Goal: Task Accomplishment & Management: Manage account settings

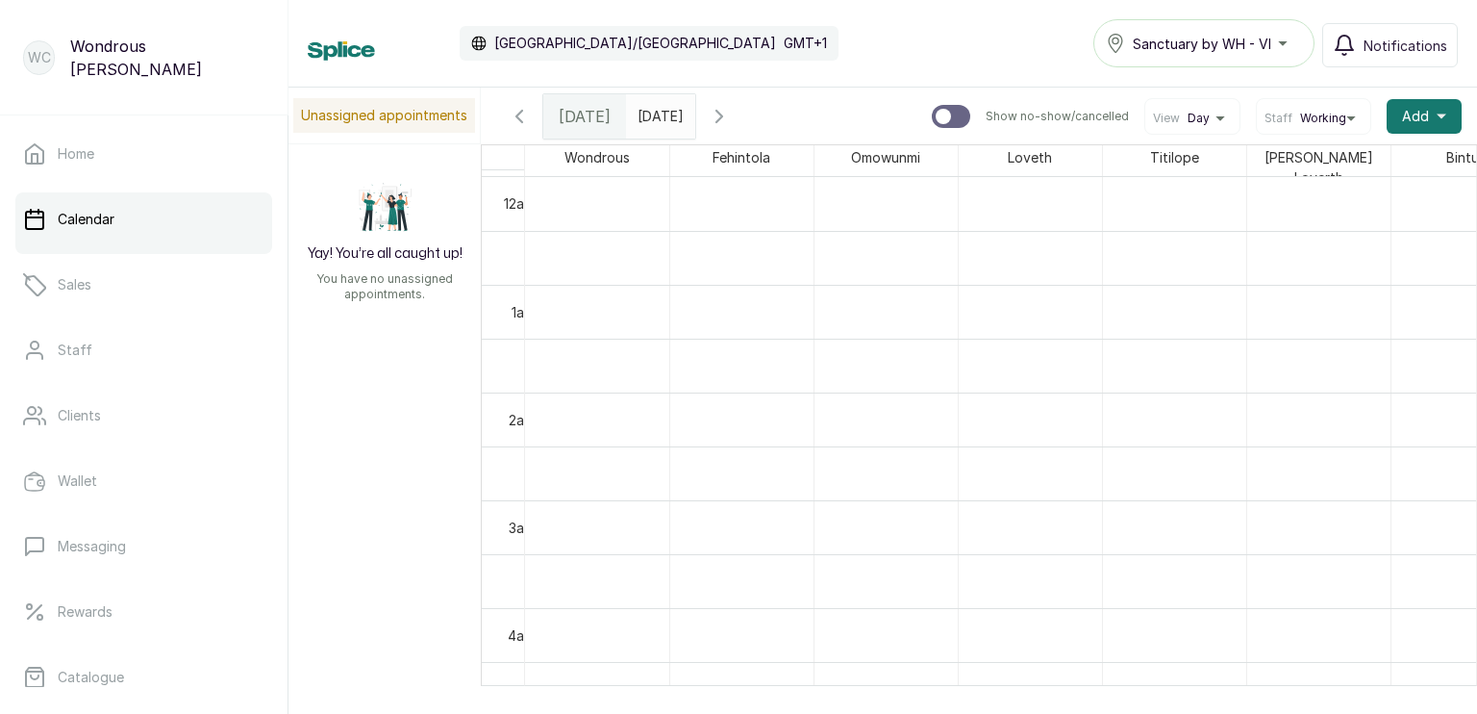
scroll to position [646, 0]
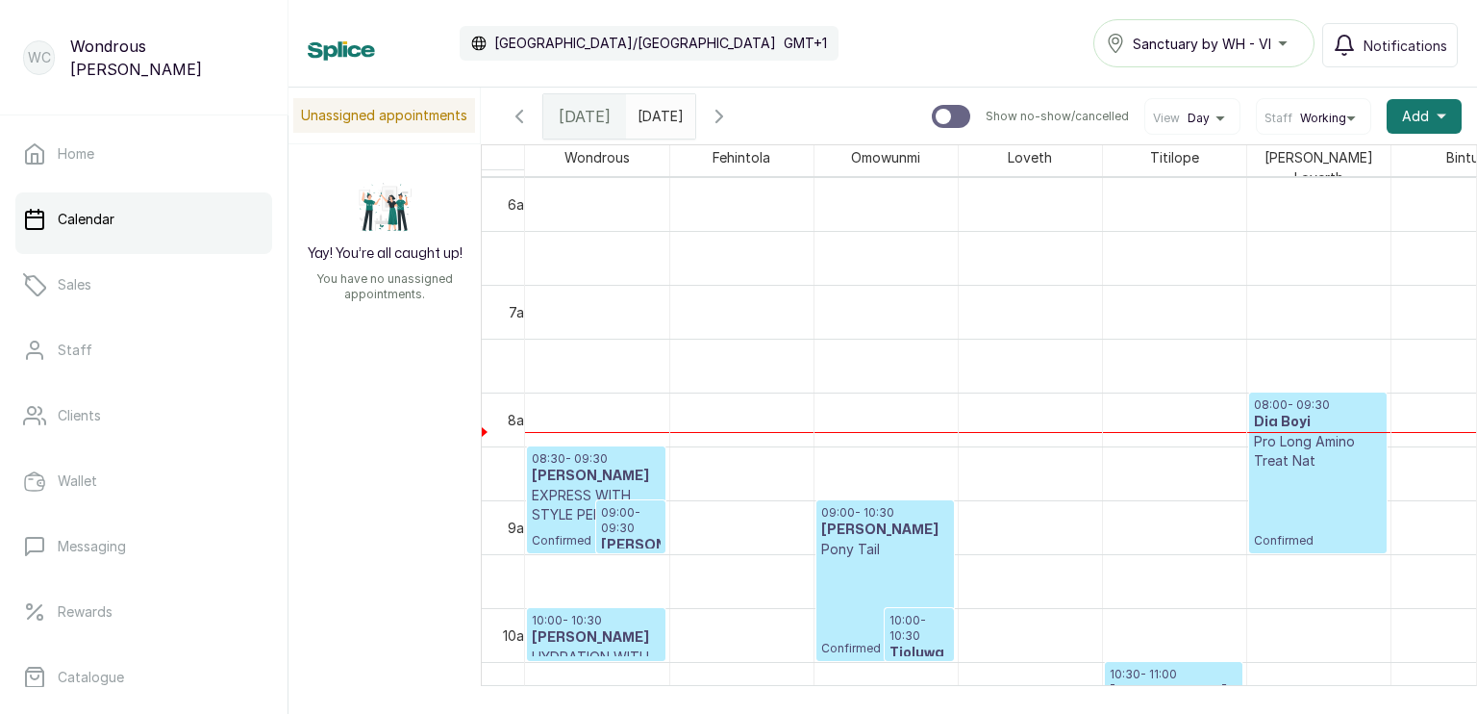
click at [579, 469] on h3 "[PERSON_NAME]" at bounding box center [596, 475] width 129 height 19
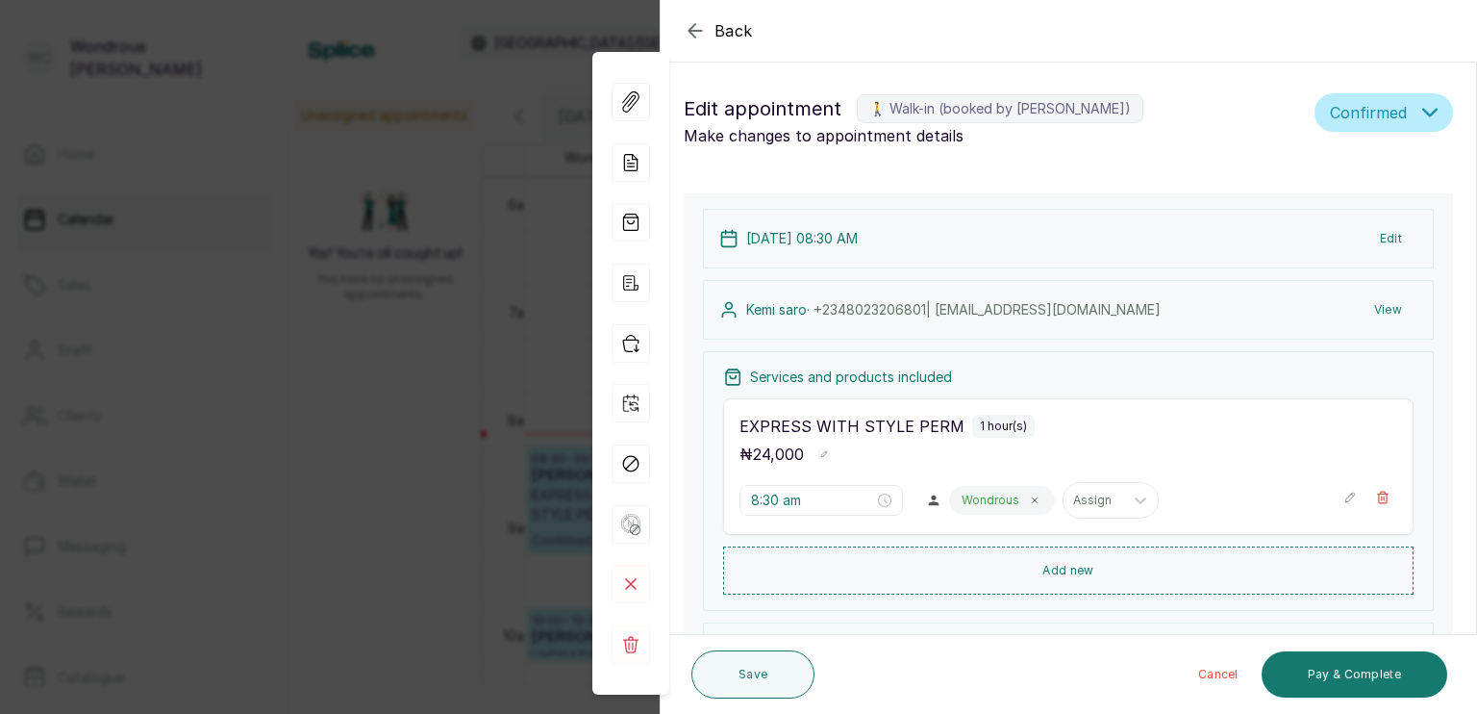
click at [690, 19] on icon "button" at bounding box center [695, 30] width 23 height 23
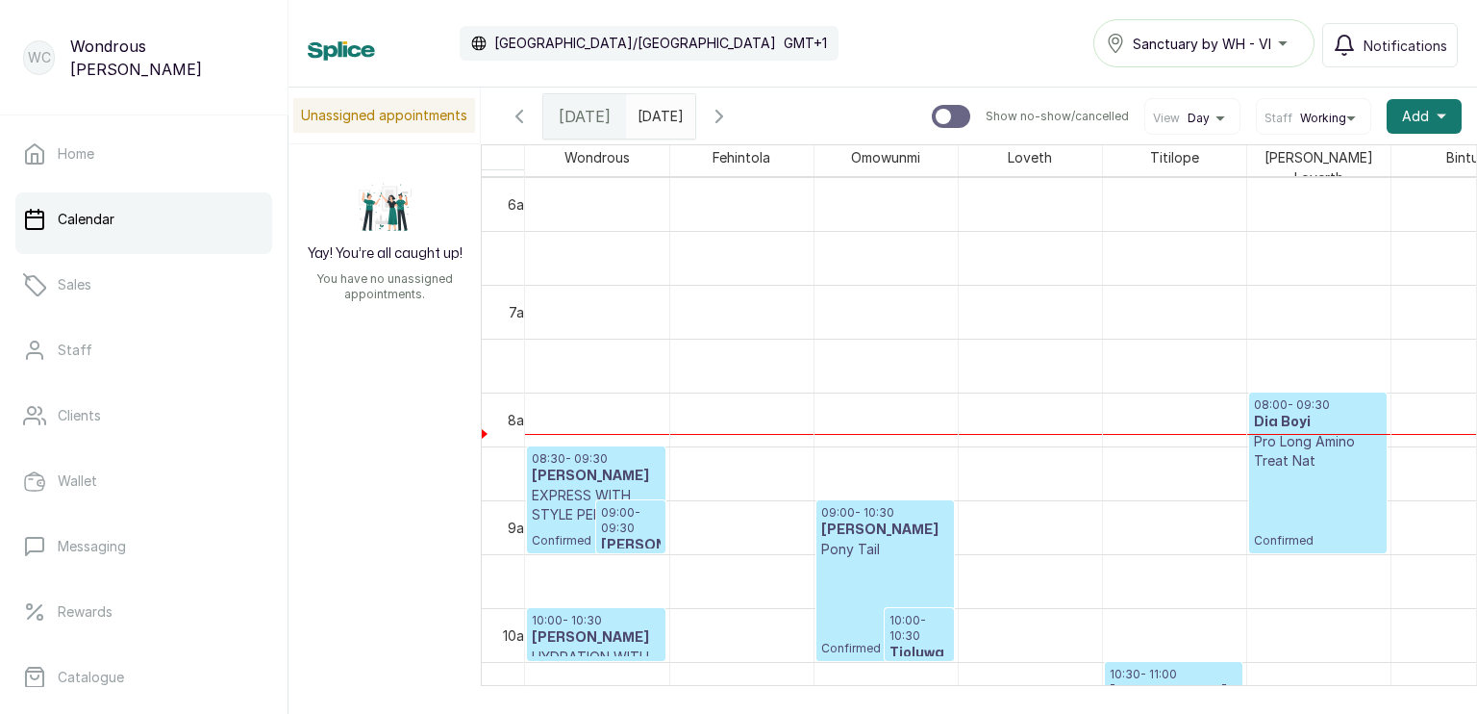
click at [583, 469] on h3 "[PERSON_NAME]" at bounding box center [596, 475] width 129 height 19
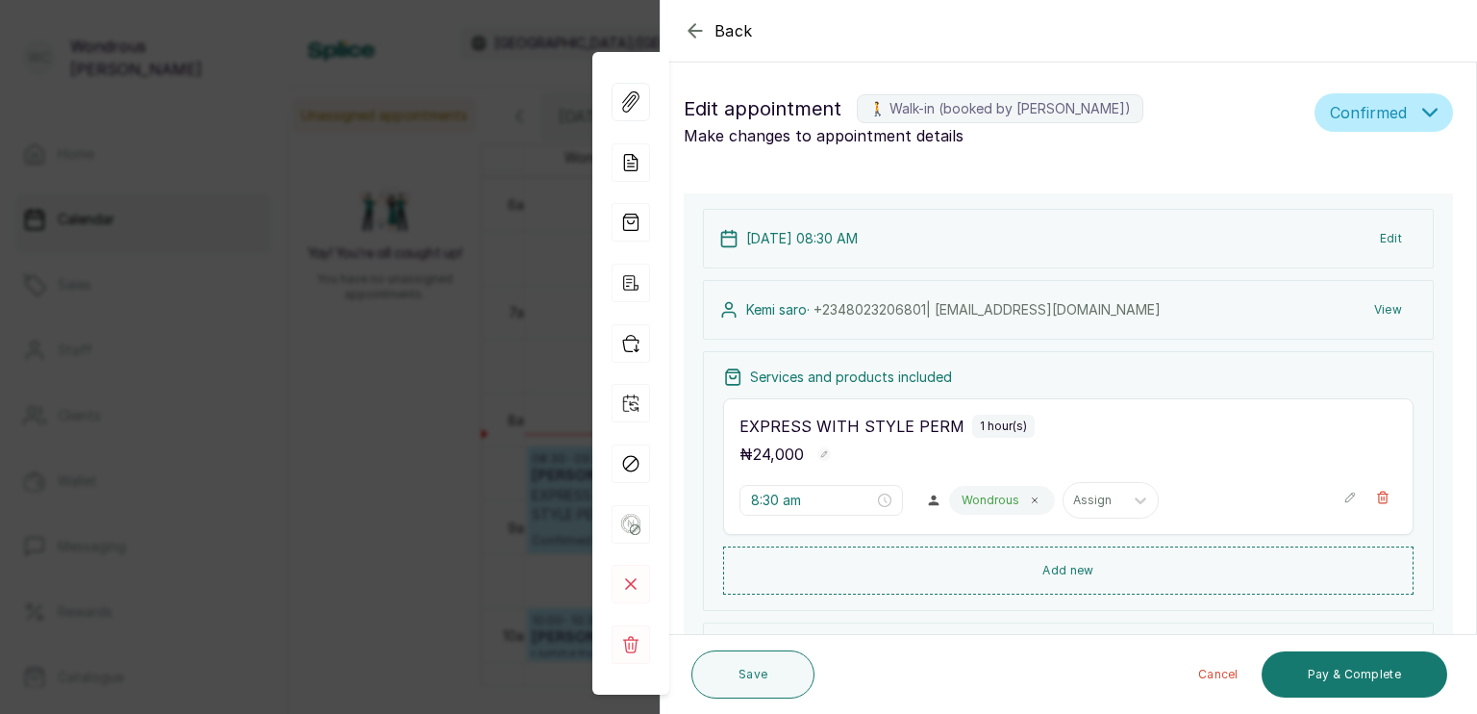
click at [1365, 301] on button "View" at bounding box center [1388, 309] width 59 height 35
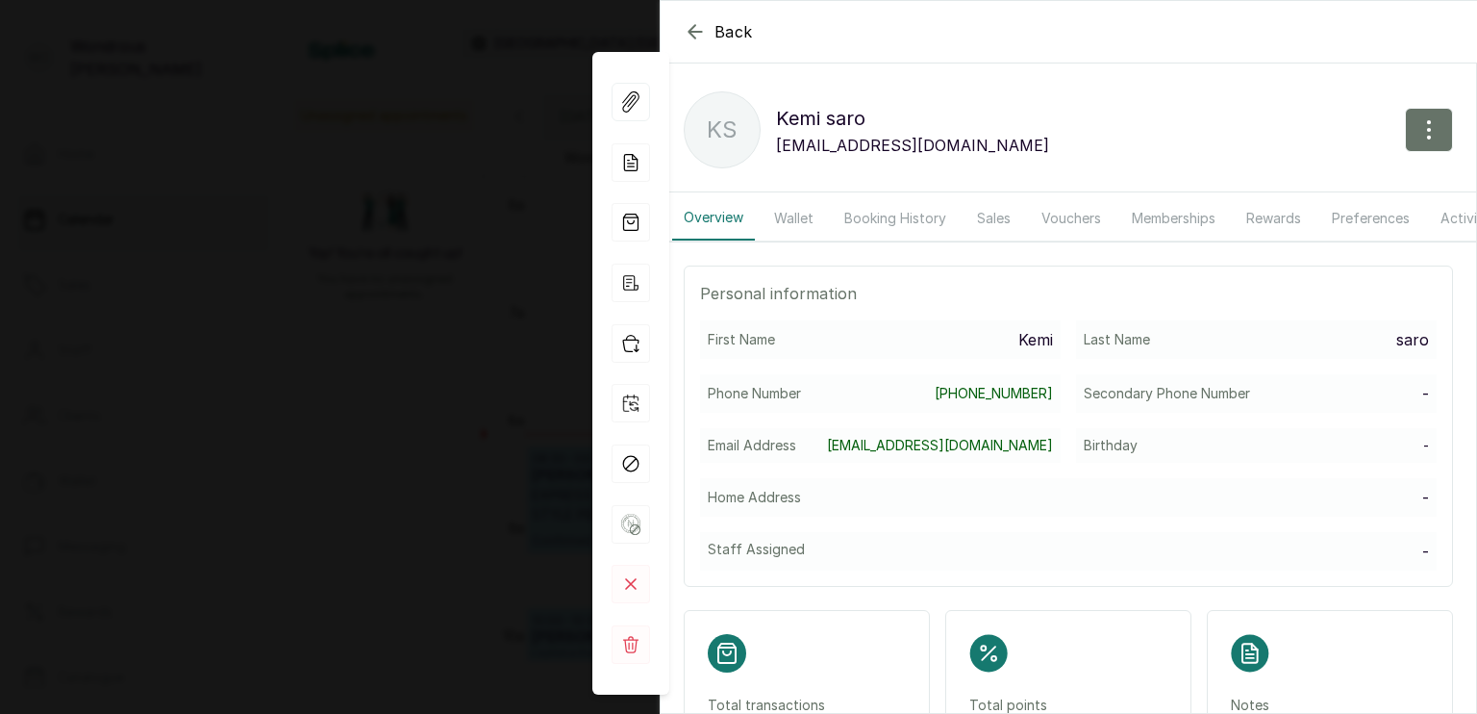
click at [877, 213] on button "Booking History" at bounding box center [895, 218] width 125 height 44
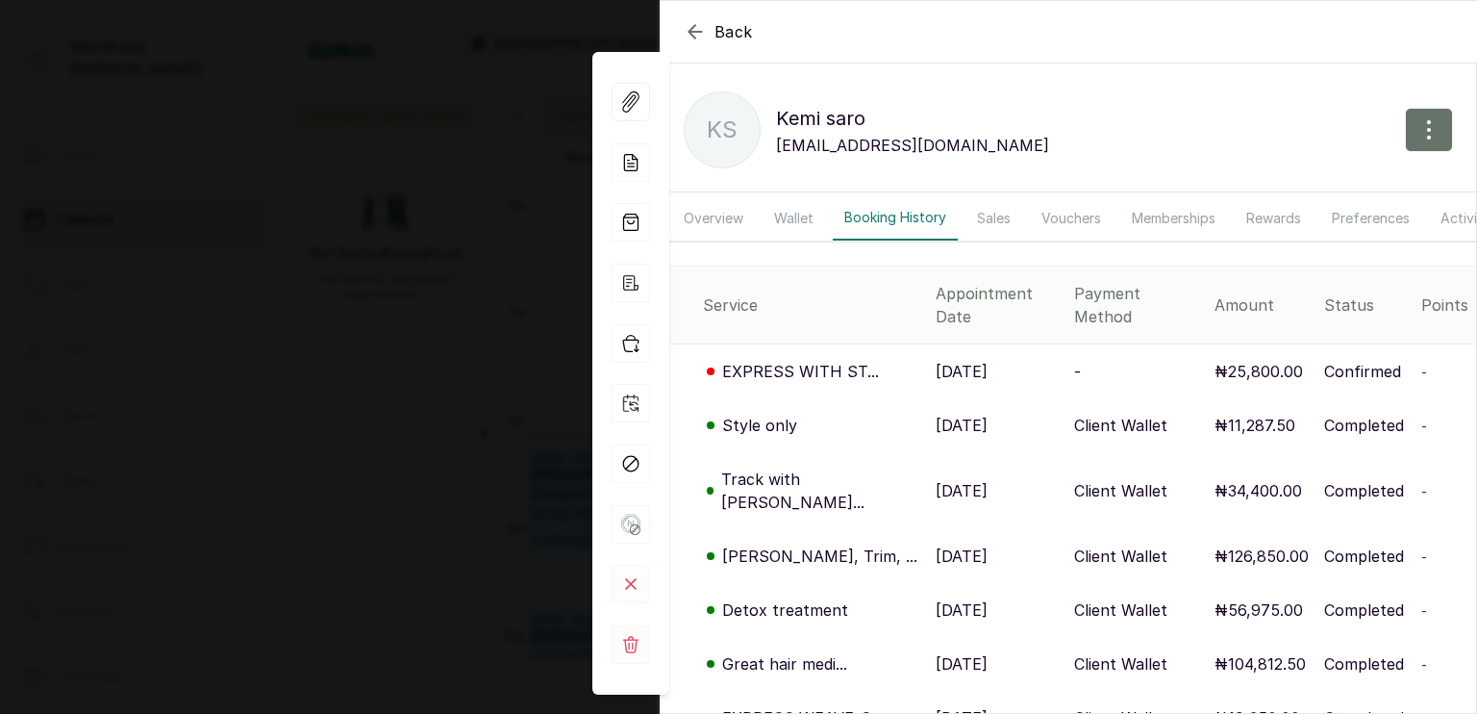
click at [844, 467] on p "Track with [PERSON_NAME]..." at bounding box center [820, 490] width 199 height 46
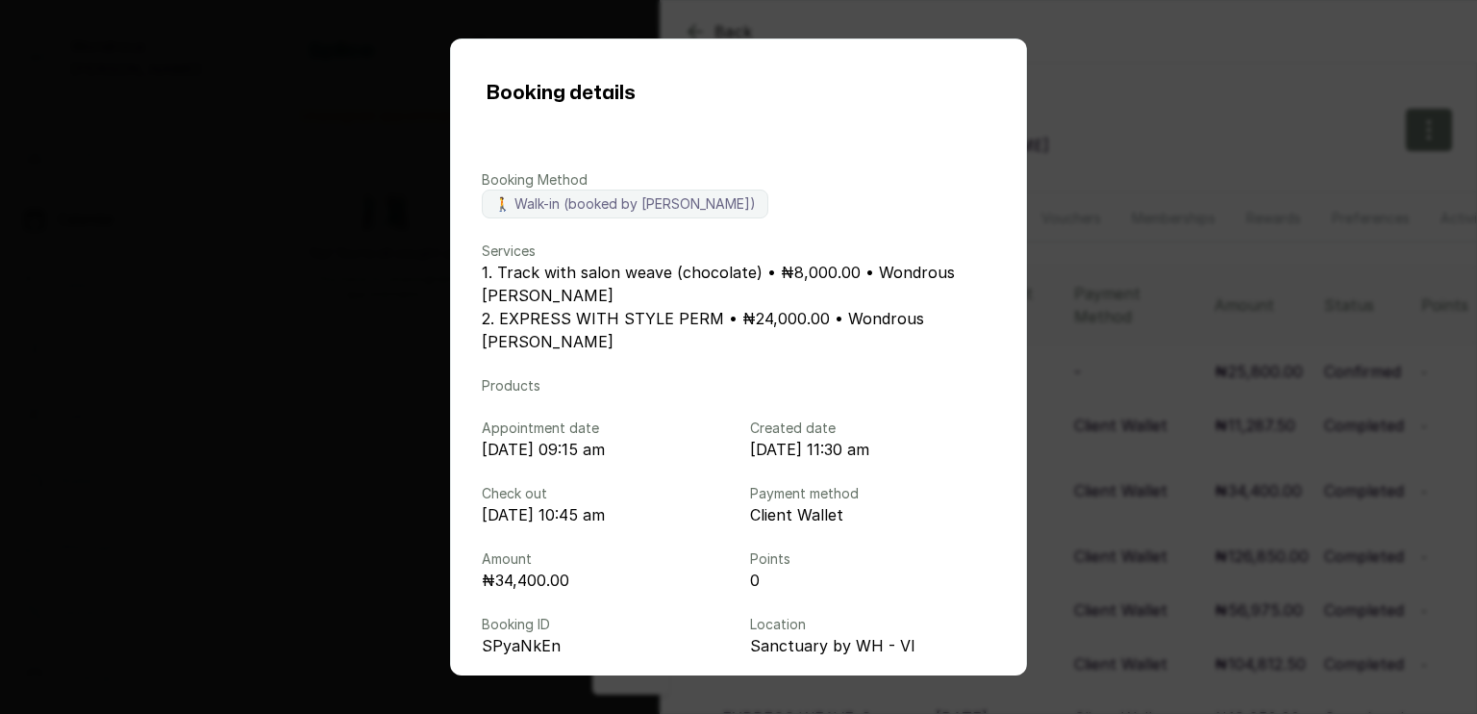
click at [1082, 156] on div "Booking details Booking Method 🚶 Walk-in (booked by [PERSON_NAME]) Services 1. …" at bounding box center [738, 357] width 1477 height 714
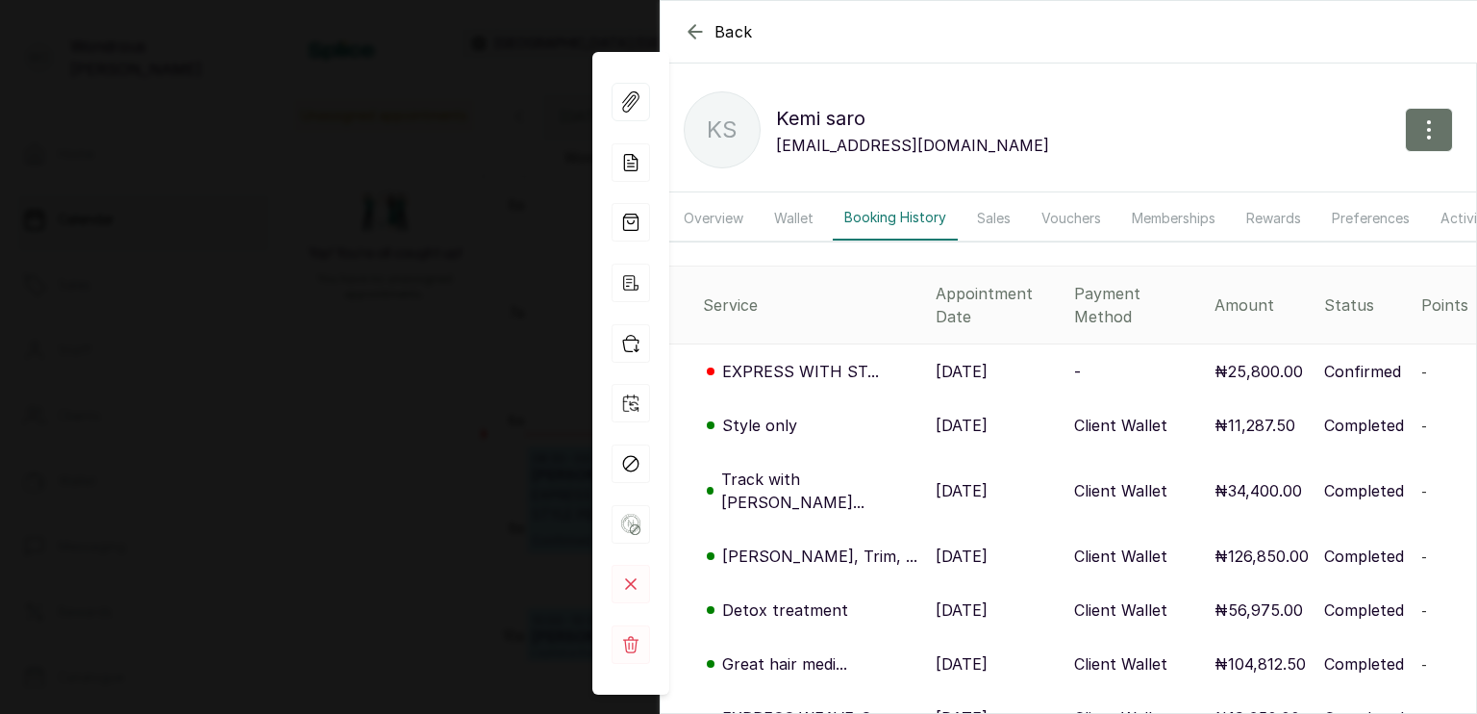
click at [873, 544] on div "[PERSON_NAME], Trim, ..." at bounding box center [811, 555] width 217 height 23
click at [794, 544] on p "[PERSON_NAME], Trim, ..." at bounding box center [819, 555] width 195 height 23
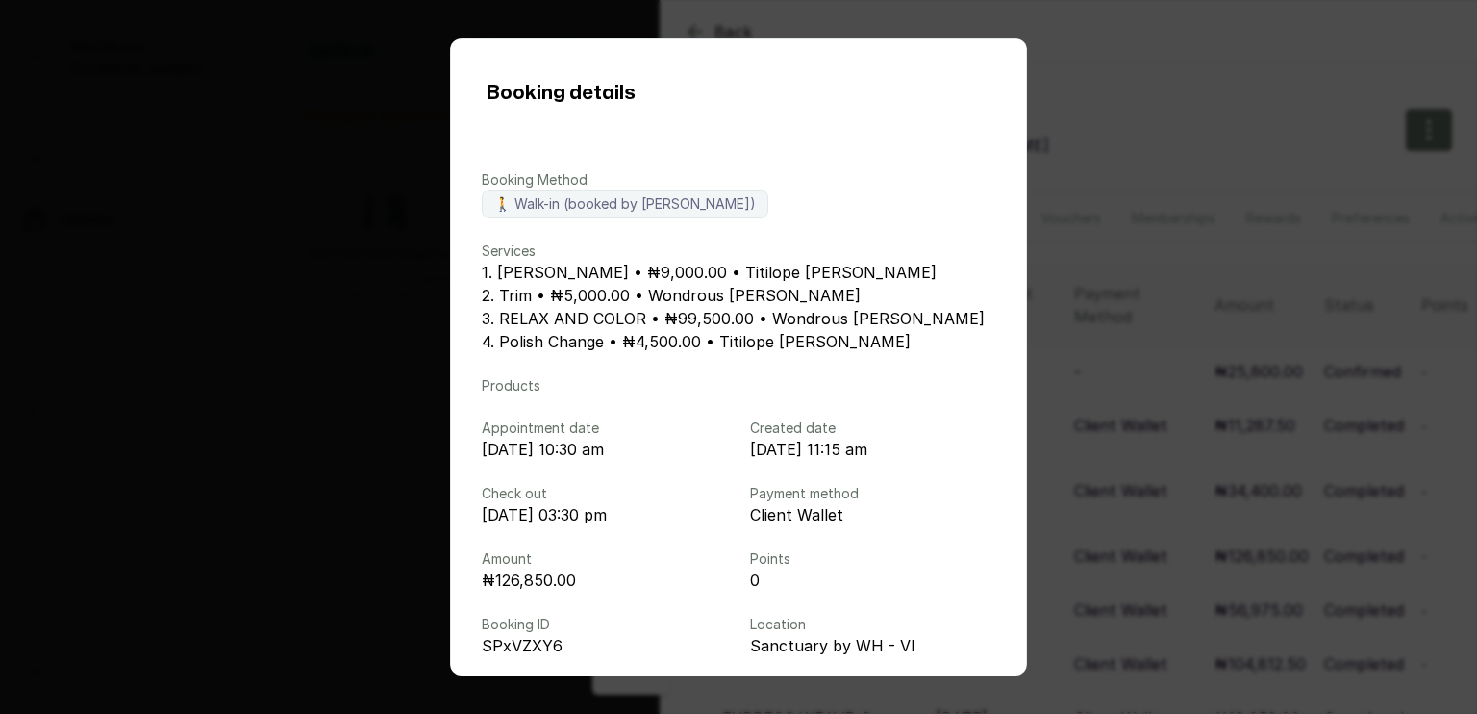
click at [1220, 433] on div "Booking details Booking Method 🚶 Walk-in (booked by [PERSON_NAME]) Services 1. …" at bounding box center [738, 357] width 1477 height 714
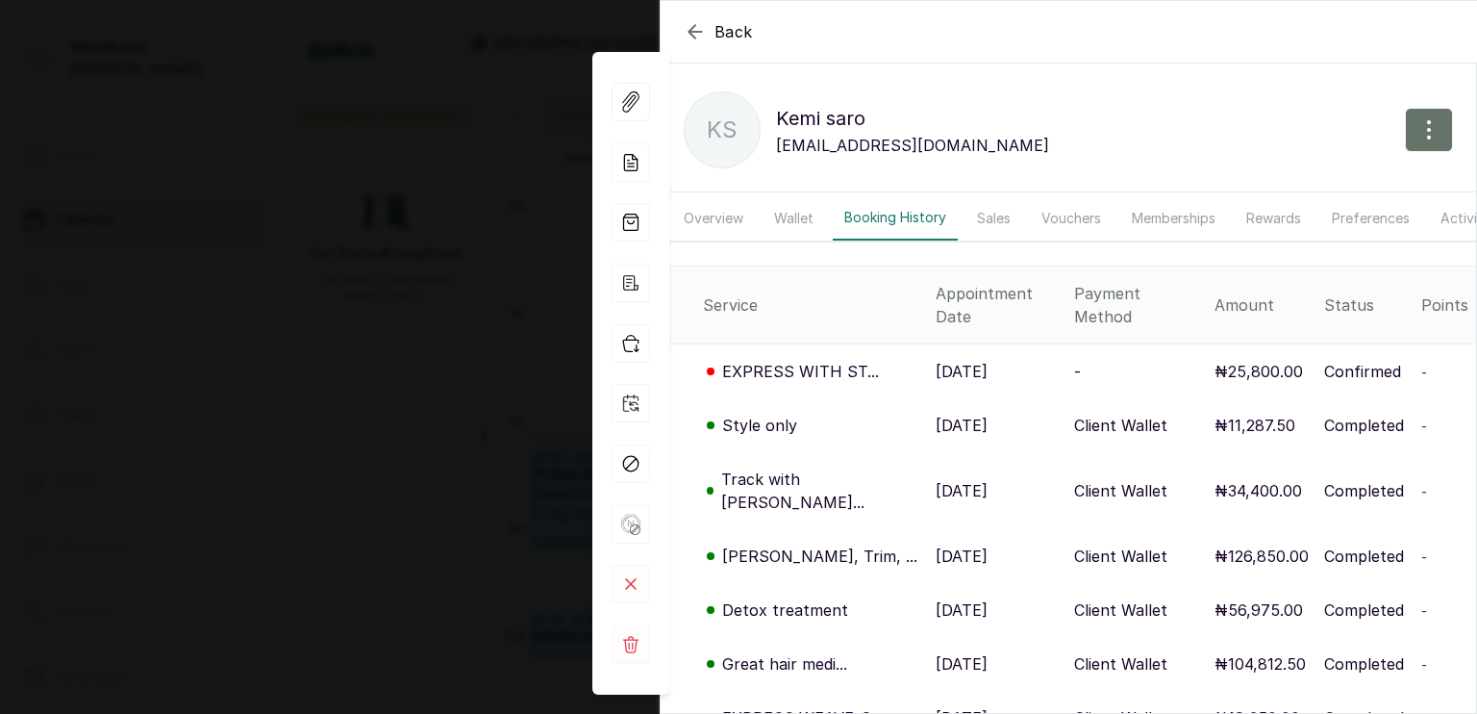
click at [696, 21] on icon "button" at bounding box center [695, 31] width 23 height 23
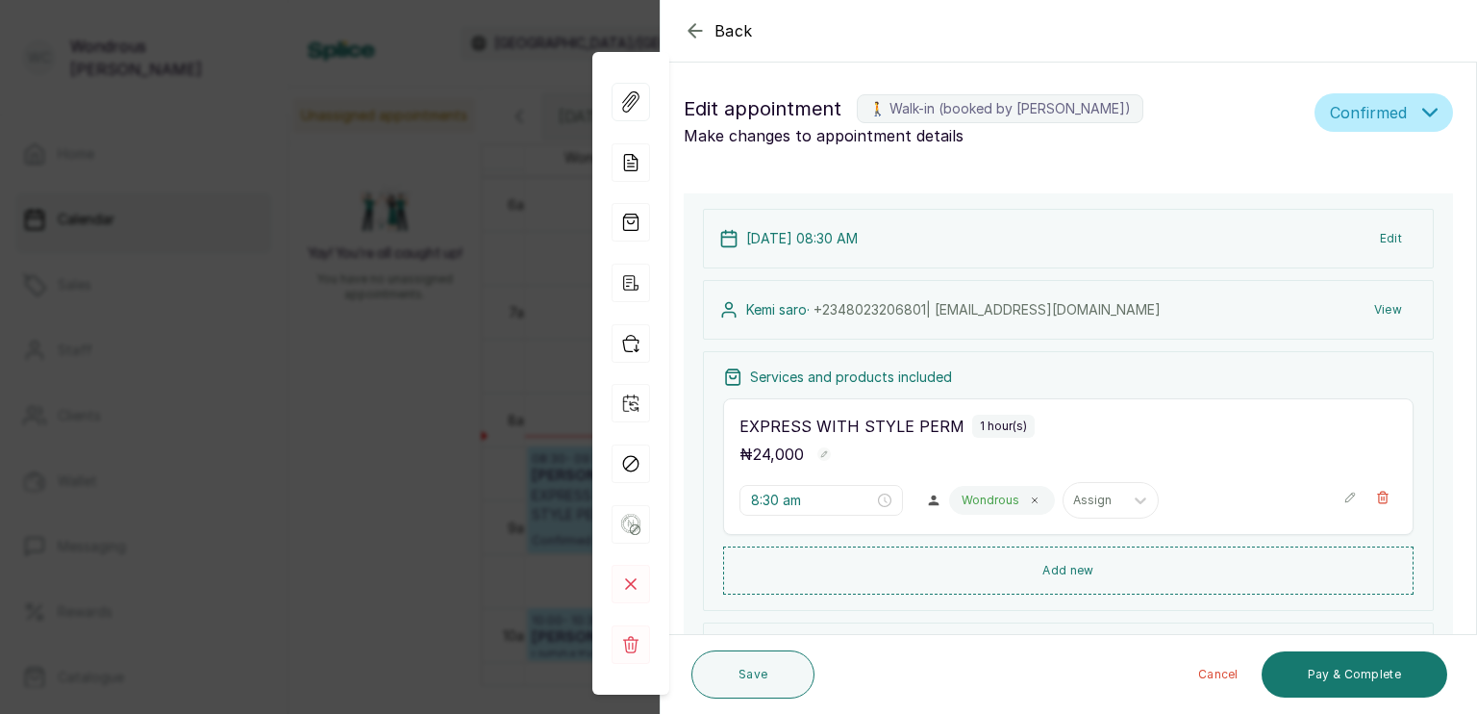
click at [693, 31] on icon "button" at bounding box center [695, 30] width 13 height 13
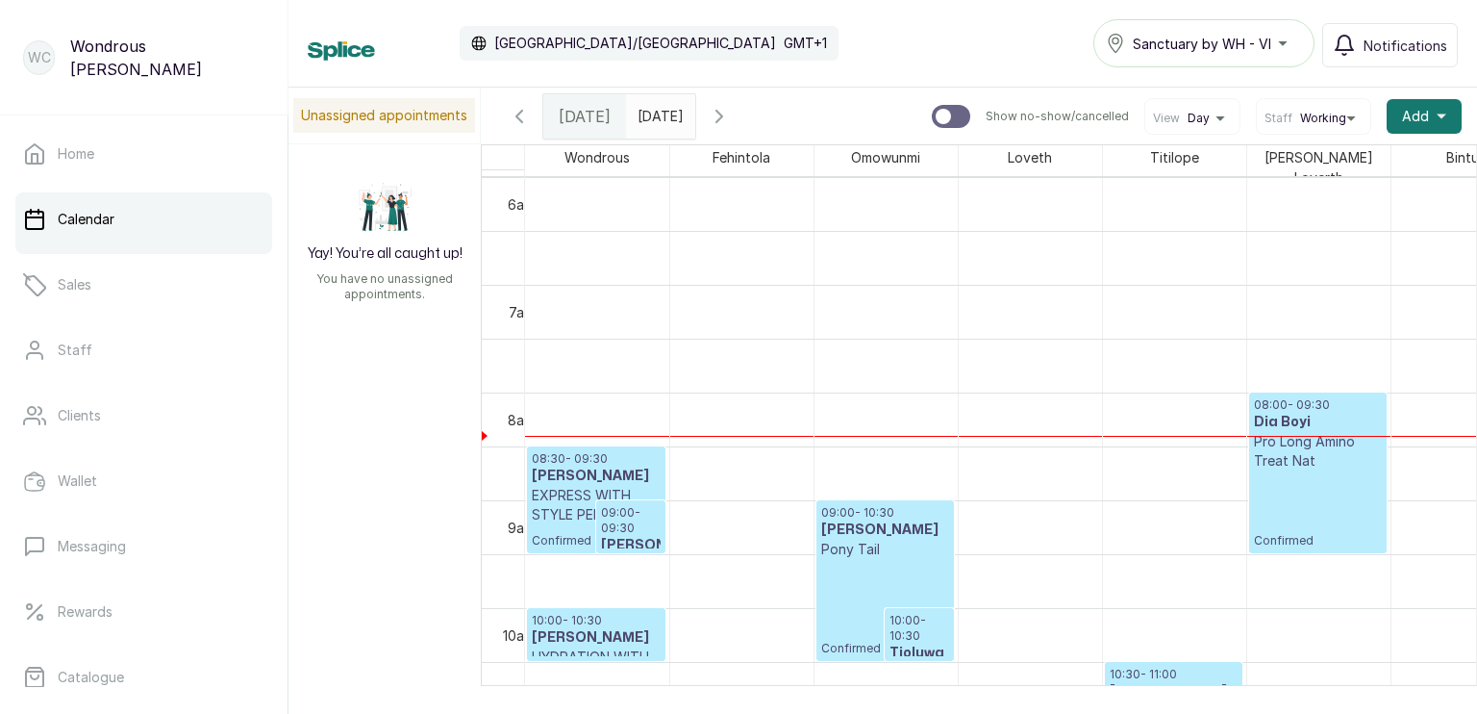
click at [633, 536] on h3 "[PERSON_NAME]" at bounding box center [631, 545] width 60 height 19
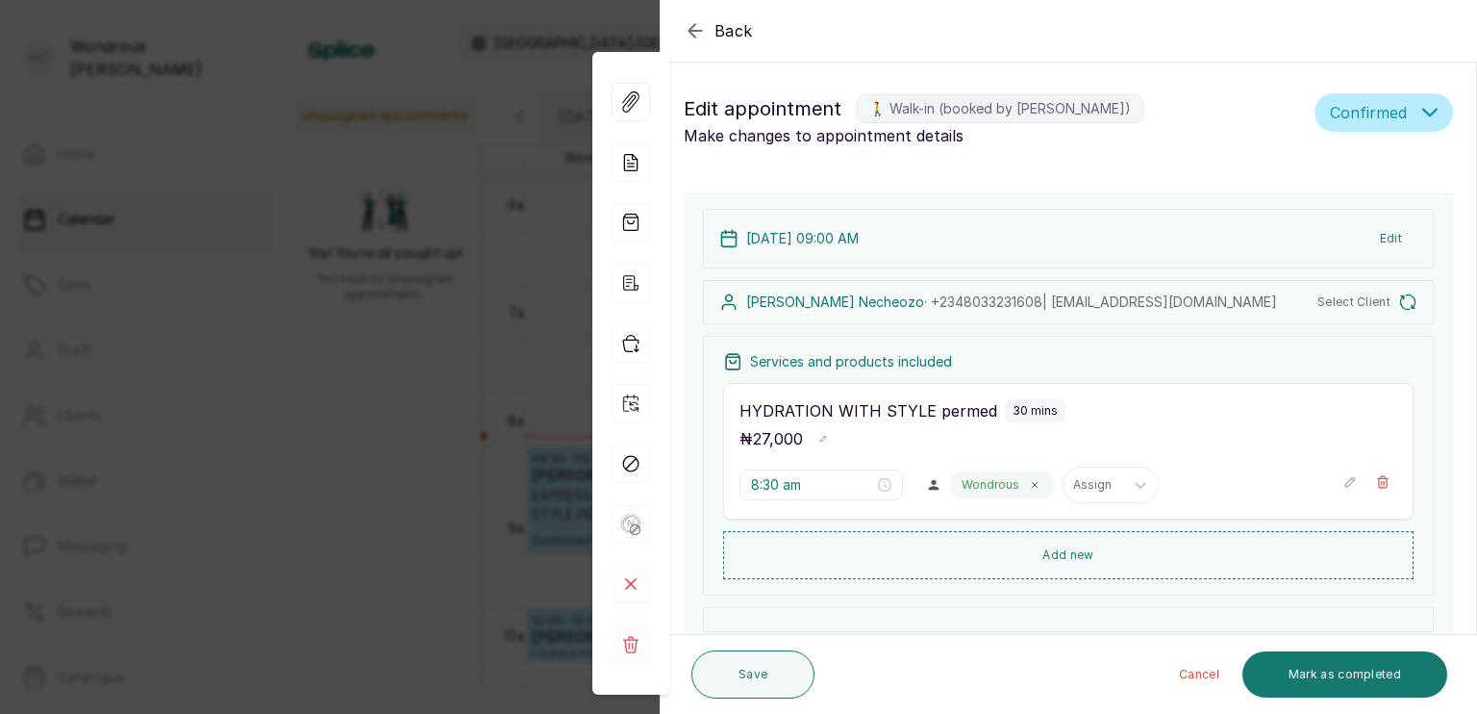
type input "9:00 am"
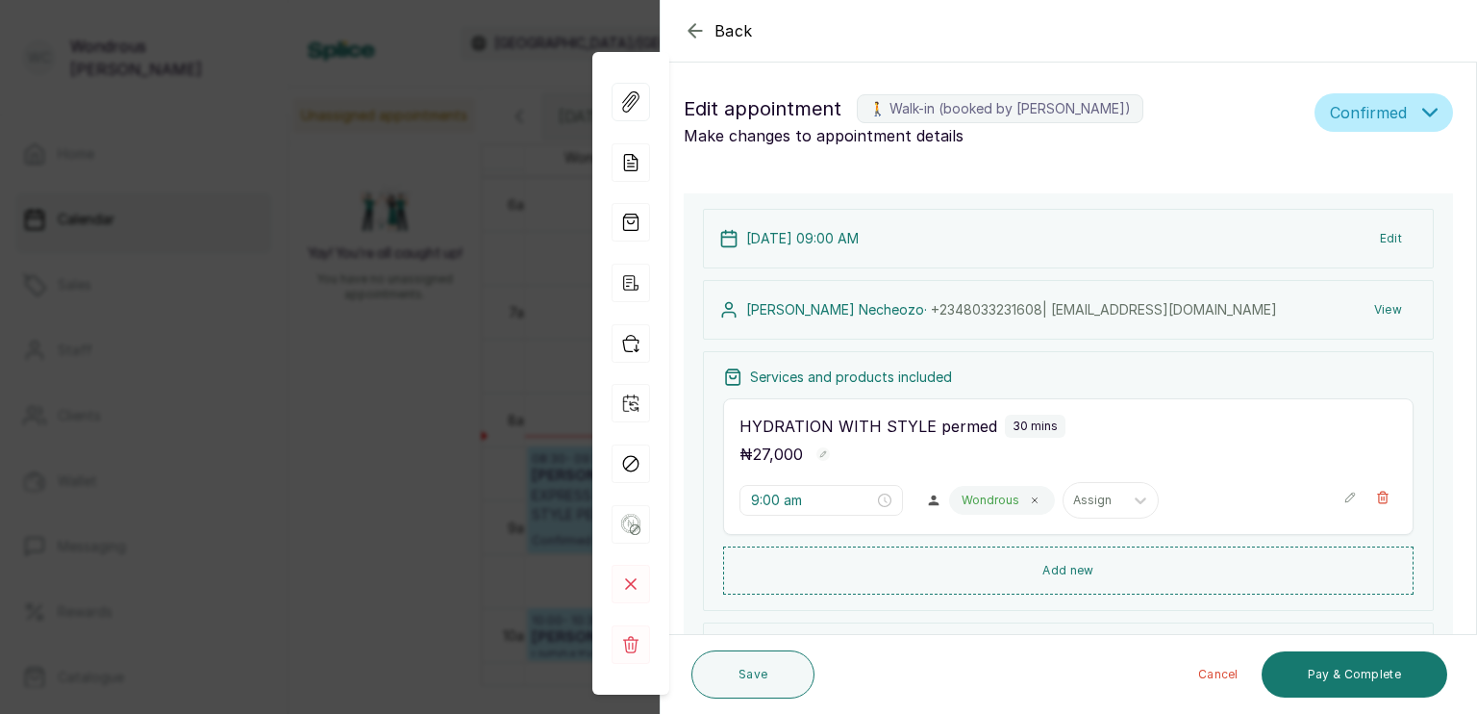
click at [1068, 148] on div "Edit appointment 🚶 Walk-in (booked by [PERSON_NAME]) Make changes to appointmen…" at bounding box center [1069, 120] width 816 height 85
click at [1369, 297] on button "View" at bounding box center [1388, 309] width 59 height 35
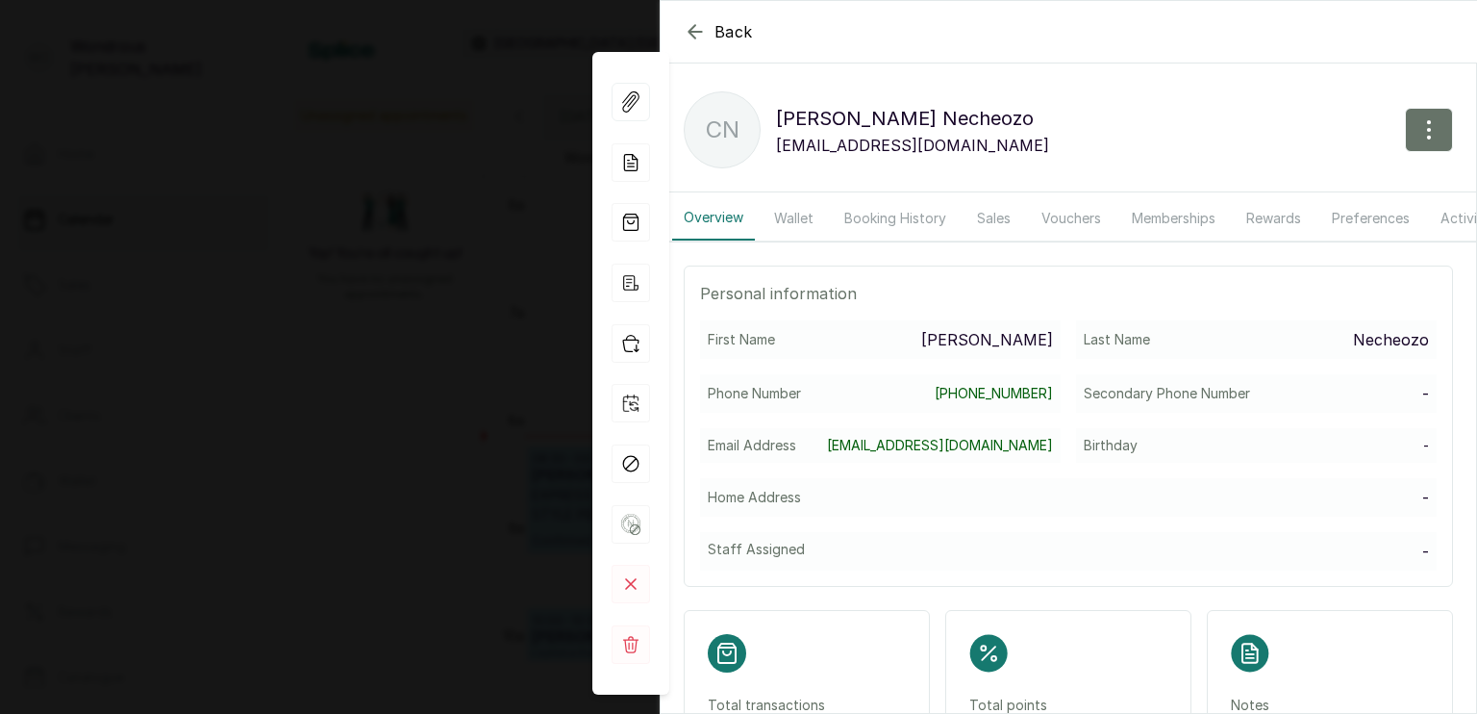
click at [890, 220] on button "Booking History" at bounding box center [895, 218] width 125 height 44
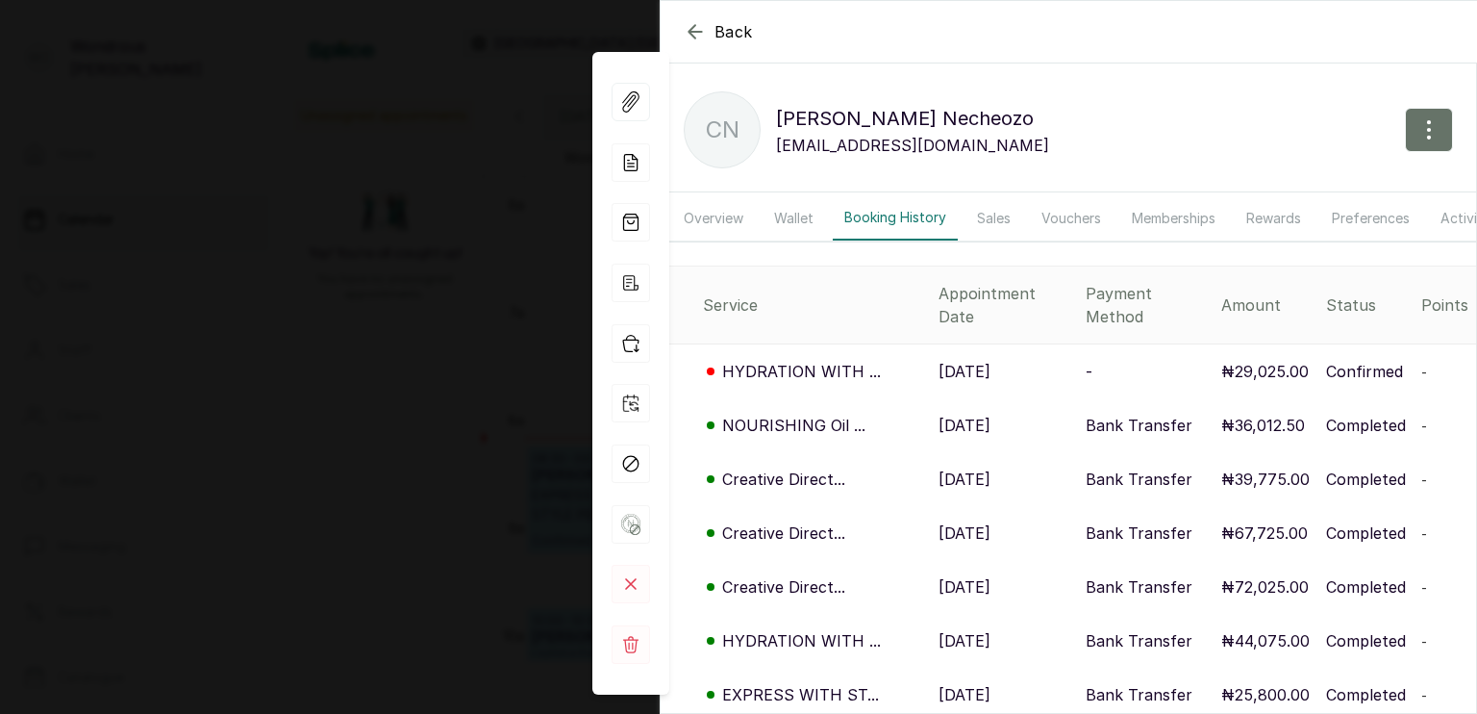
click at [696, 31] on icon "button" at bounding box center [695, 31] width 13 height 13
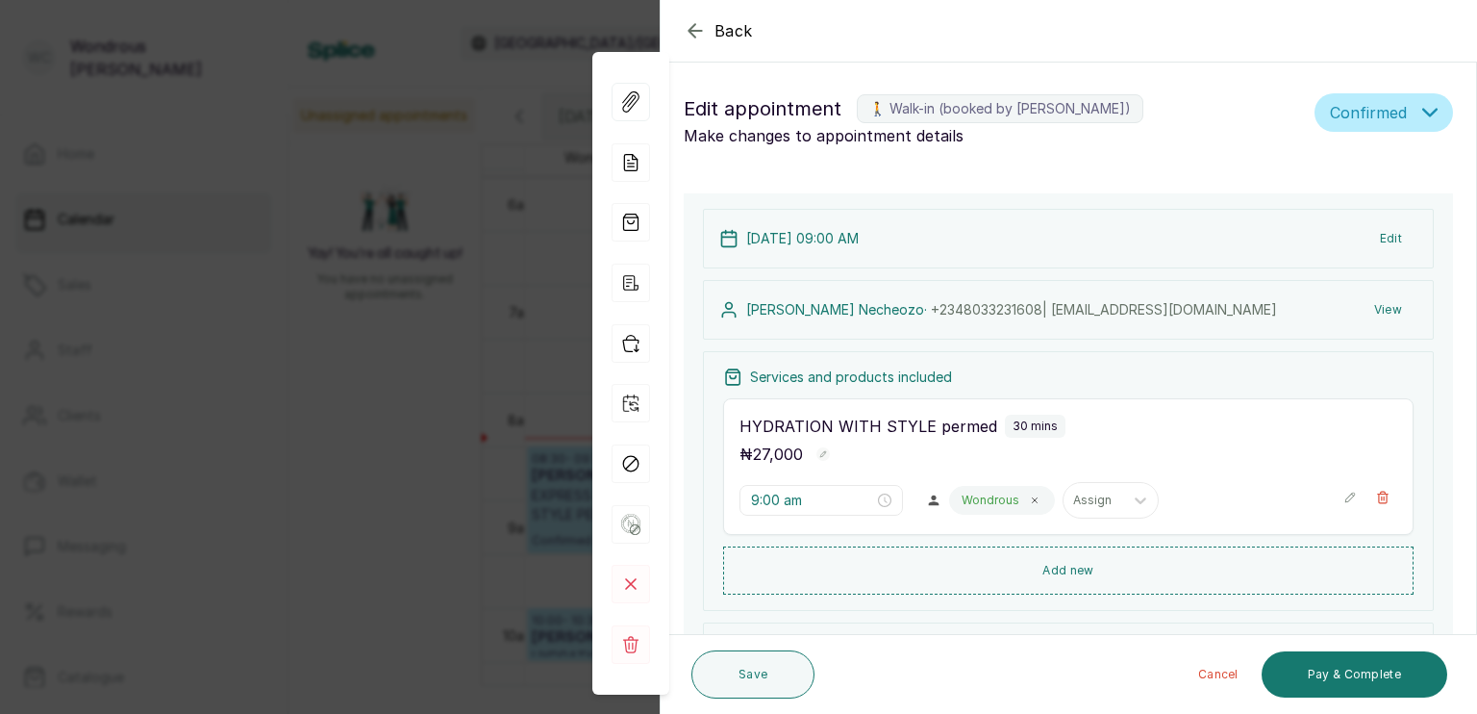
click at [689, 27] on icon "button" at bounding box center [695, 30] width 23 height 23
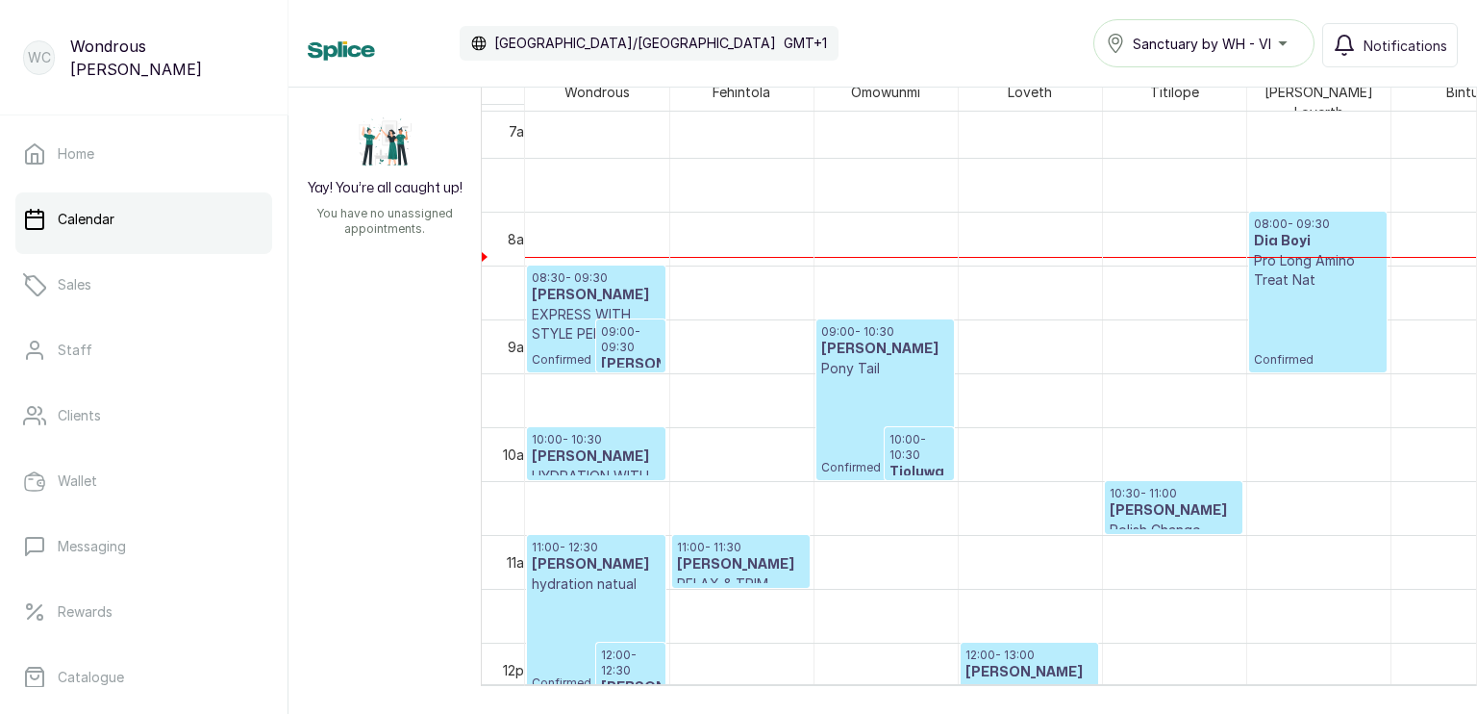
scroll to position [0, 0]
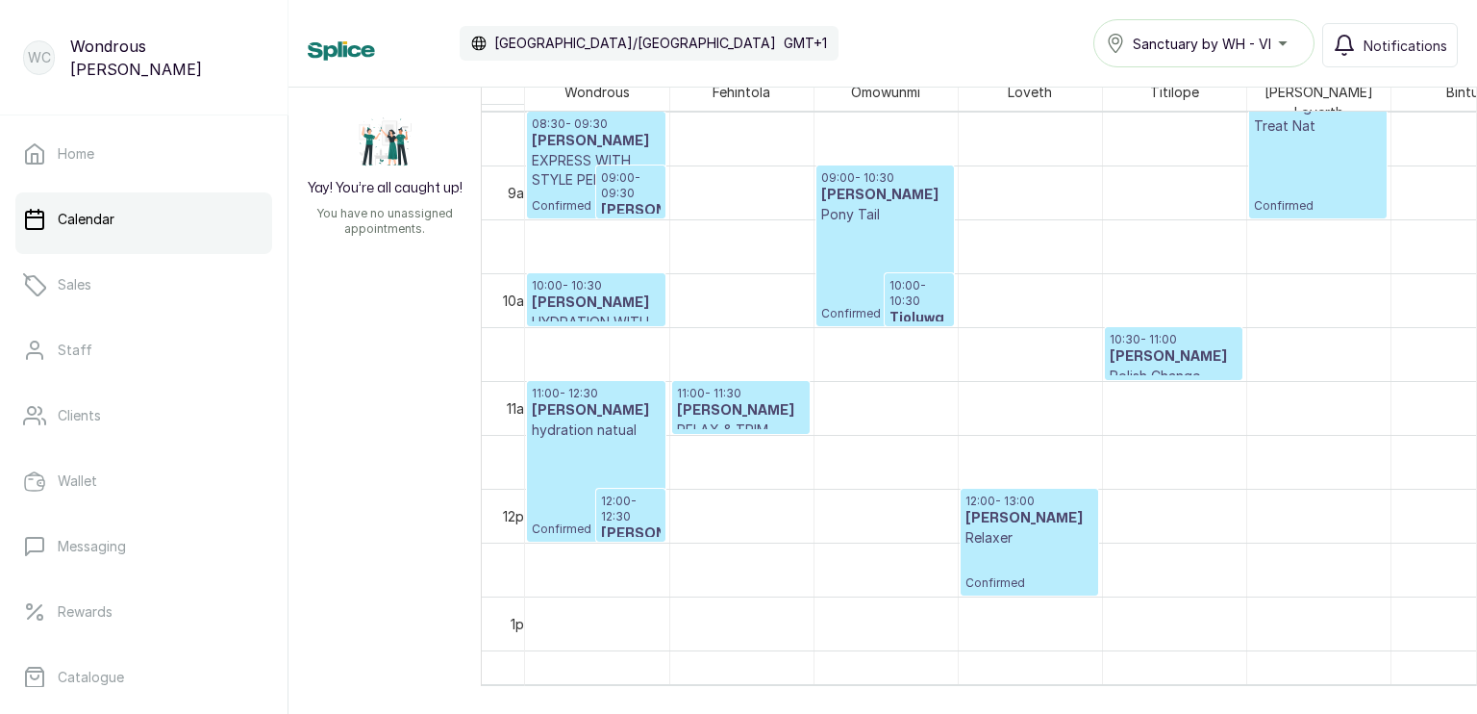
click at [590, 409] on h3 "[PERSON_NAME]" at bounding box center [596, 410] width 129 height 19
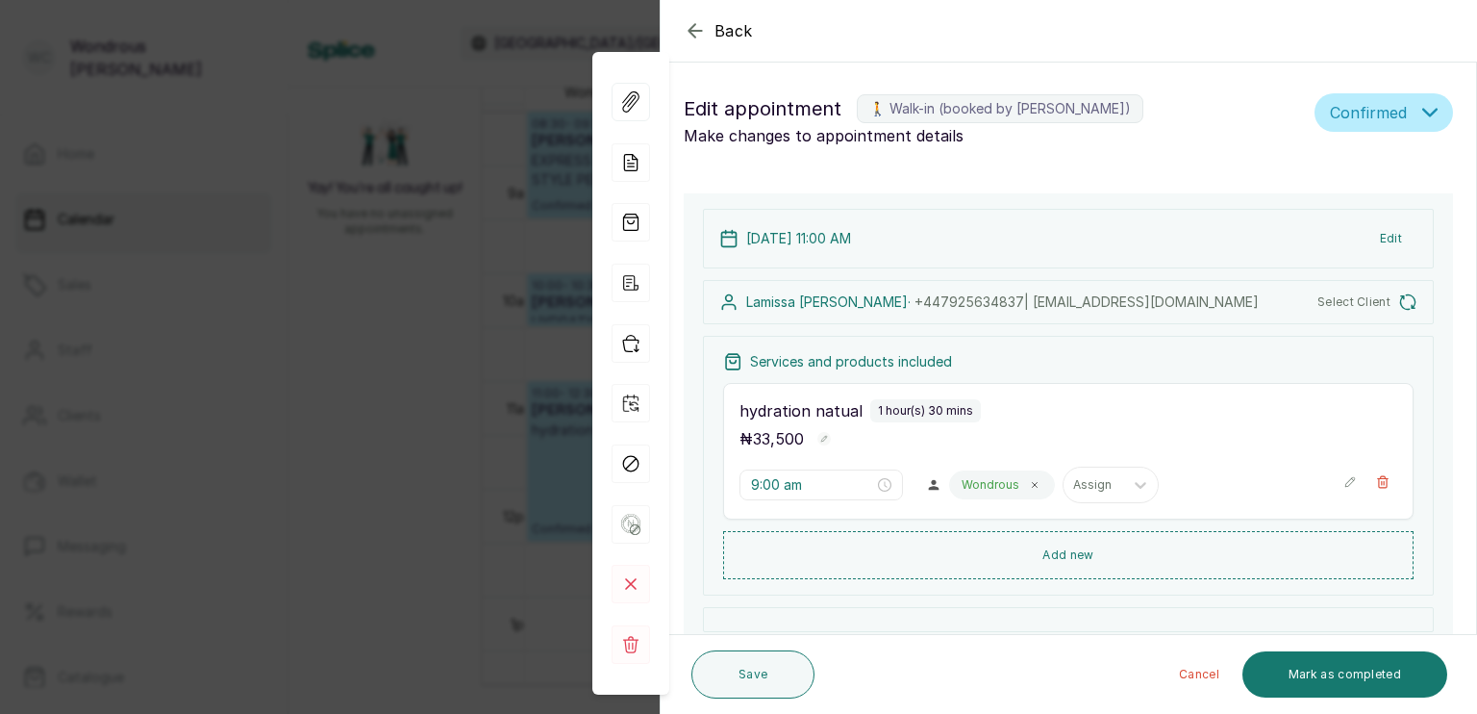
type input "11:00 am"
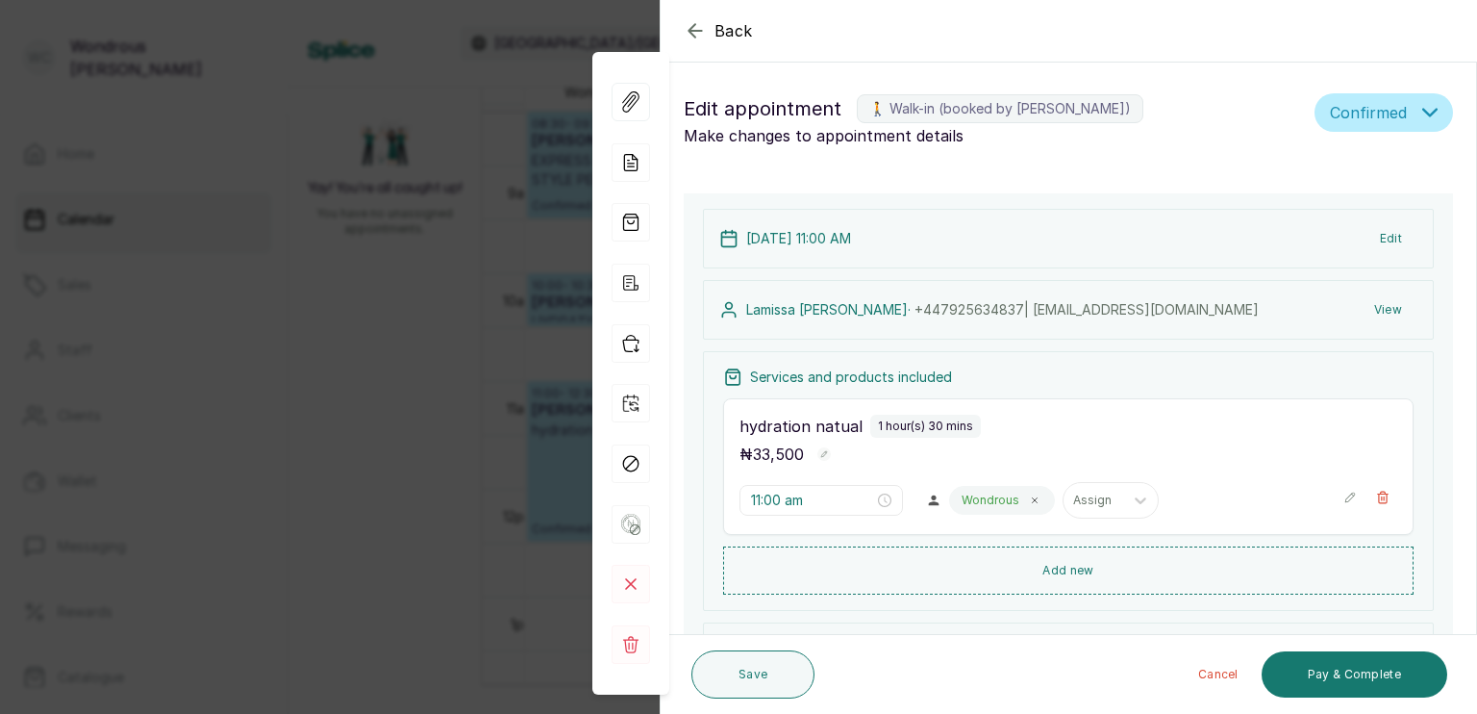
click at [1378, 311] on button "View" at bounding box center [1388, 309] width 59 height 35
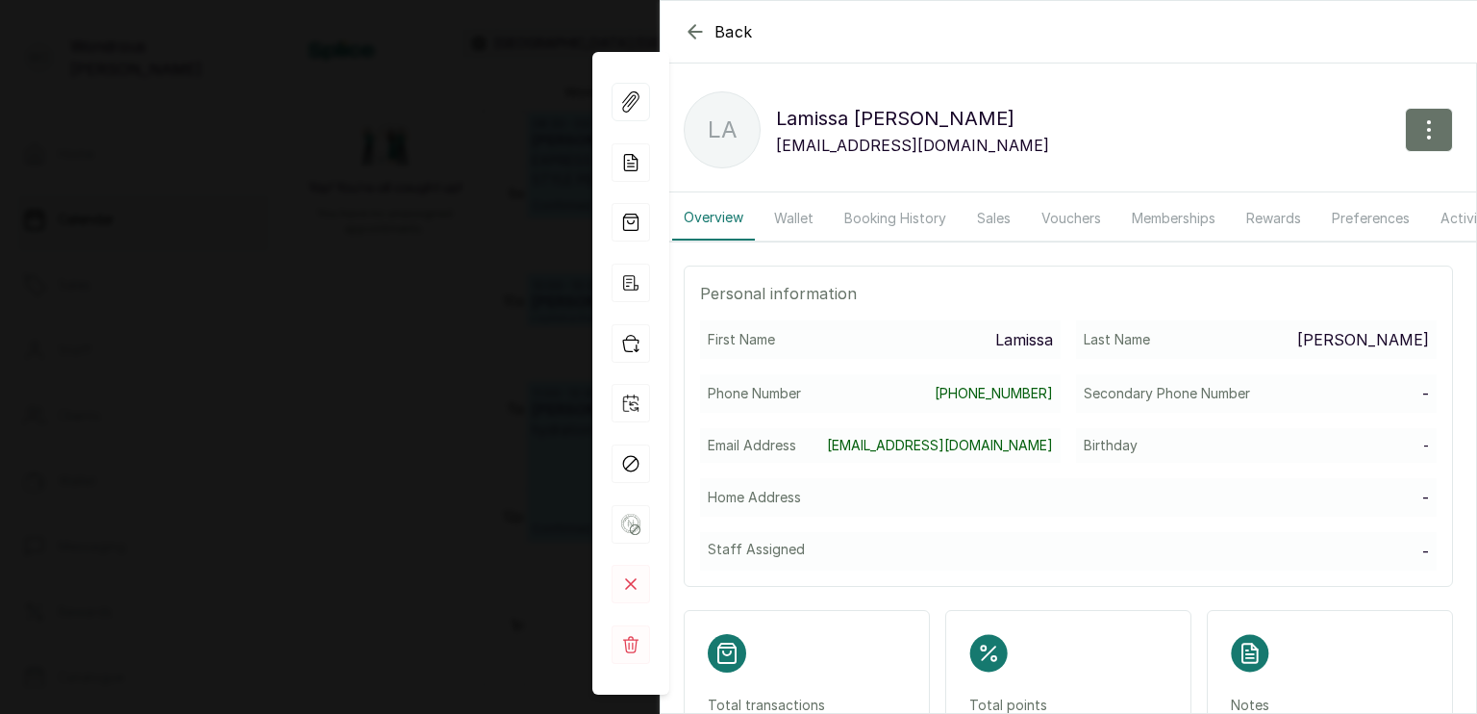
click at [869, 212] on button "Booking History" at bounding box center [895, 218] width 125 height 44
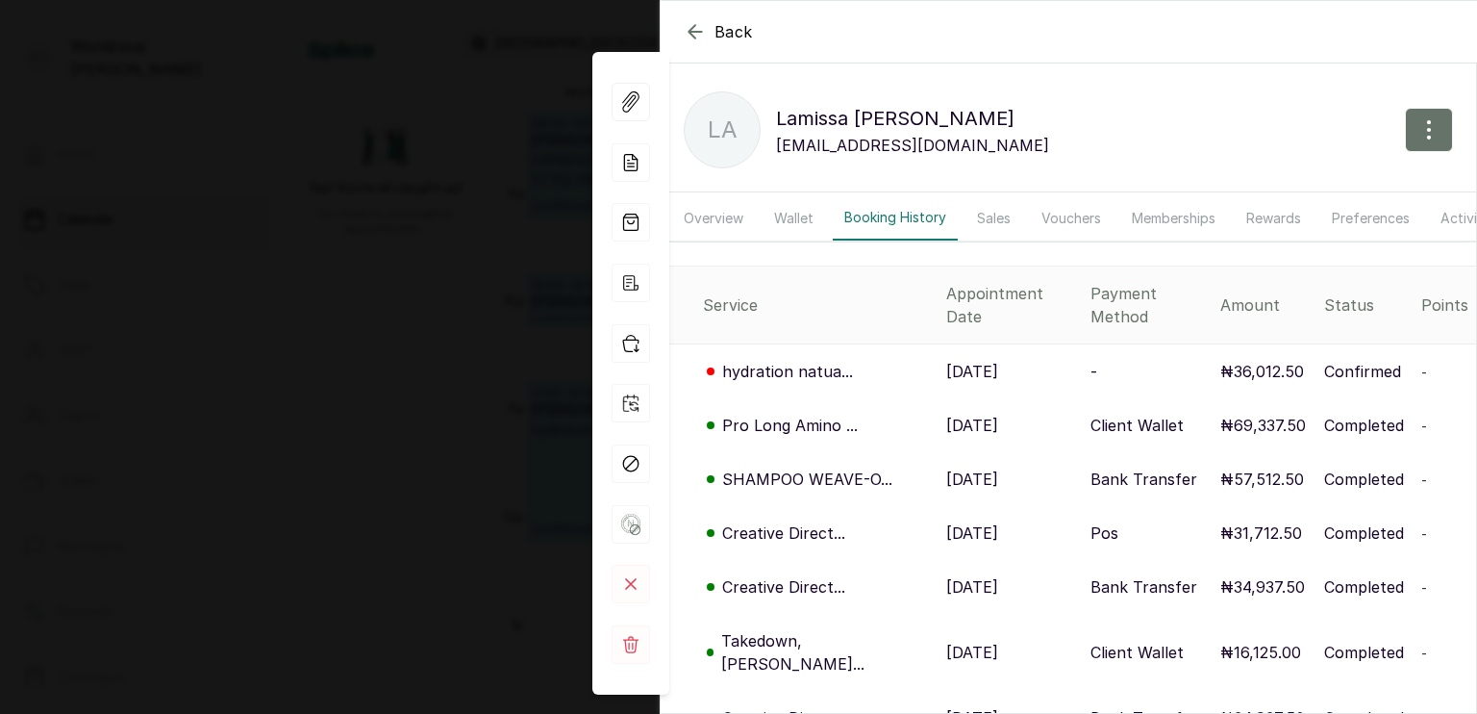
click at [693, 38] on icon "button" at bounding box center [695, 31] width 23 height 23
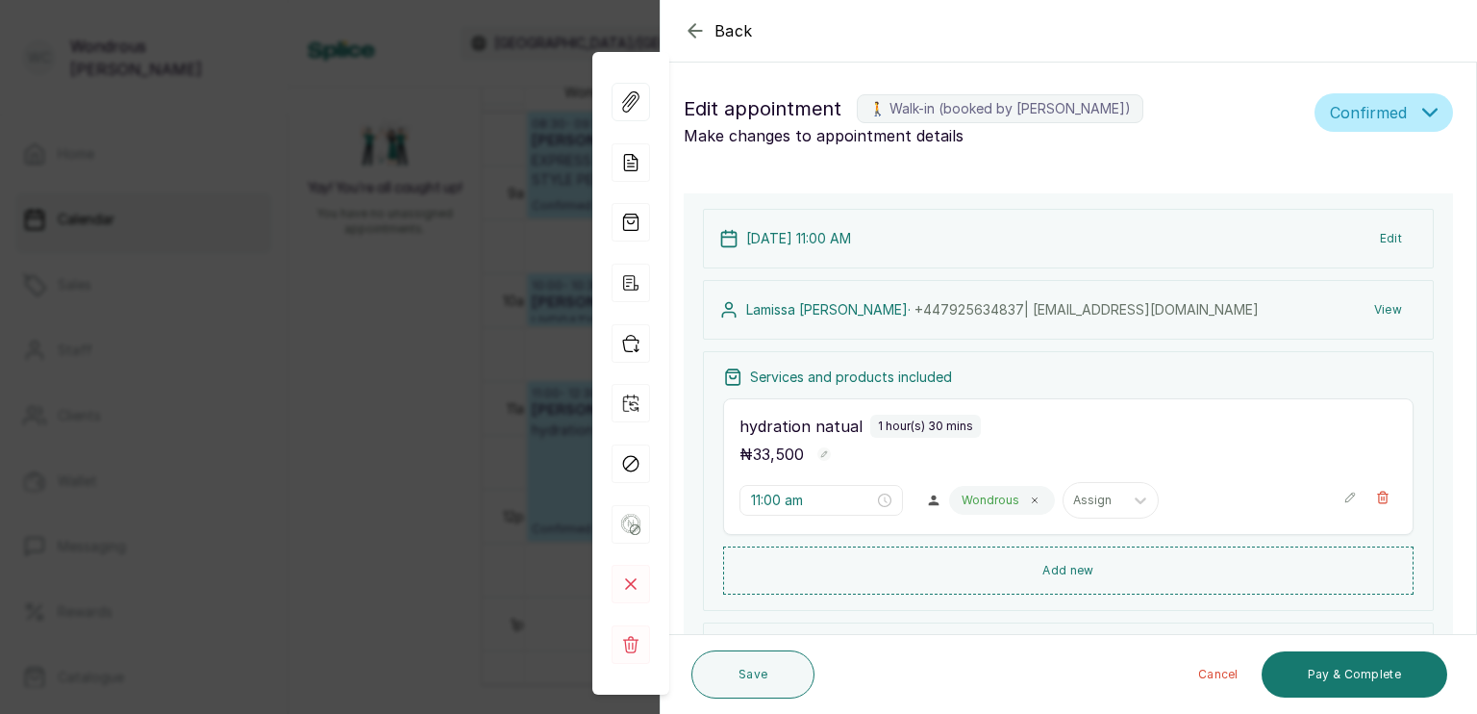
click at [692, 29] on icon "button" at bounding box center [695, 30] width 13 height 13
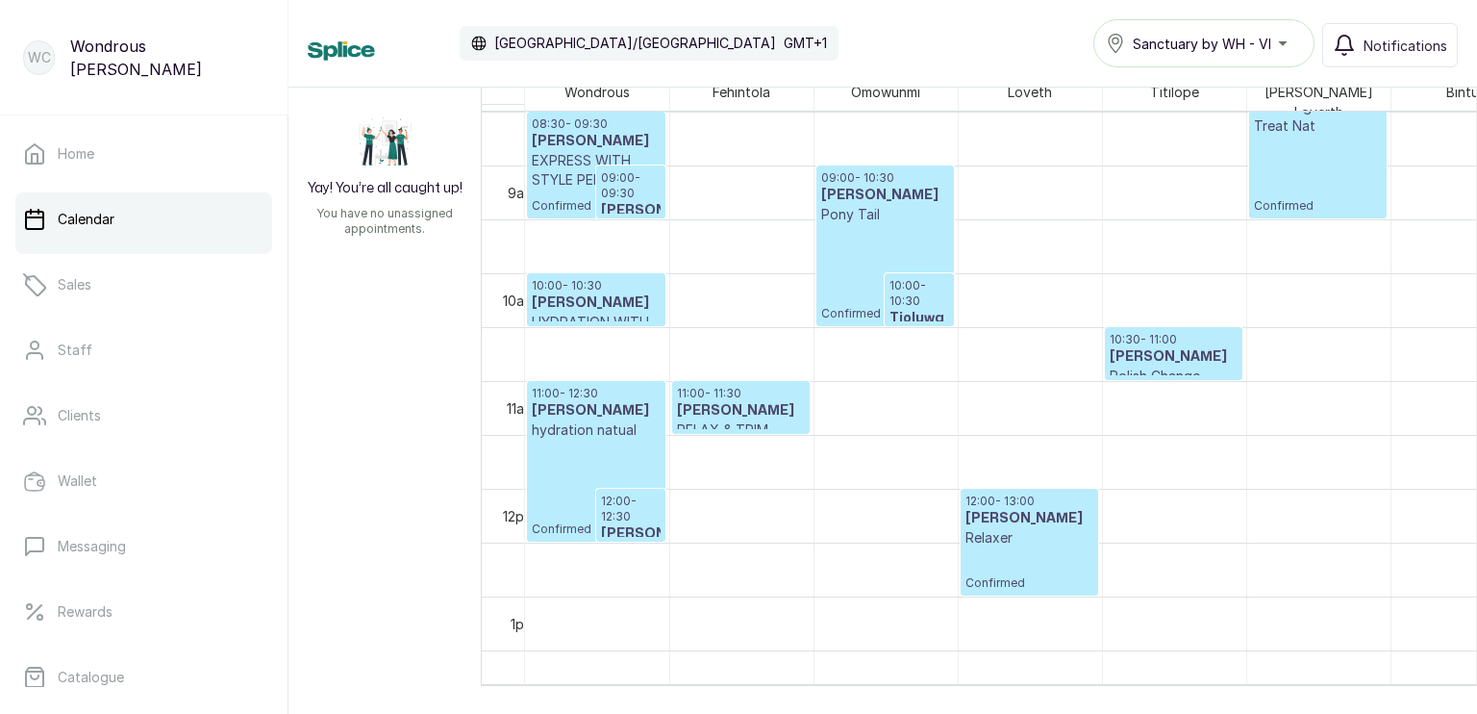
click at [577, 293] on h3 "[PERSON_NAME]" at bounding box center [596, 302] width 129 height 19
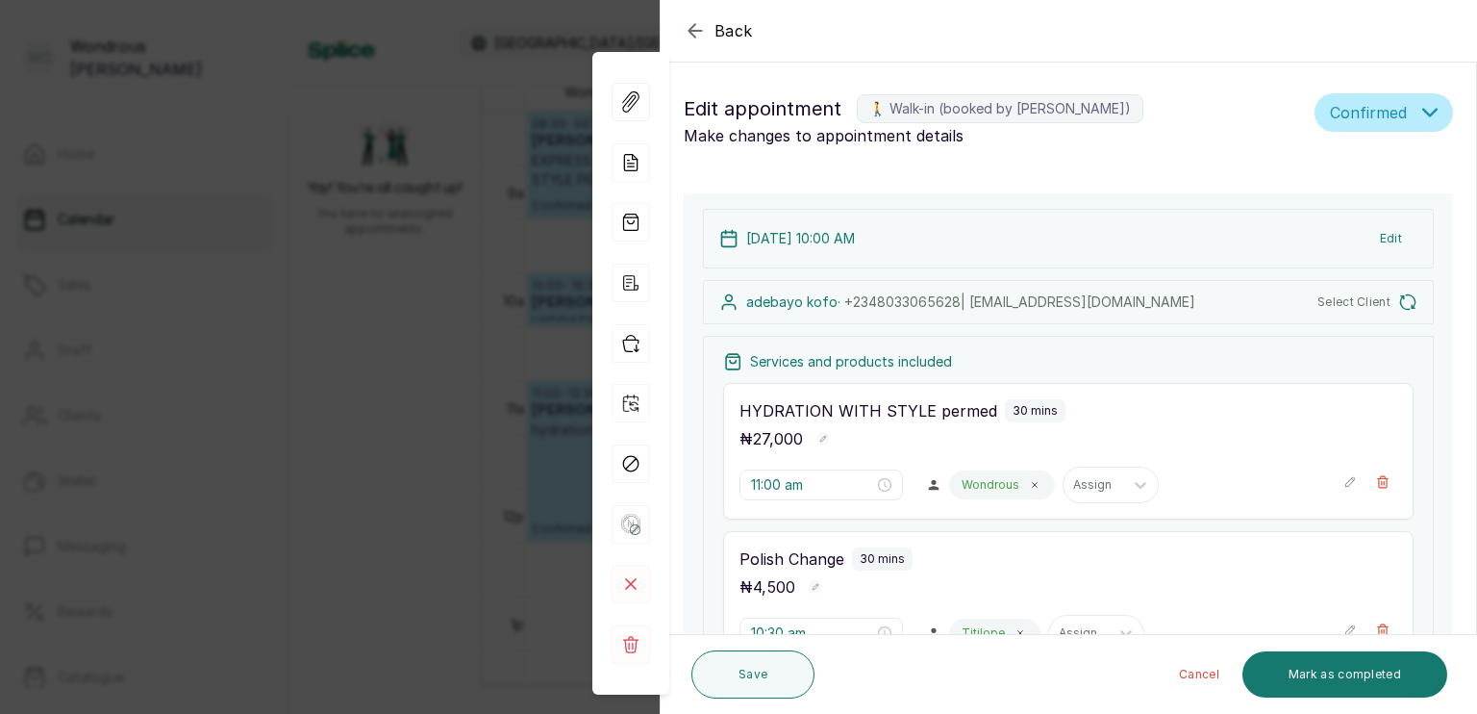
type input "10:00 am"
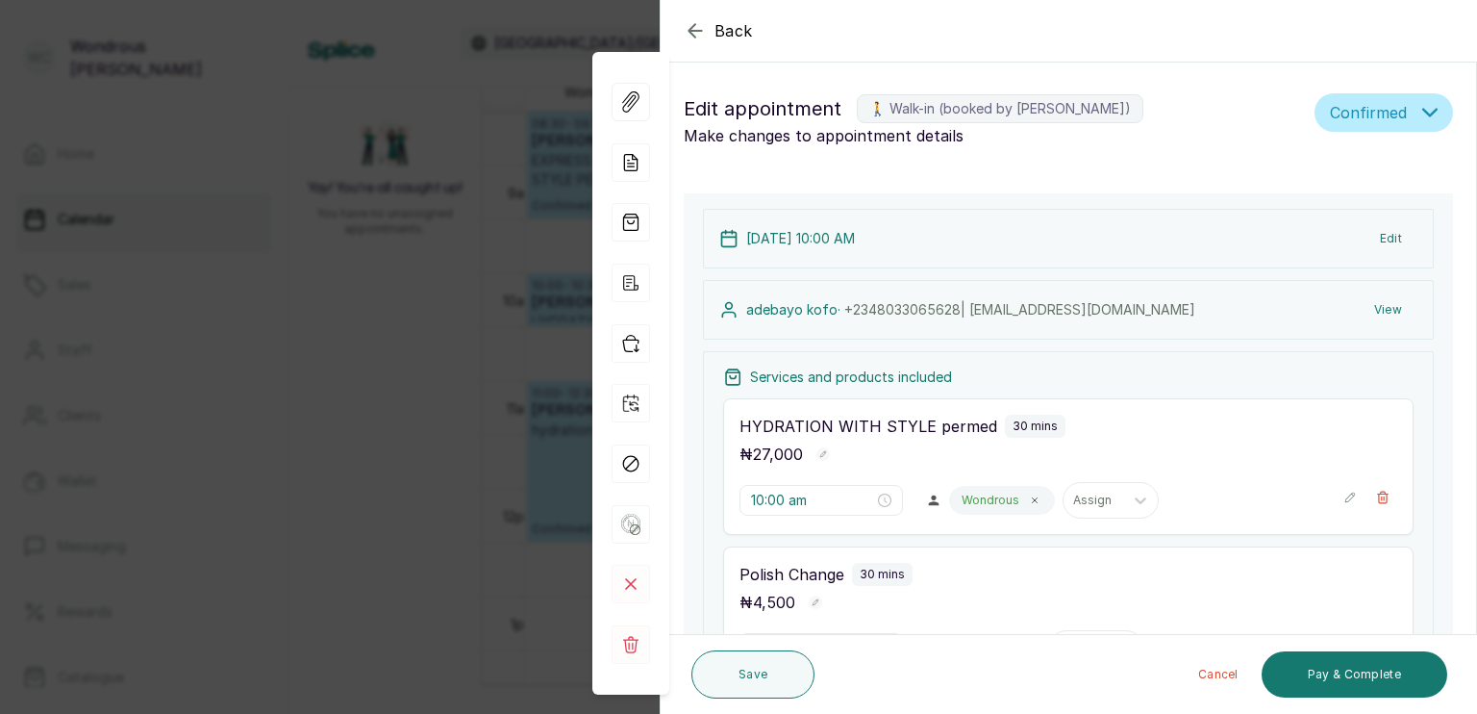
click at [1370, 314] on button "View" at bounding box center [1388, 309] width 59 height 35
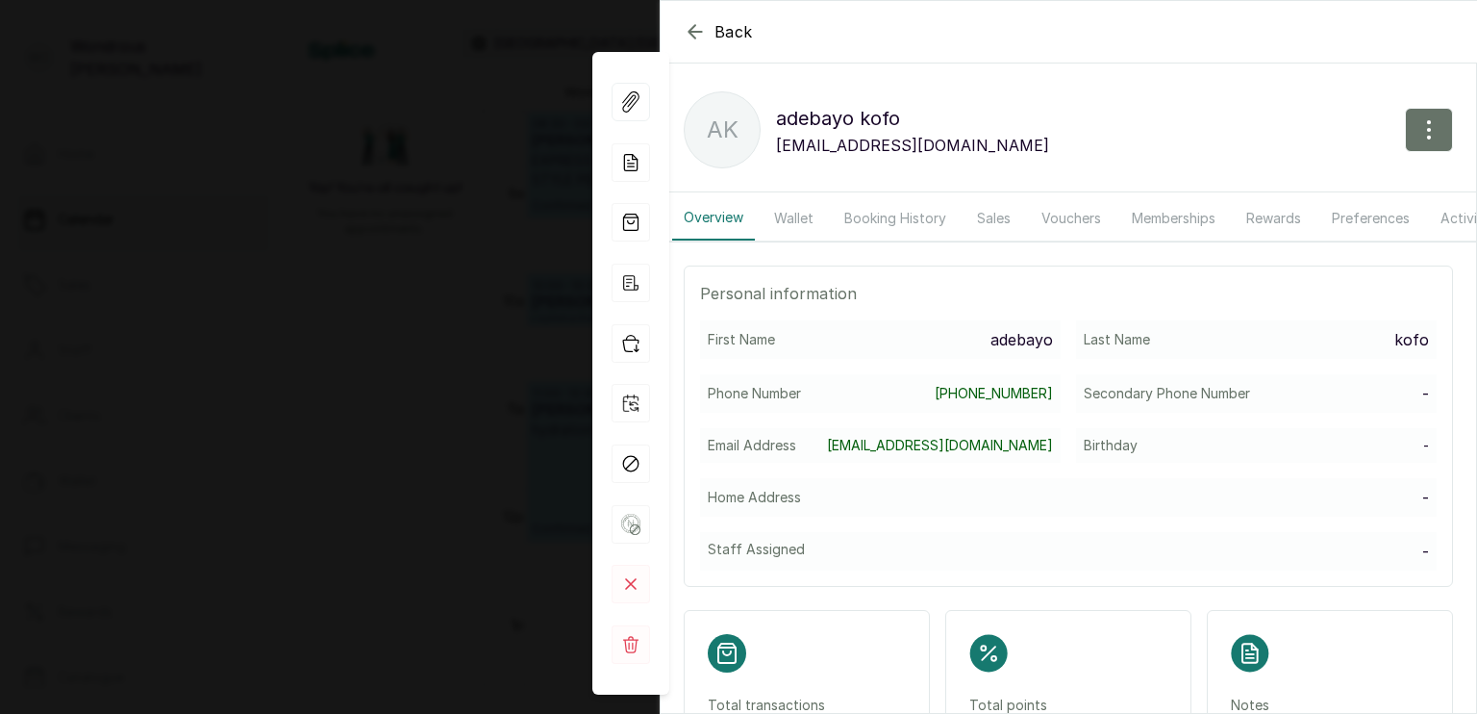
click at [893, 217] on button "Booking History" at bounding box center [895, 218] width 125 height 44
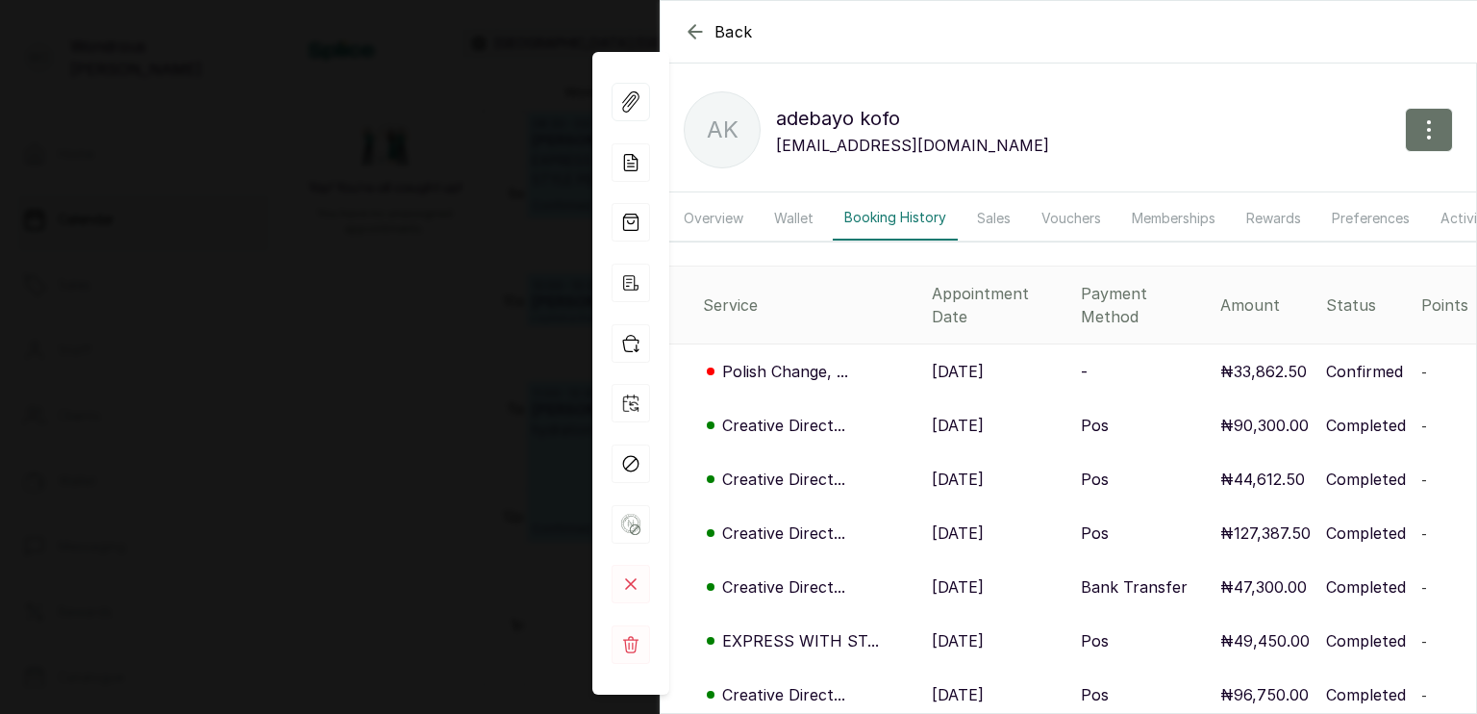
click at [854, 414] on div "Creative Direct..." at bounding box center [810, 425] width 214 height 23
click at [759, 429] on td "Creative Direct..." at bounding box center [793, 425] width 264 height 54
click at [758, 414] on p "Creative Direct..." at bounding box center [783, 425] width 123 height 23
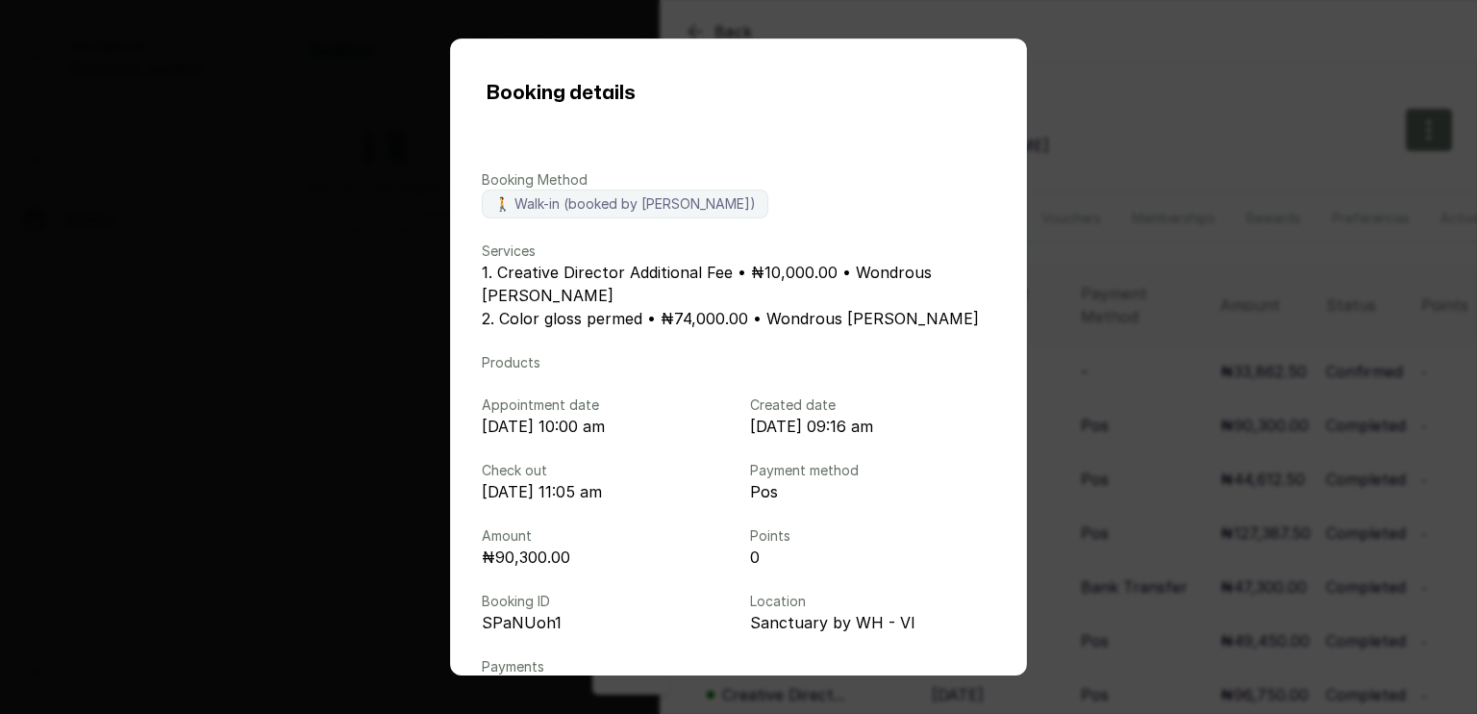
click at [828, 424] on p "[DATE] 09:16 am" at bounding box center [872, 426] width 245 height 23
click at [1247, 190] on div "Booking details Booking Method 🚶 Walk-in (booked by [PERSON_NAME]) Services 1. …" at bounding box center [738, 357] width 1477 height 714
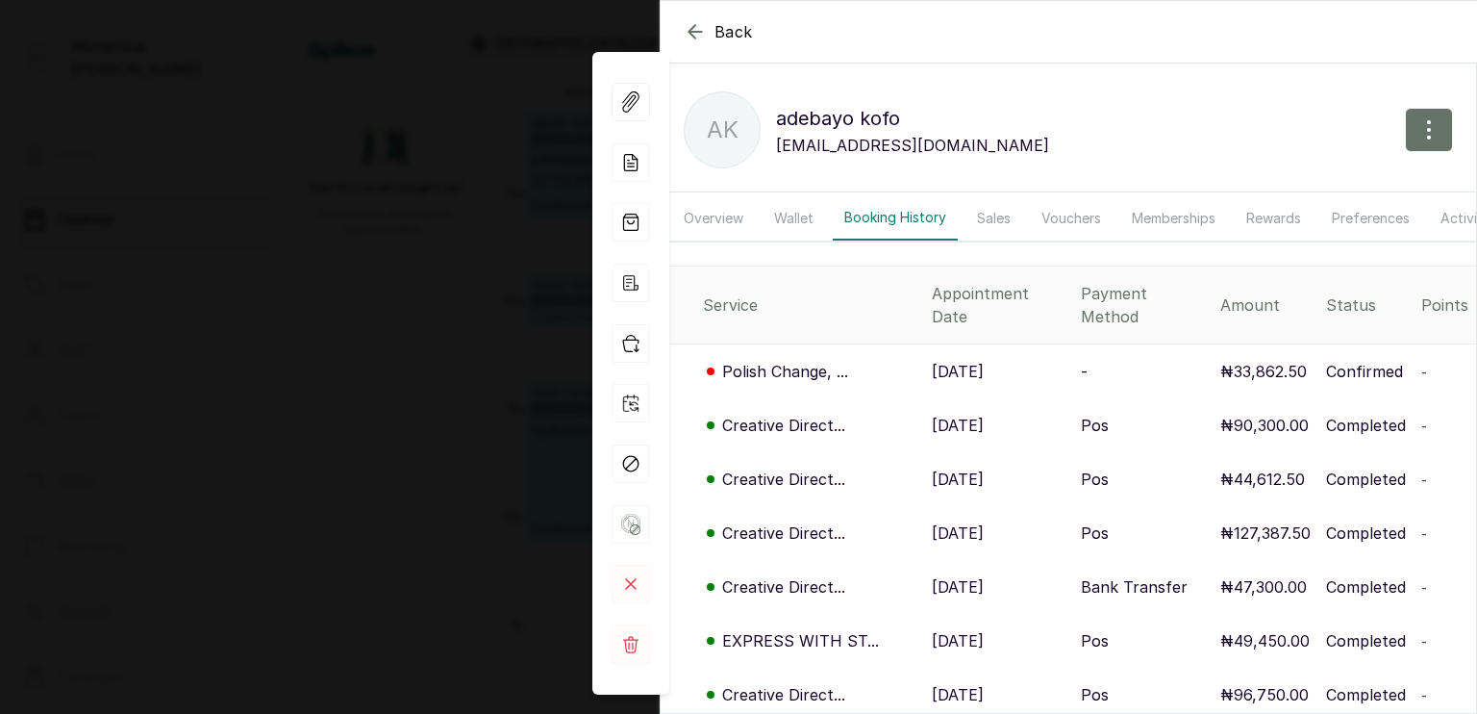
click at [808, 521] on p "Creative Direct..." at bounding box center [783, 532] width 123 height 23
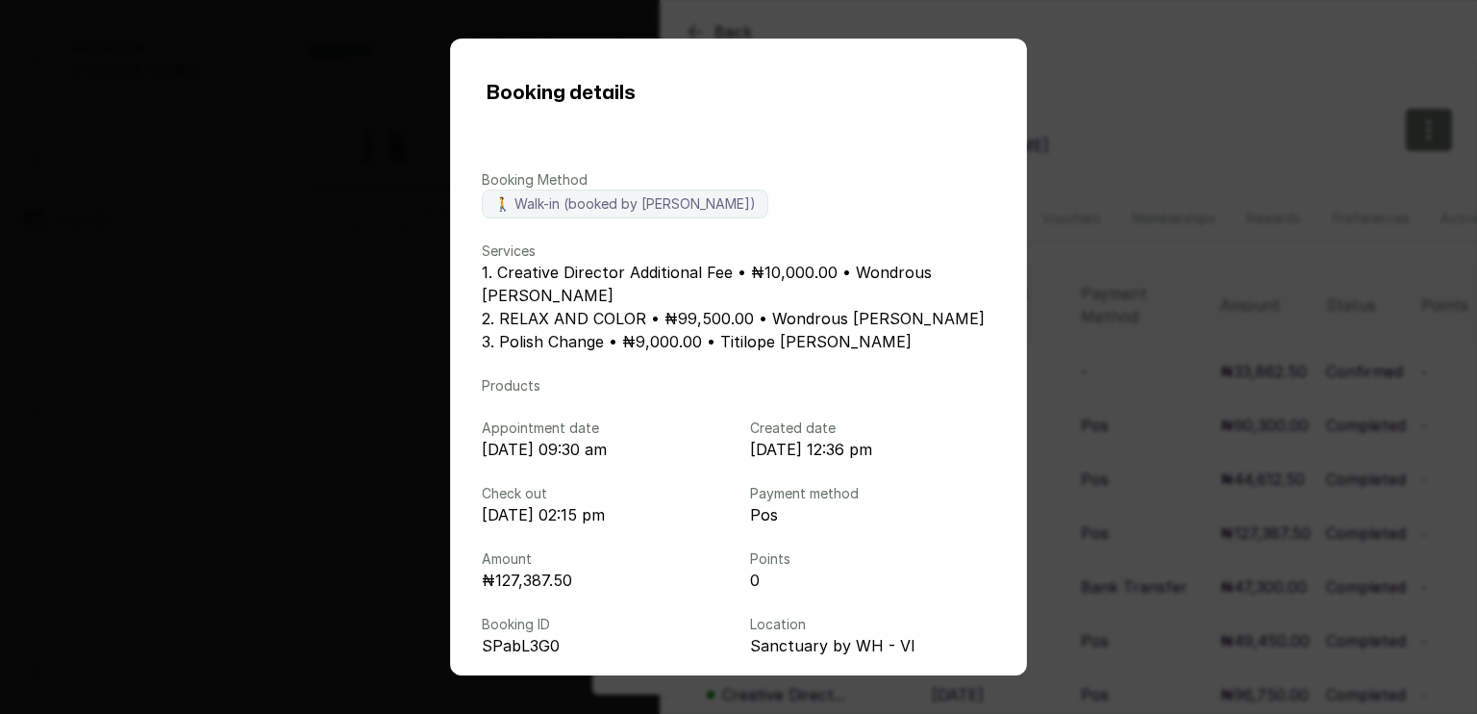
click at [1081, 176] on div "Booking details Booking Method 🚶 Walk-in (booked by [PERSON_NAME]) Services 1. …" at bounding box center [738, 357] width 1477 height 714
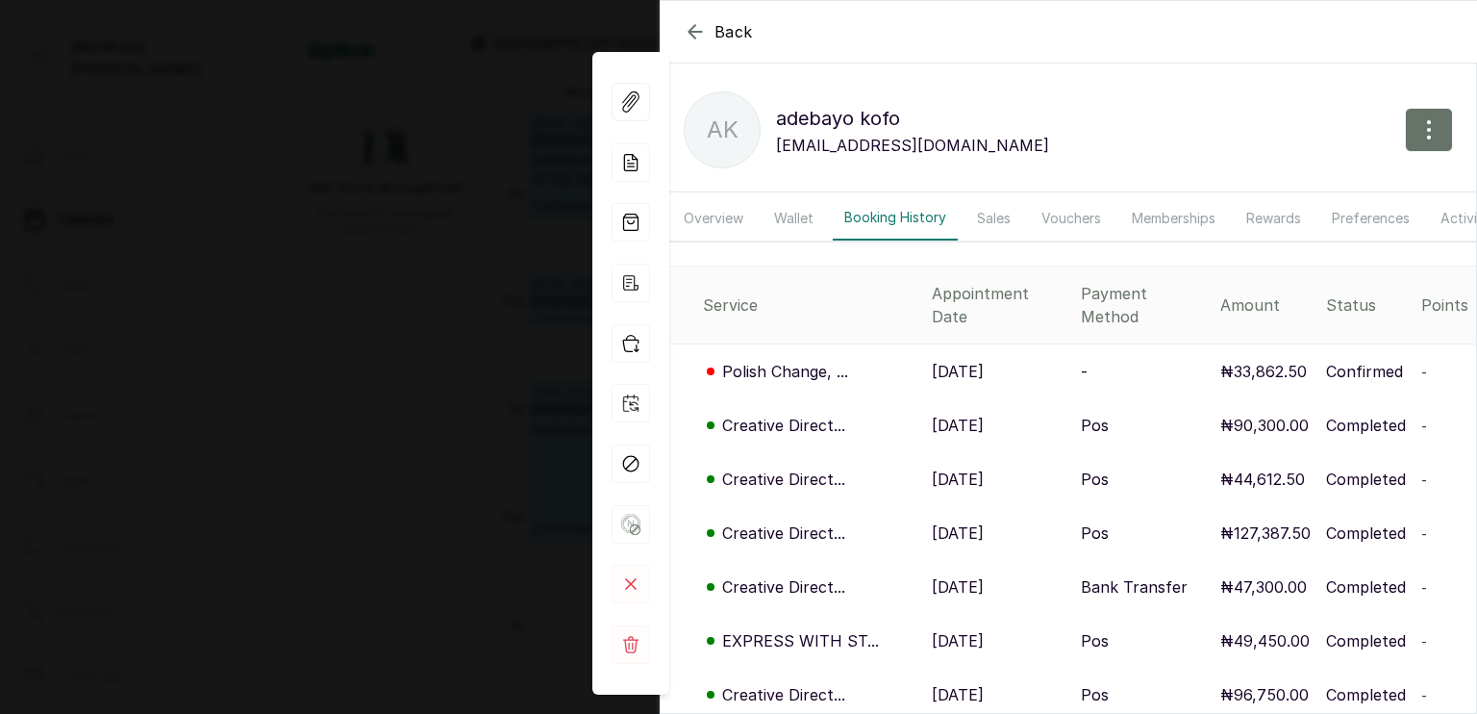
click at [696, 26] on icon "button" at bounding box center [695, 31] width 23 height 23
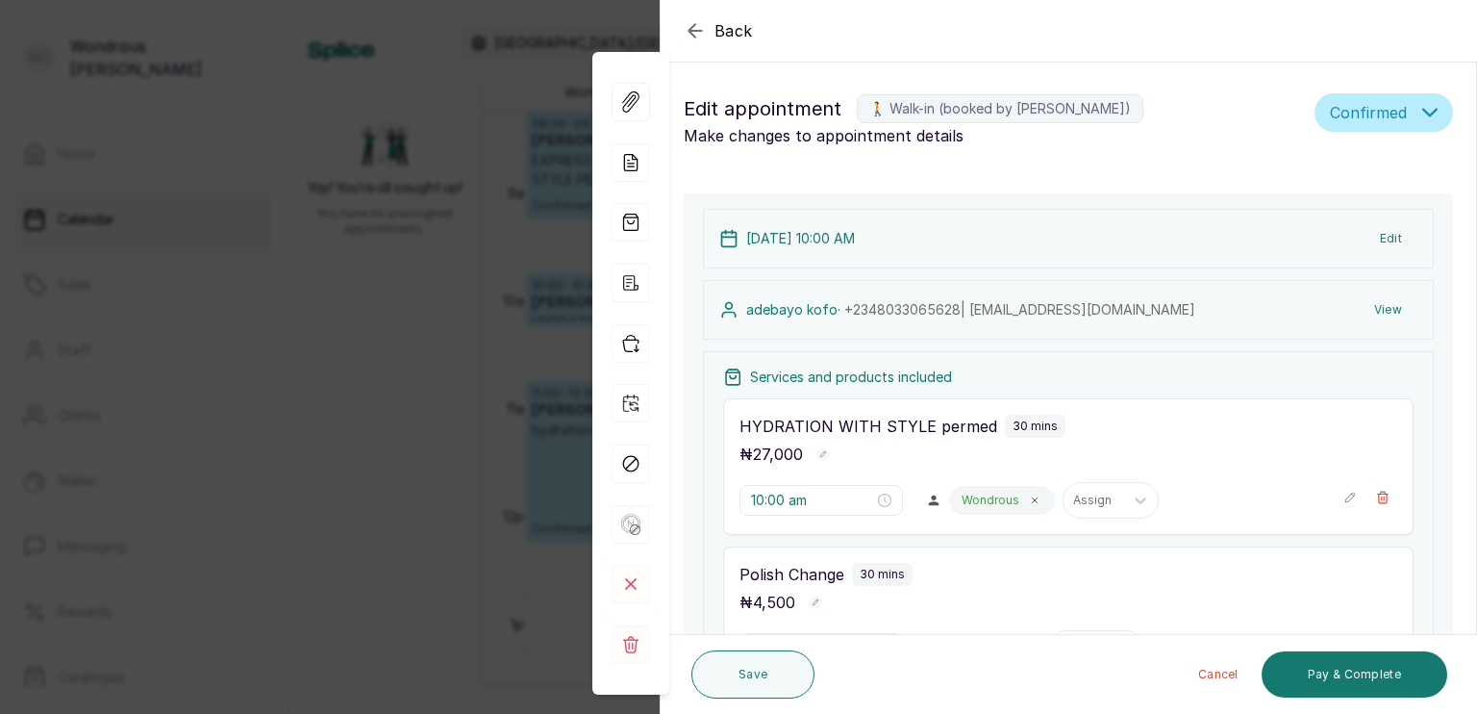
click at [693, 34] on icon "button" at bounding box center [695, 30] width 13 height 13
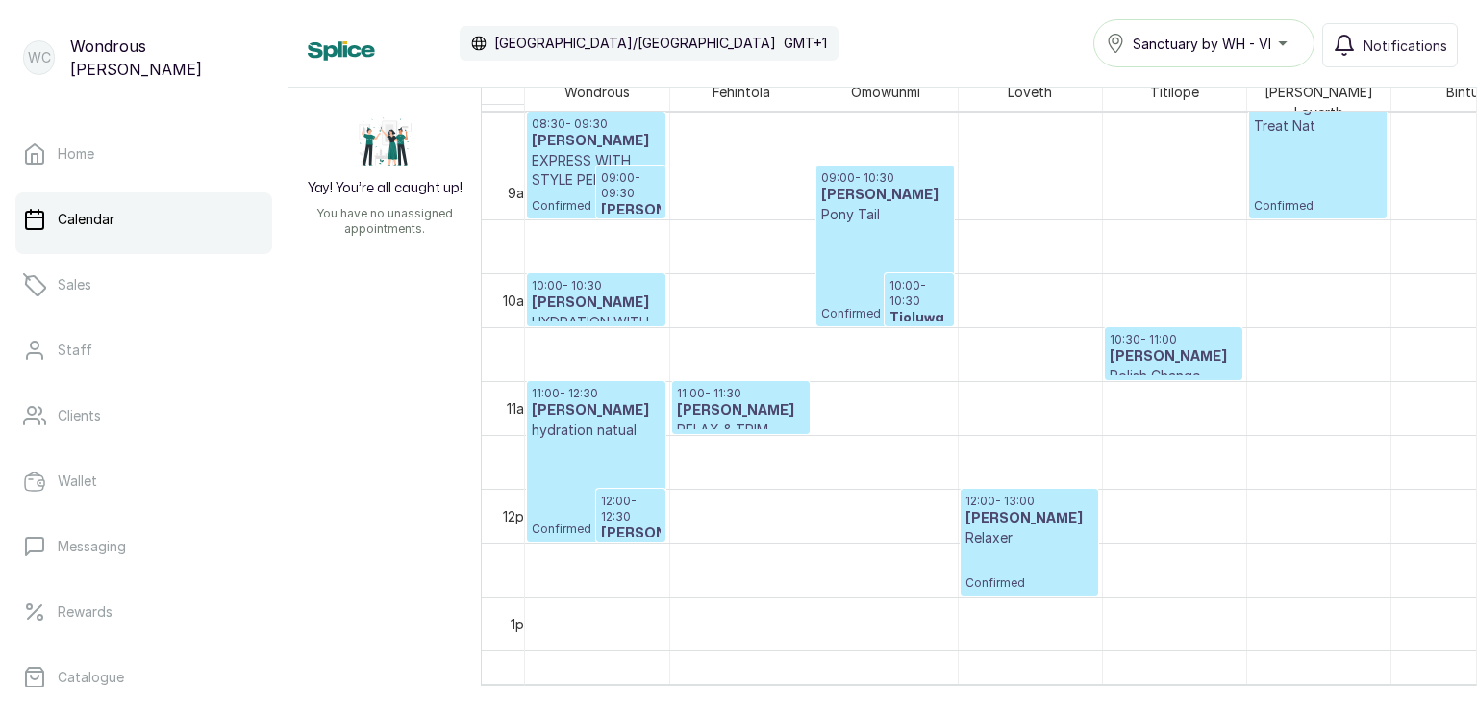
click at [627, 524] on h3 "[PERSON_NAME]" at bounding box center [631, 533] width 60 height 19
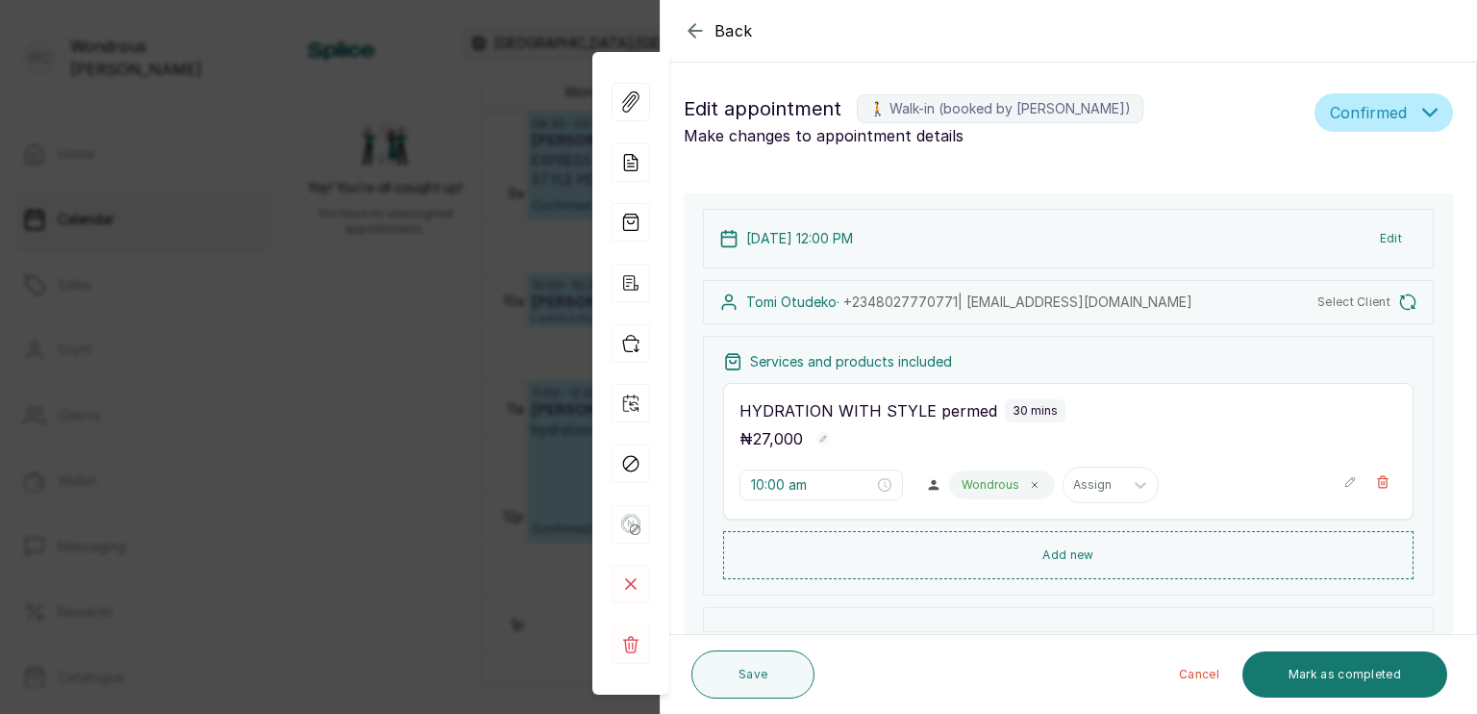
type input "12:00 pm"
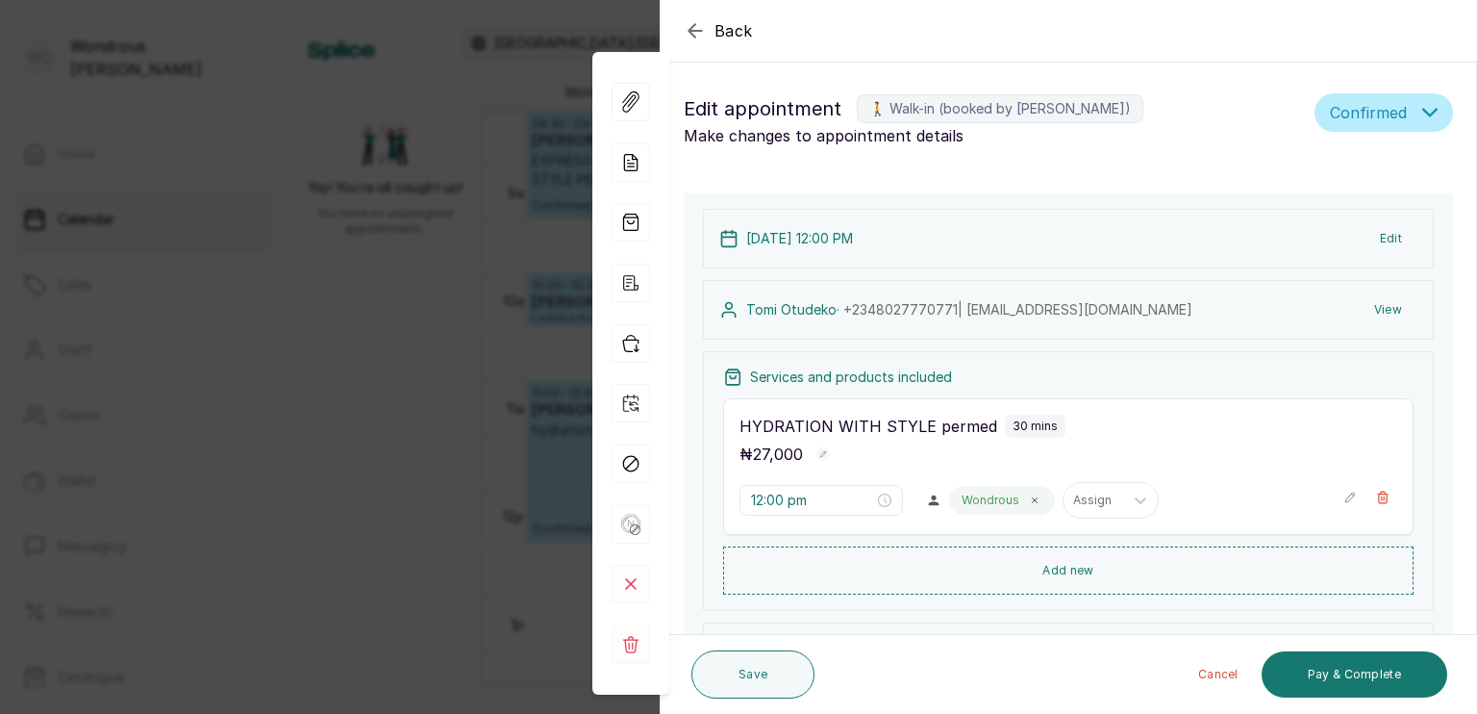
click at [1373, 306] on button "View" at bounding box center [1388, 309] width 59 height 35
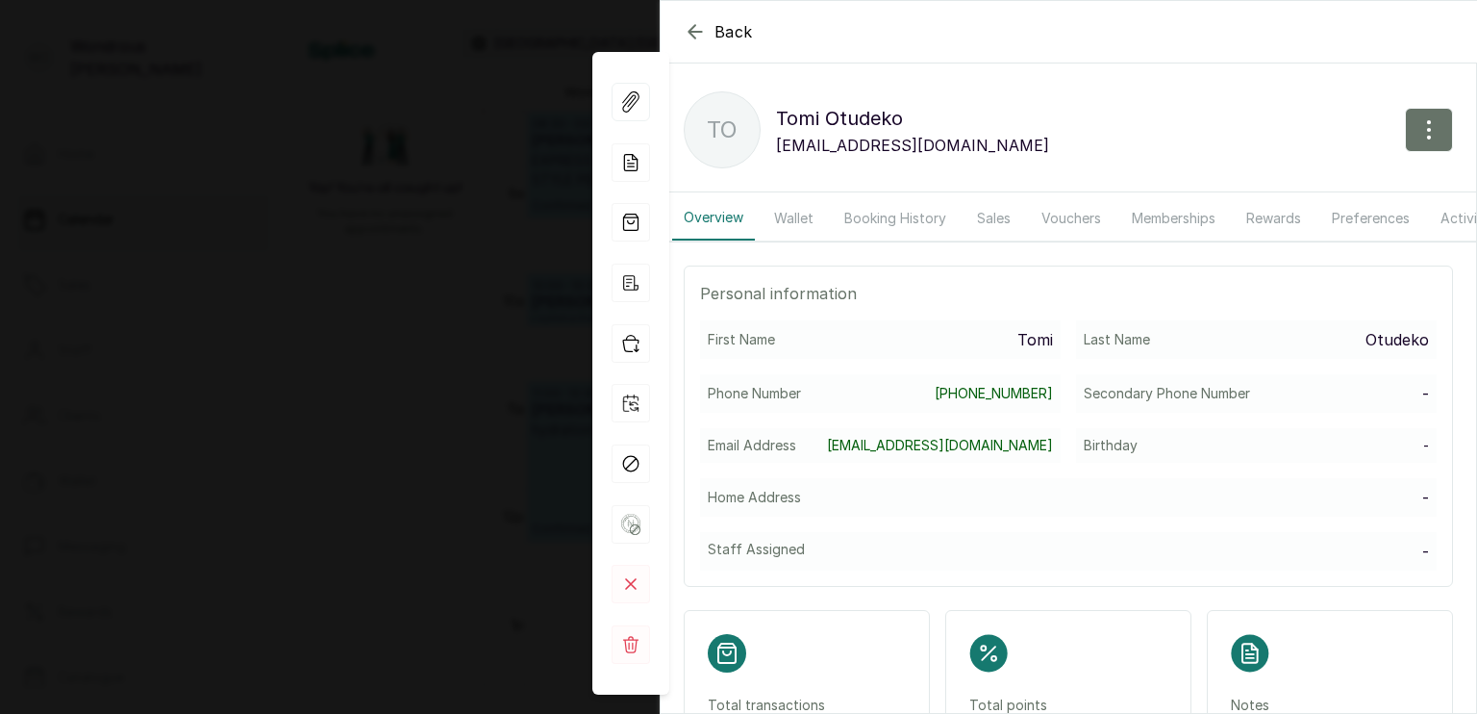
click at [893, 220] on button "Booking History" at bounding box center [895, 218] width 125 height 44
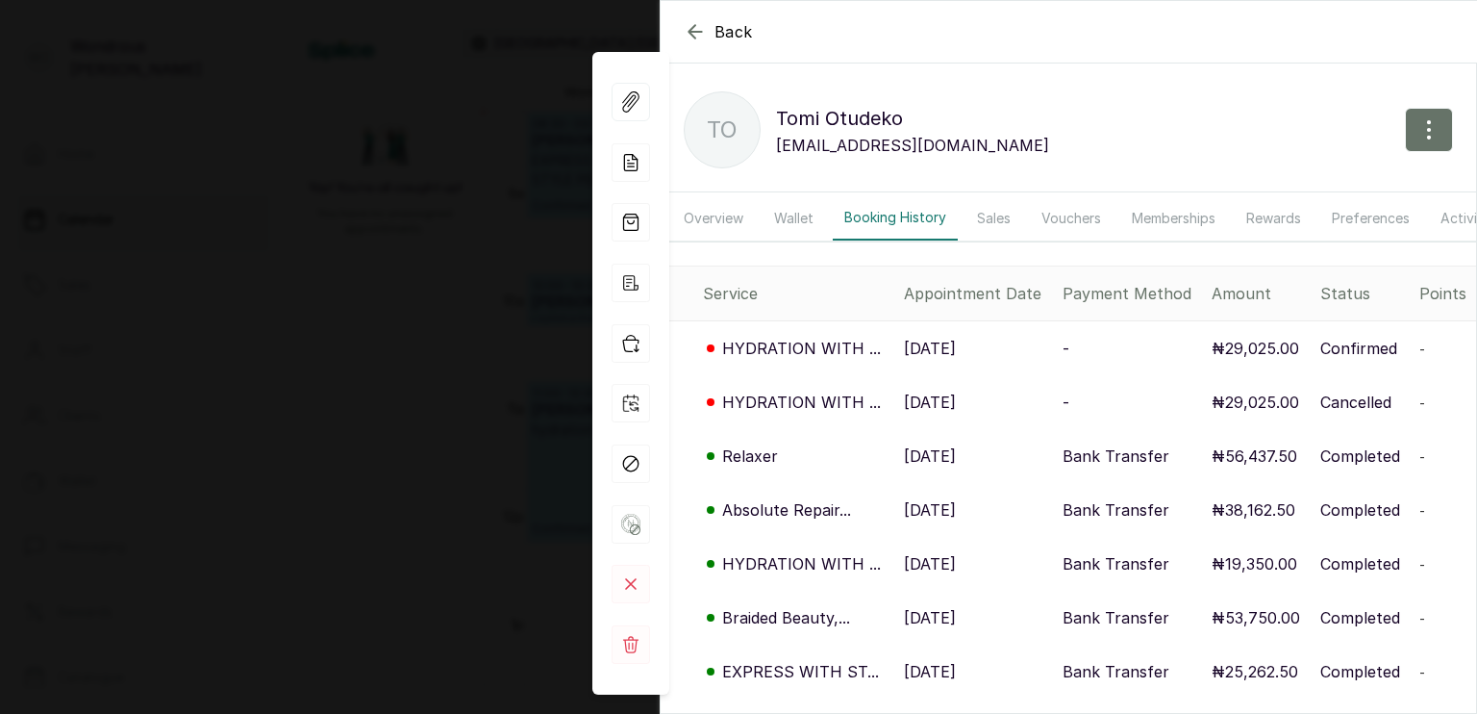
click at [891, 483] on td "Relaxer" at bounding box center [779, 456] width 236 height 54
click at [347, 420] on div "Back [PERSON_NAME] TO [PERSON_NAME] [EMAIL_ADDRESS][DOMAIN_NAME] Overview Walle…" at bounding box center [738, 357] width 1477 height 714
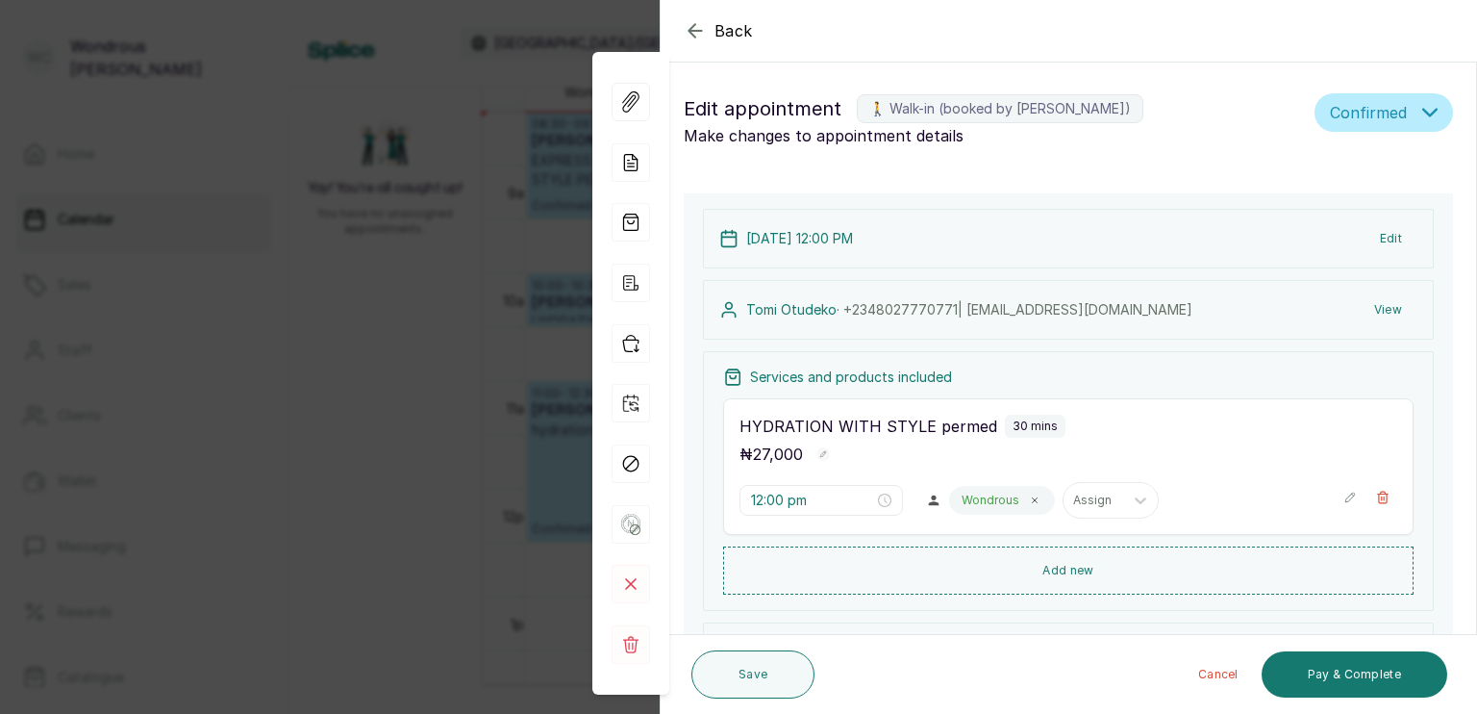
click at [347, 420] on div "Back Appointment Details Edit appointment 🚶 Walk-in (booked by [PERSON_NAME]) M…" at bounding box center [738, 357] width 1477 height 714
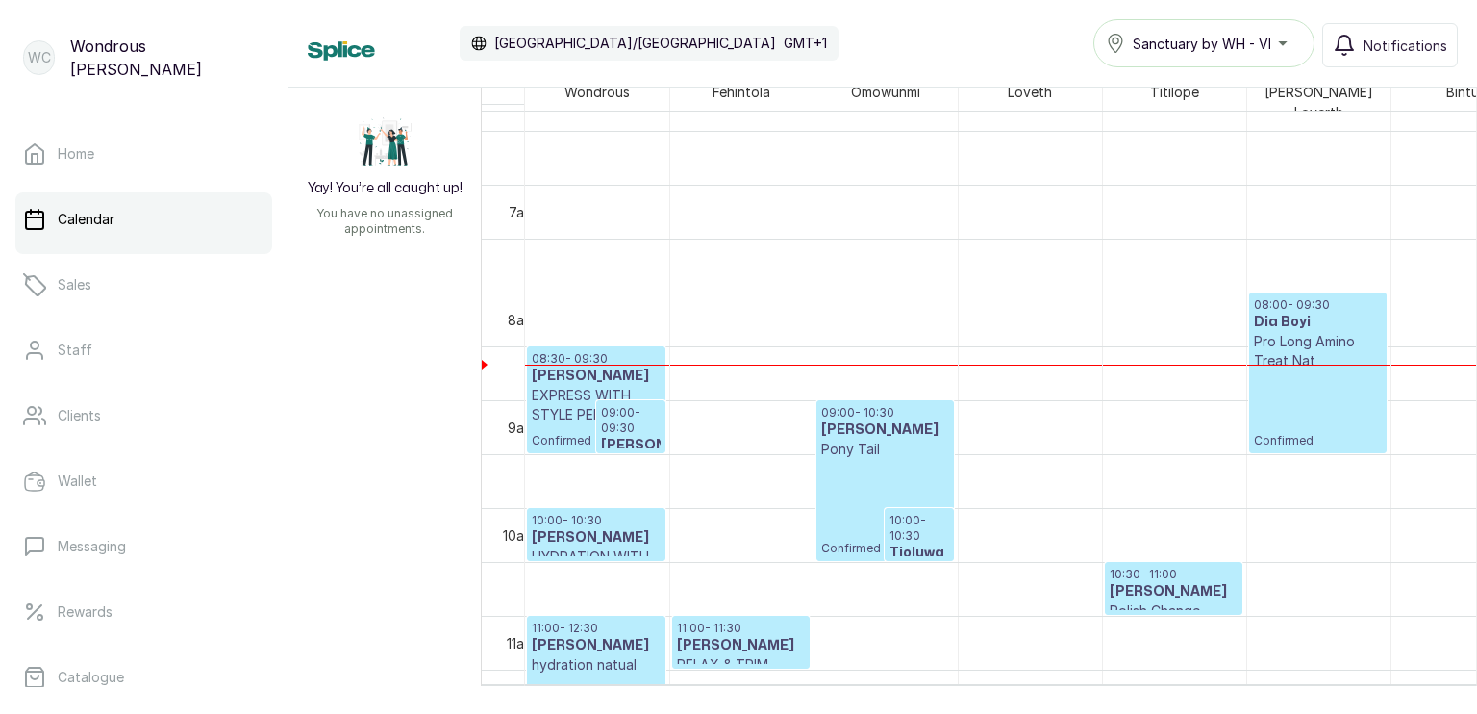
scroll to position [682, 0]
click at [1331, 337] on p "Pro Long Amino Treat Nat" at bounding box center [1318, 350] width 128 height 38
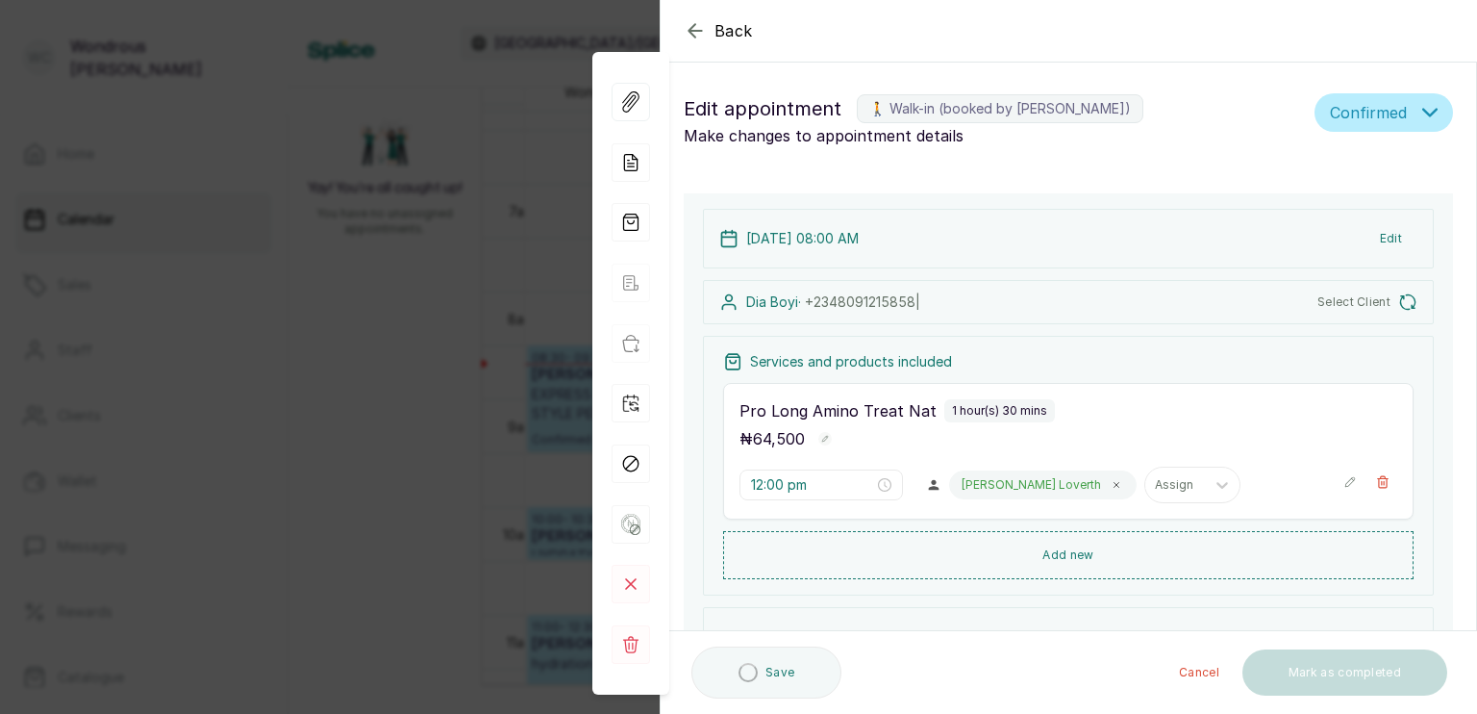
type input "8:00 am"
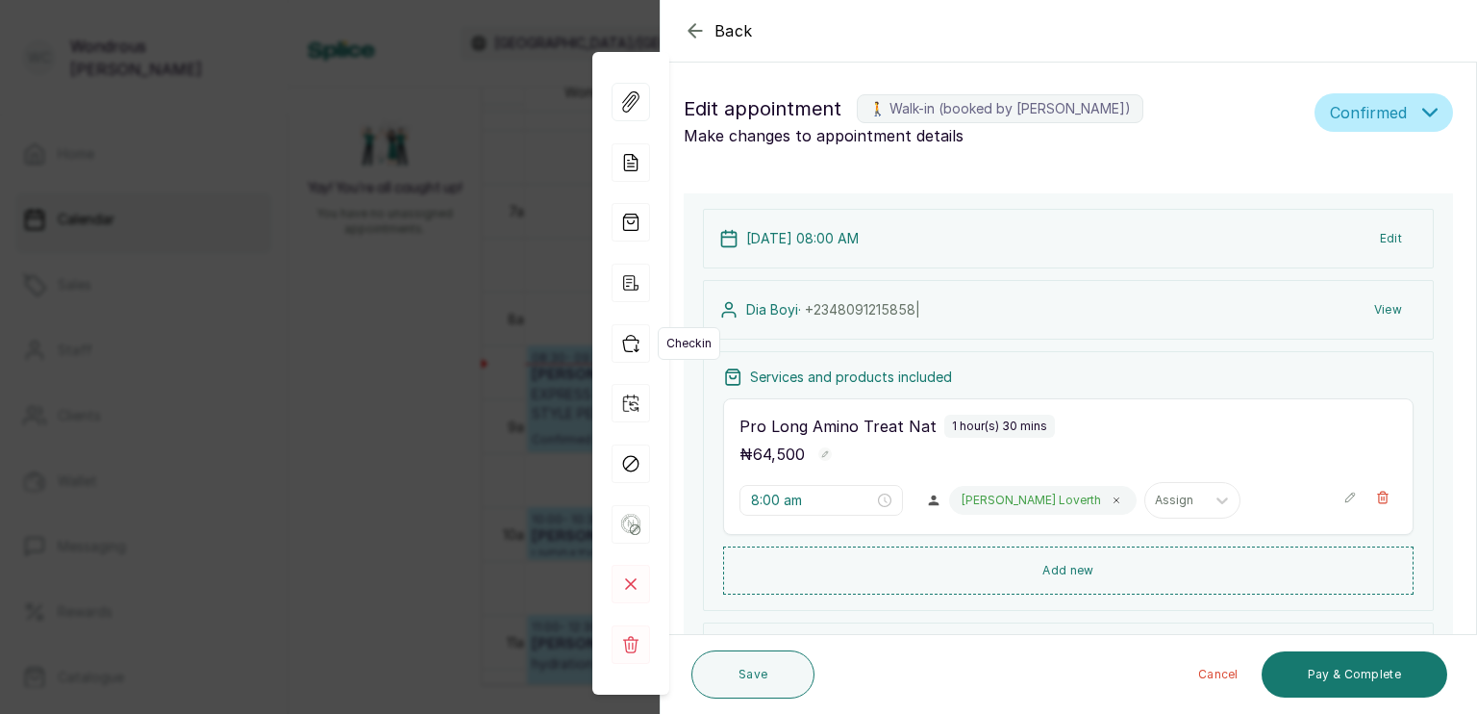
click at [622, 354] on icon "button" at bounding box center [631, 343] width 38 height 38
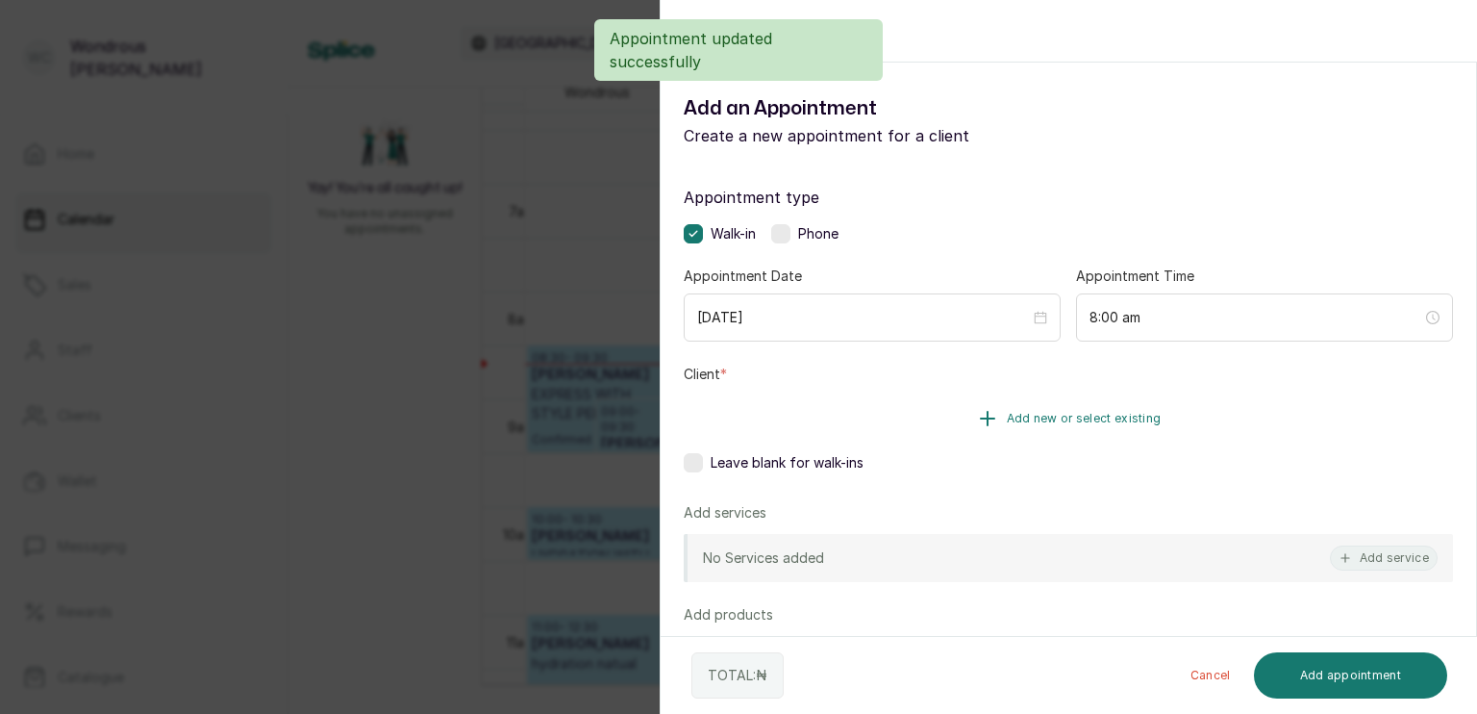
click at [878, 421] on button "Add new or select existing" at bounding box center [1068, 418] width 769 height 54
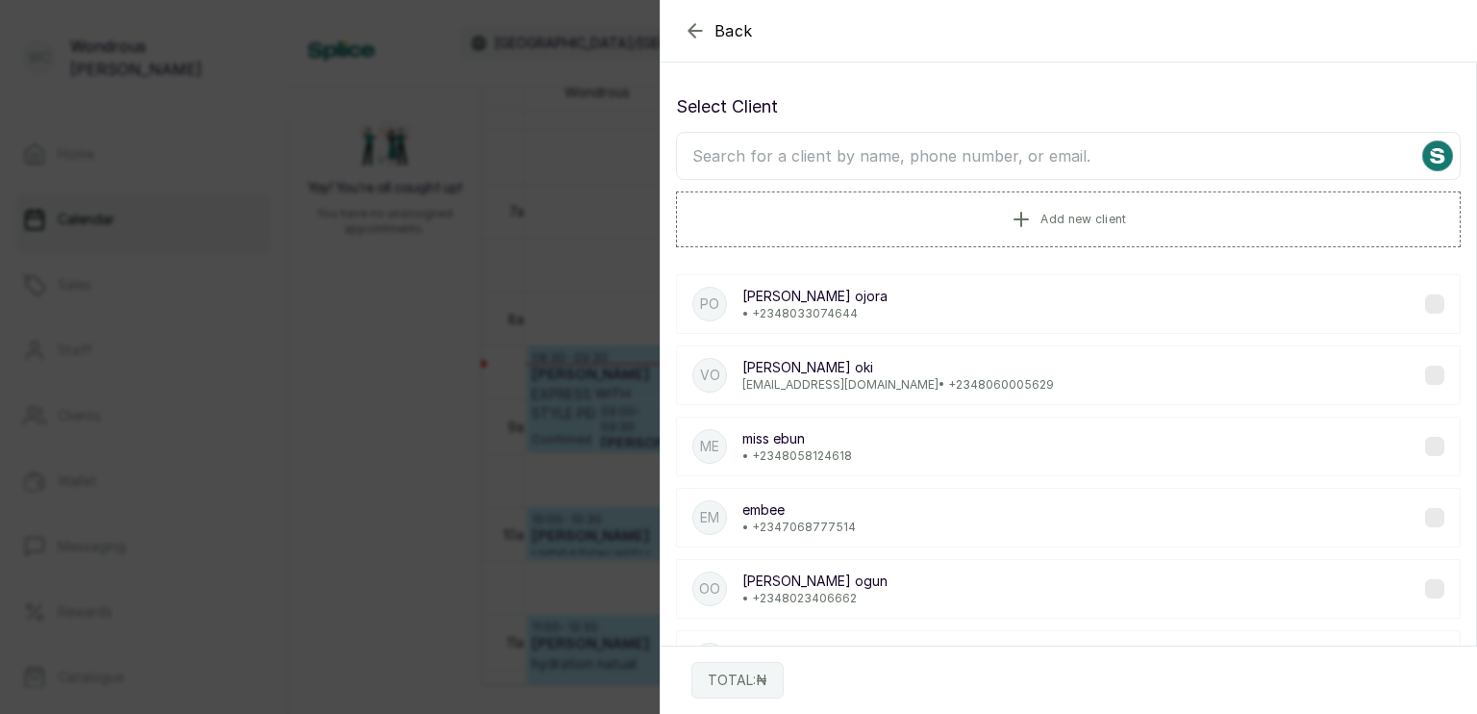
click at [785, 158] on input "text" at bounding box center [1068, 156] width 785 height 48
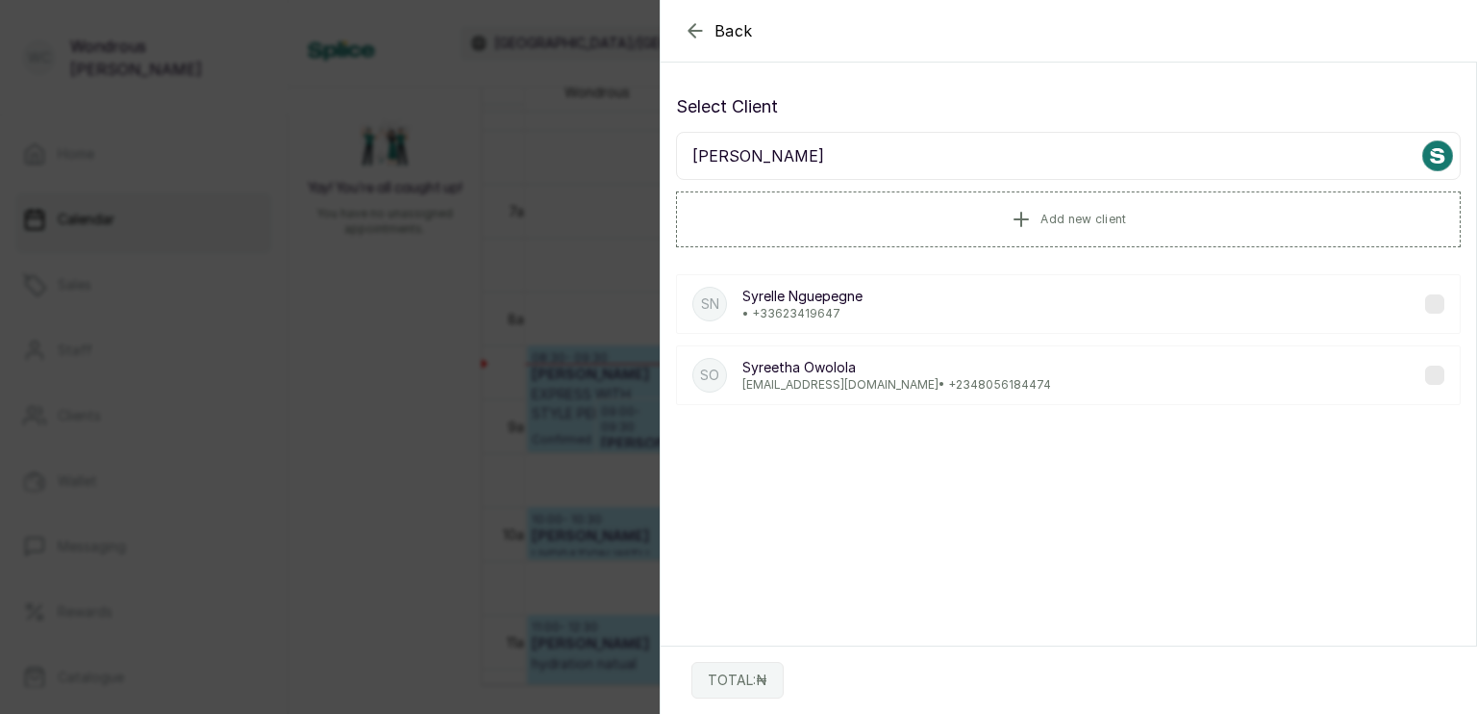
type input "[PERSON_NAME]"
click at [842, 287] on p "[PERSON_NAME]" at bounding box center [803, 296] width 120 height 19
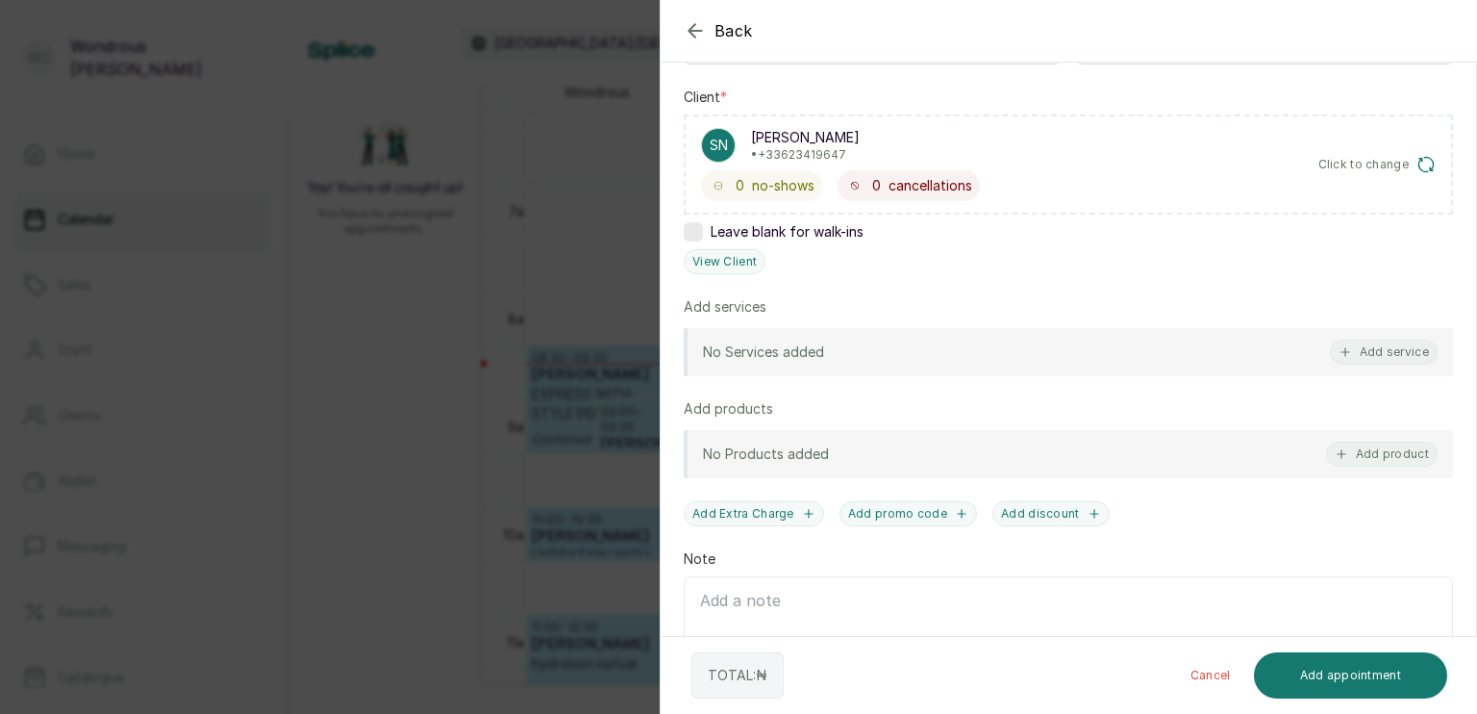
scroll to position [289, 0]
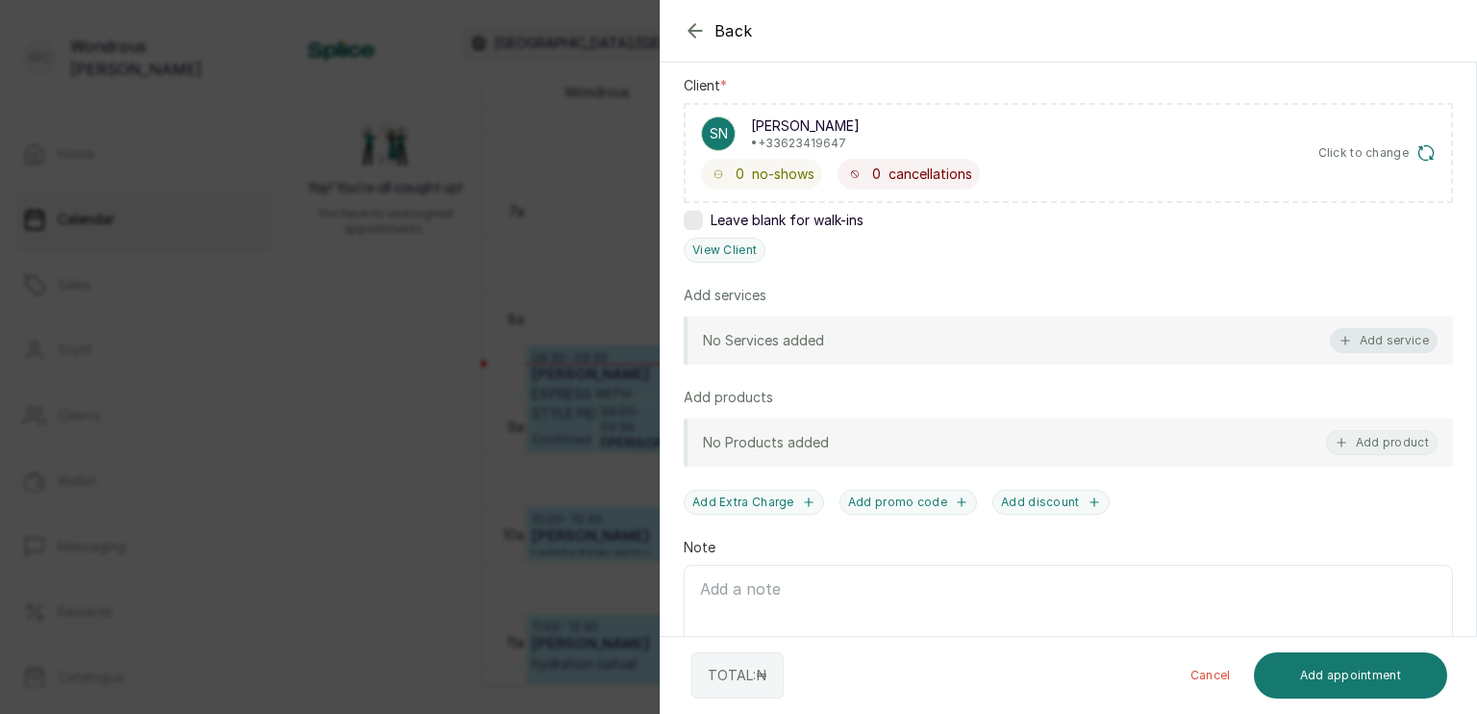
click at [1383, 334] on button "Add service" at bounding box center [1384, 340] width 108 height 25
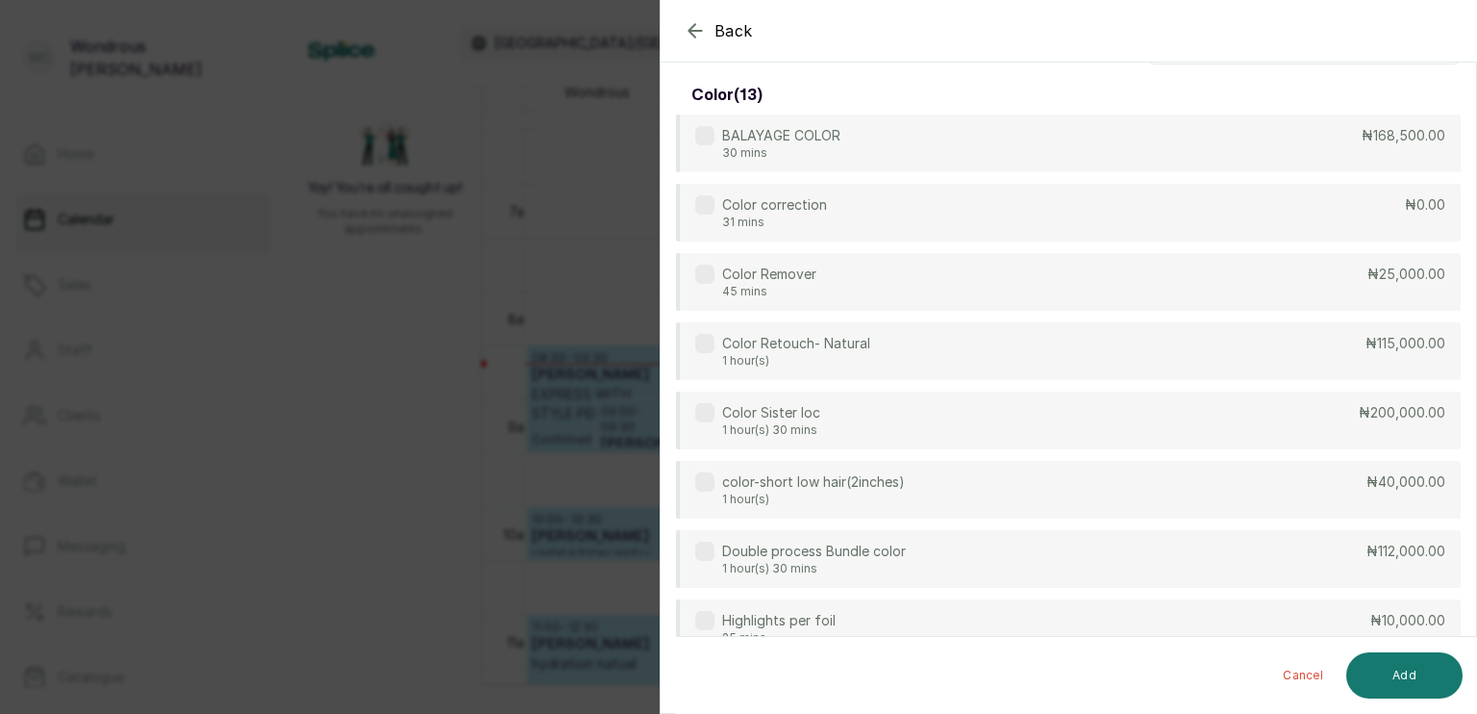
scroll to position [0, 0]
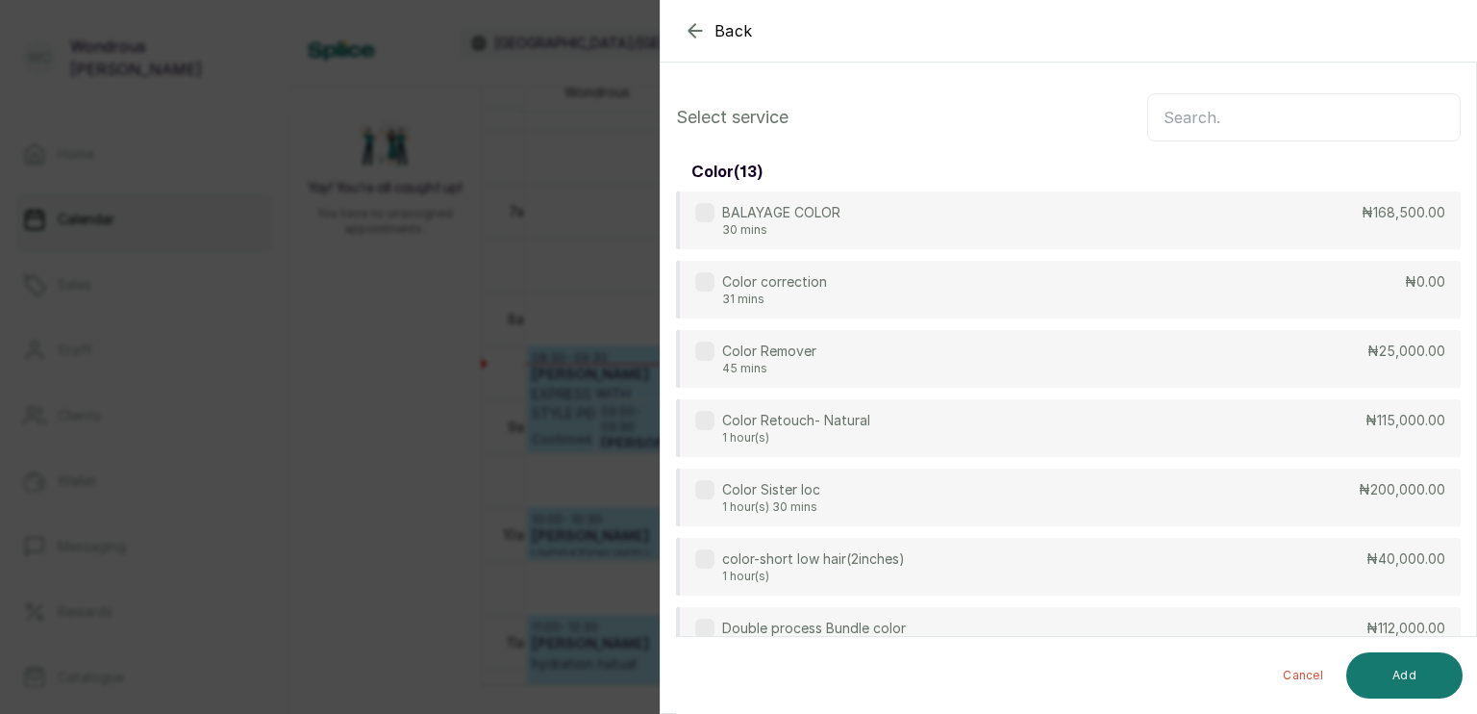
click at [1216, 111] on input "text" at bounding box center [1304, 117] width 314 height 48
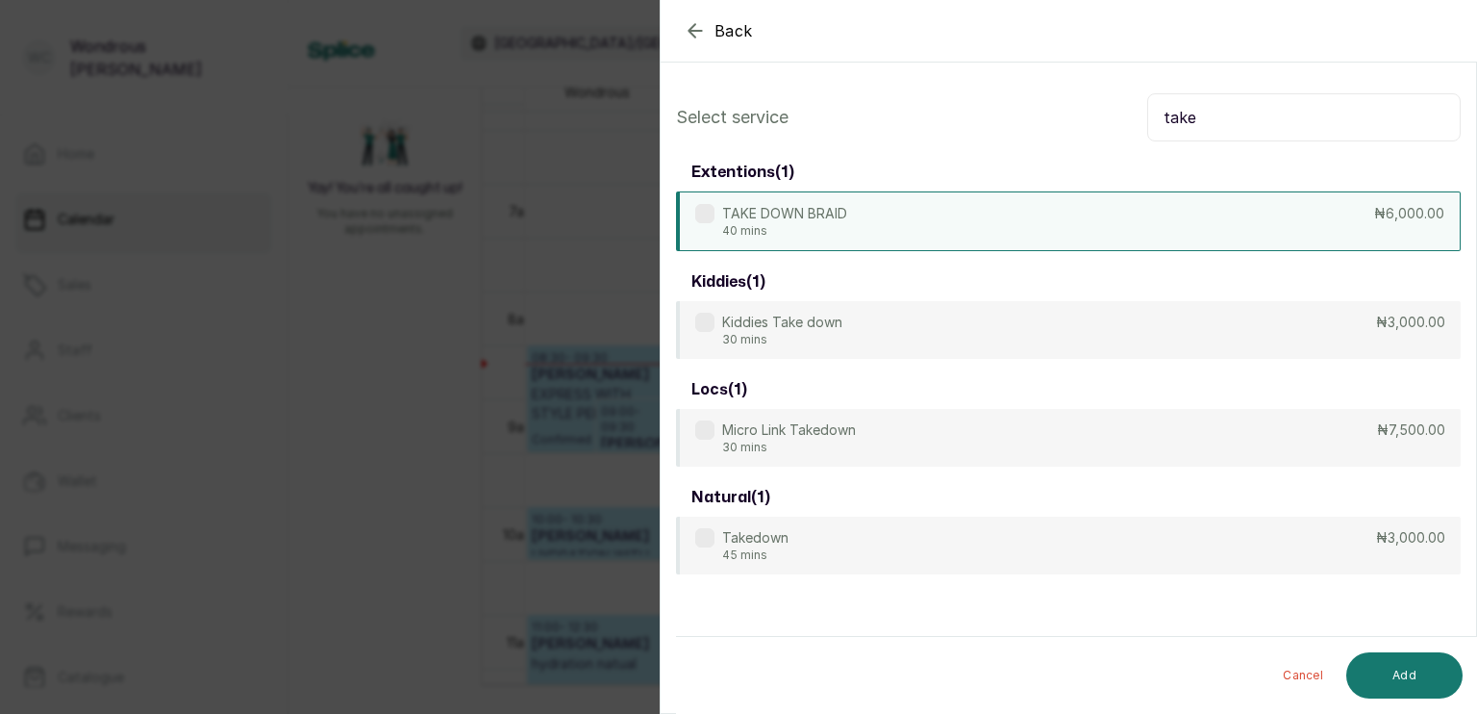
type input "take"
click at [963, 235] on div "TAKE DOWN BRAID 40 mins ₦6,000.00" at bounding box center [1068, 221] width 785 height 60
click at [1399, 668] on button "Add" at bounding box center [1405, 675] width 116 height 46
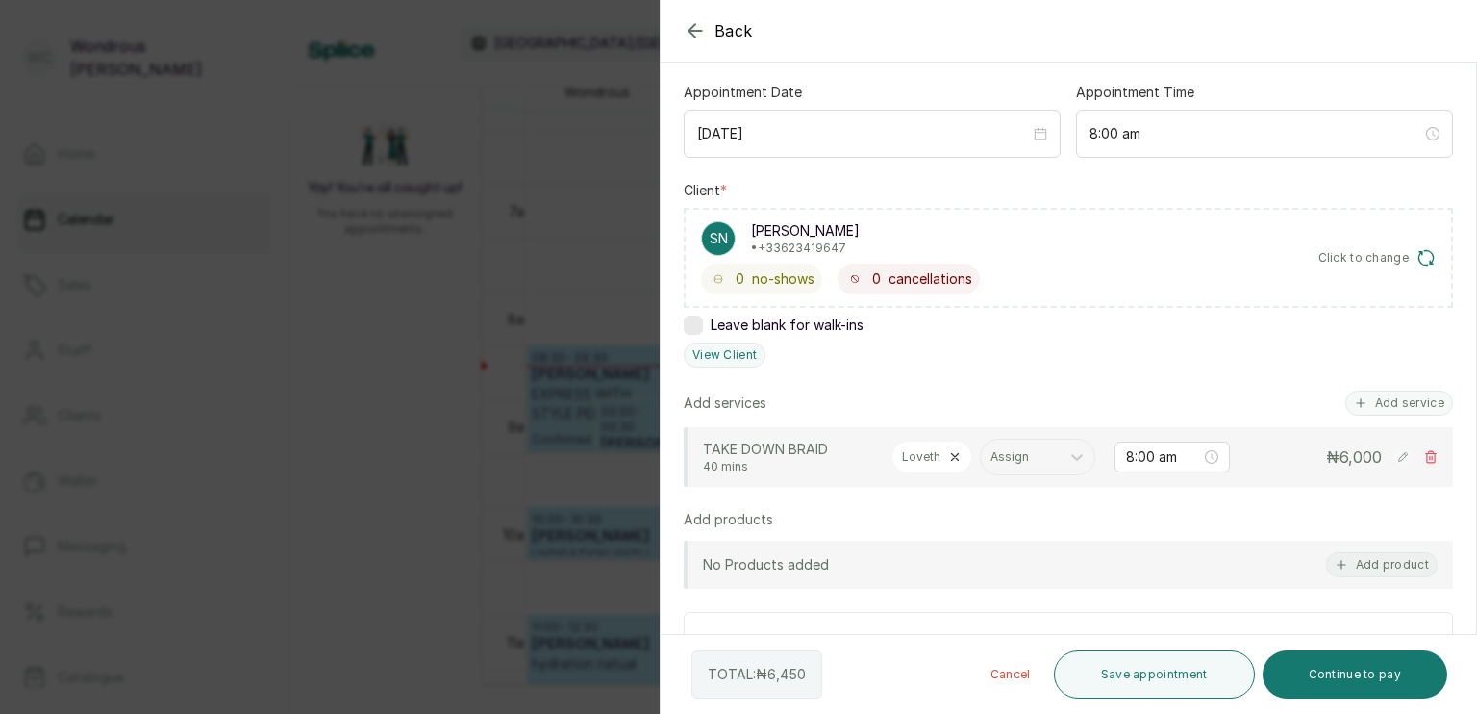
scroll to position [185, 0]
click at [1136, 668] on button "Save appointment" at bounding box center [1154, 674] width 201 height 48
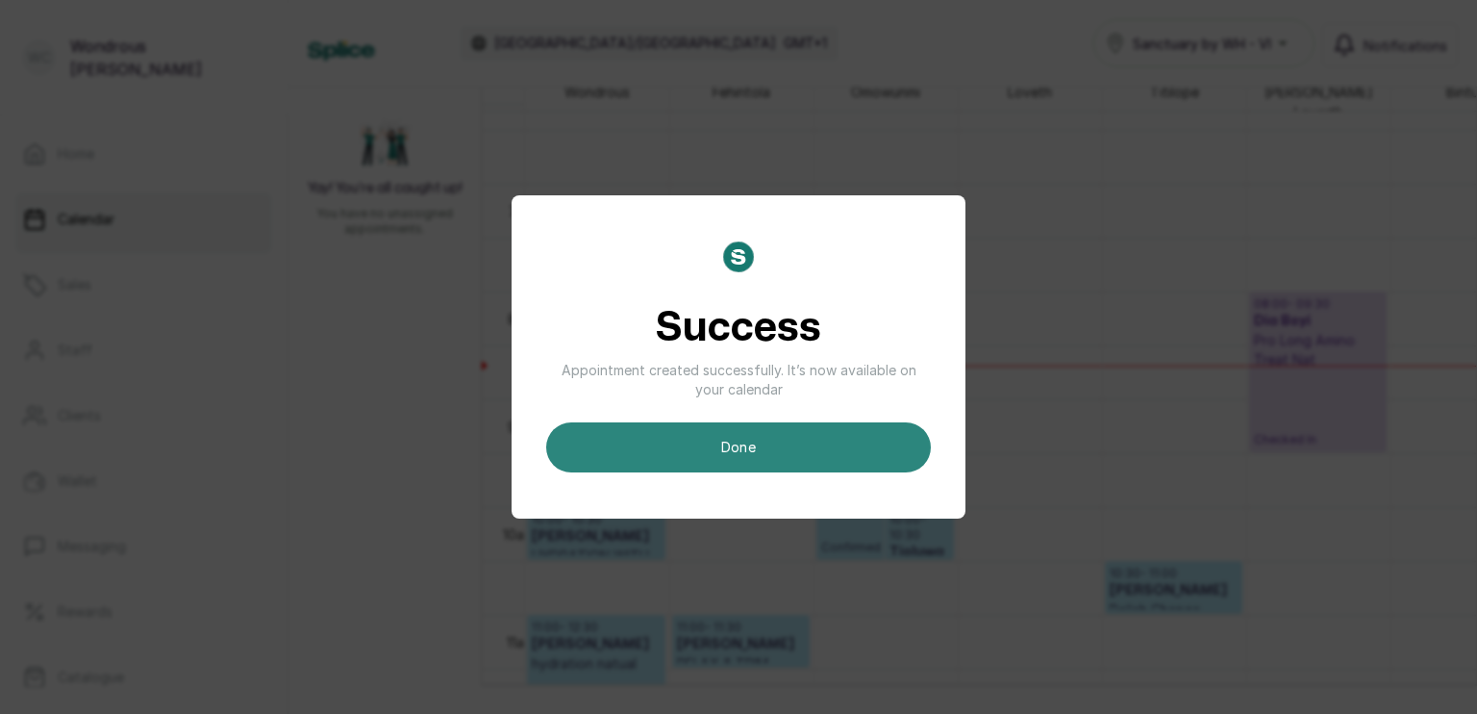
click at [900, 464] on button "done" at bounding box center [738, 447] width 385 height 50
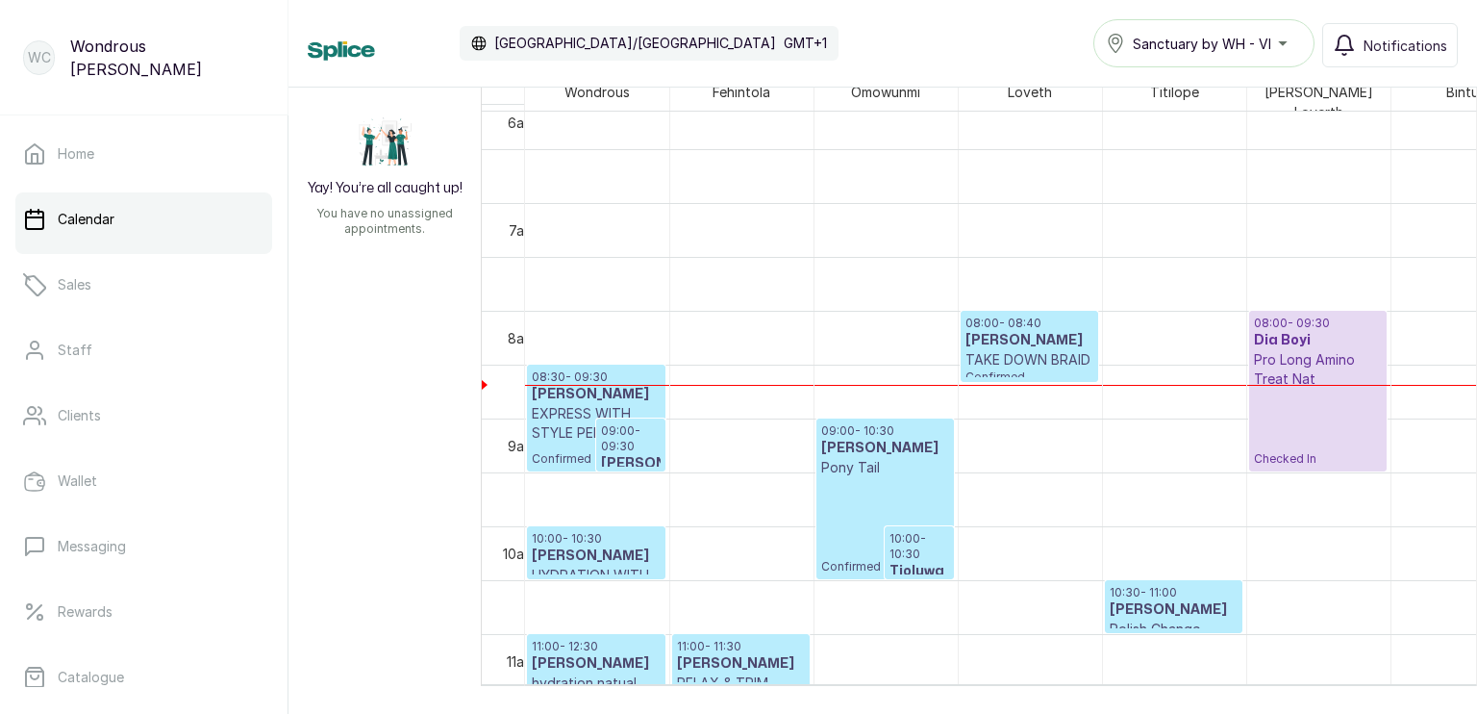
scroll to position [661, 0]
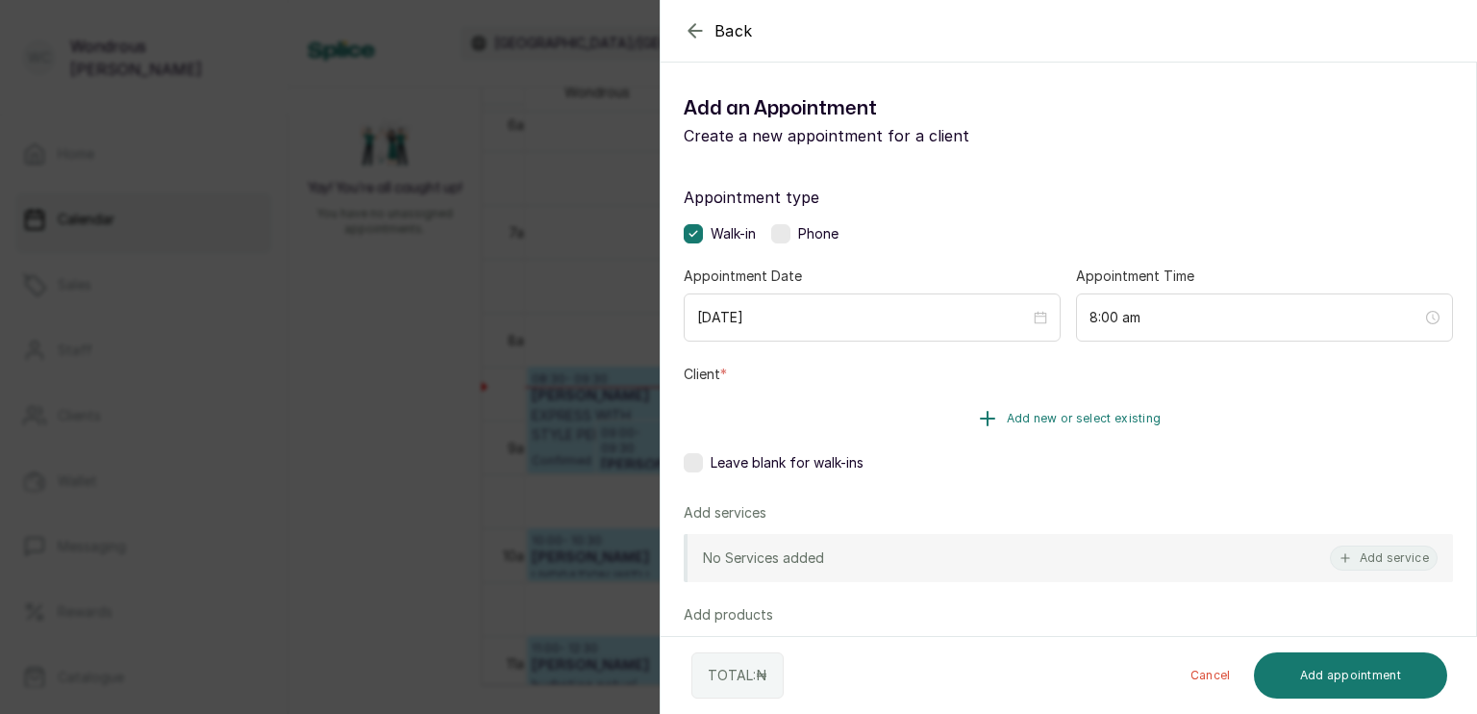
click at [831, 414] on button "Add new or select existing" at bounding box center [1068, 418] width 769 height 54
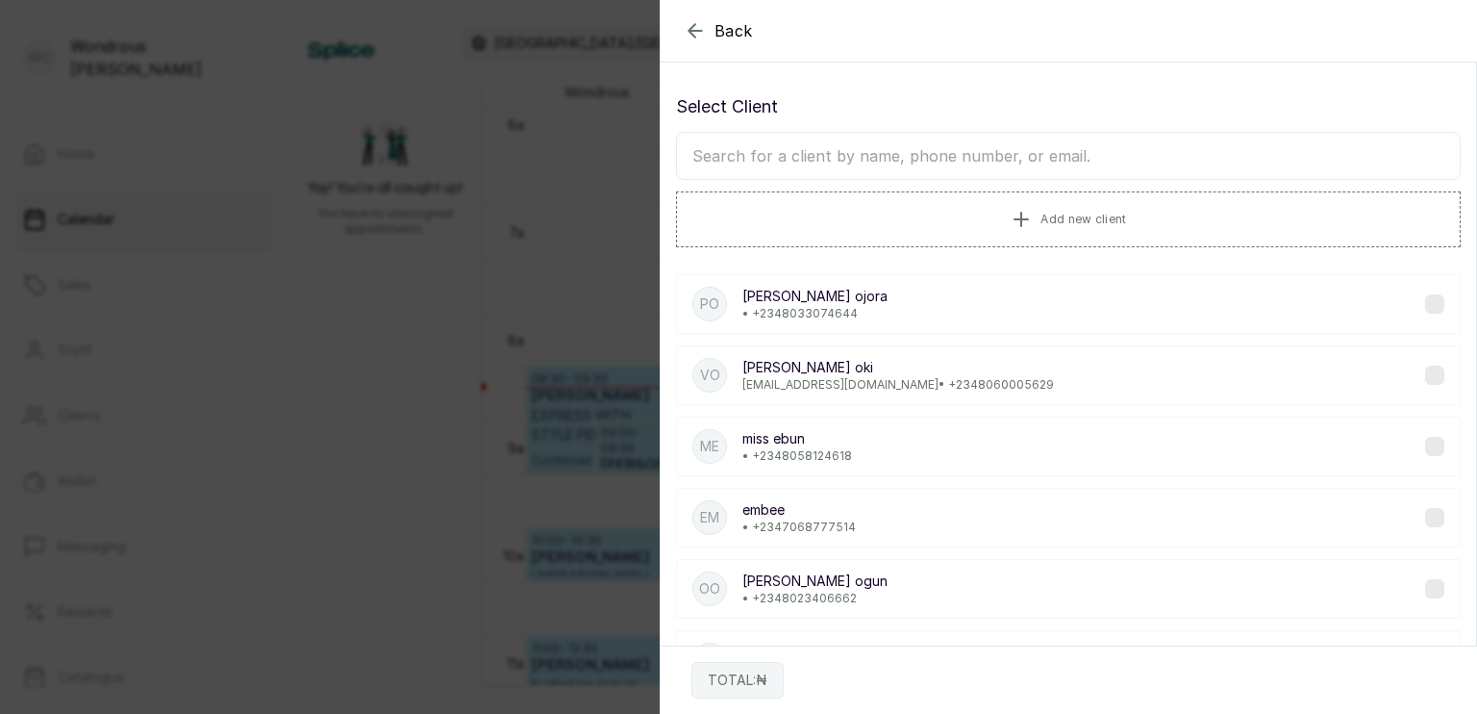
click at [768, 159] on input "text" at bounding box center [1068, 156] width 785 height 48
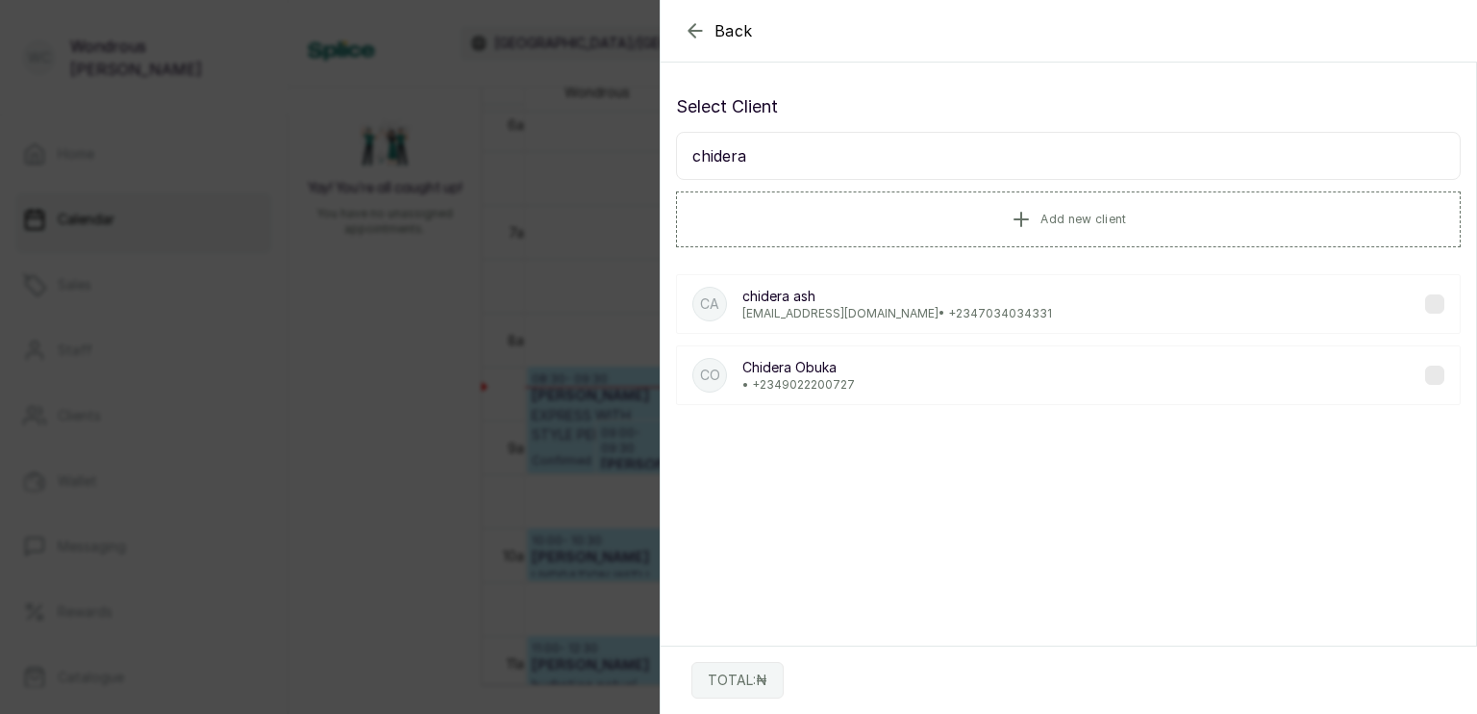
type input "chidera"
click at [837, 370] on p "[PERSON_NAME]" at bounding box center [799, 367] width 113 height 19
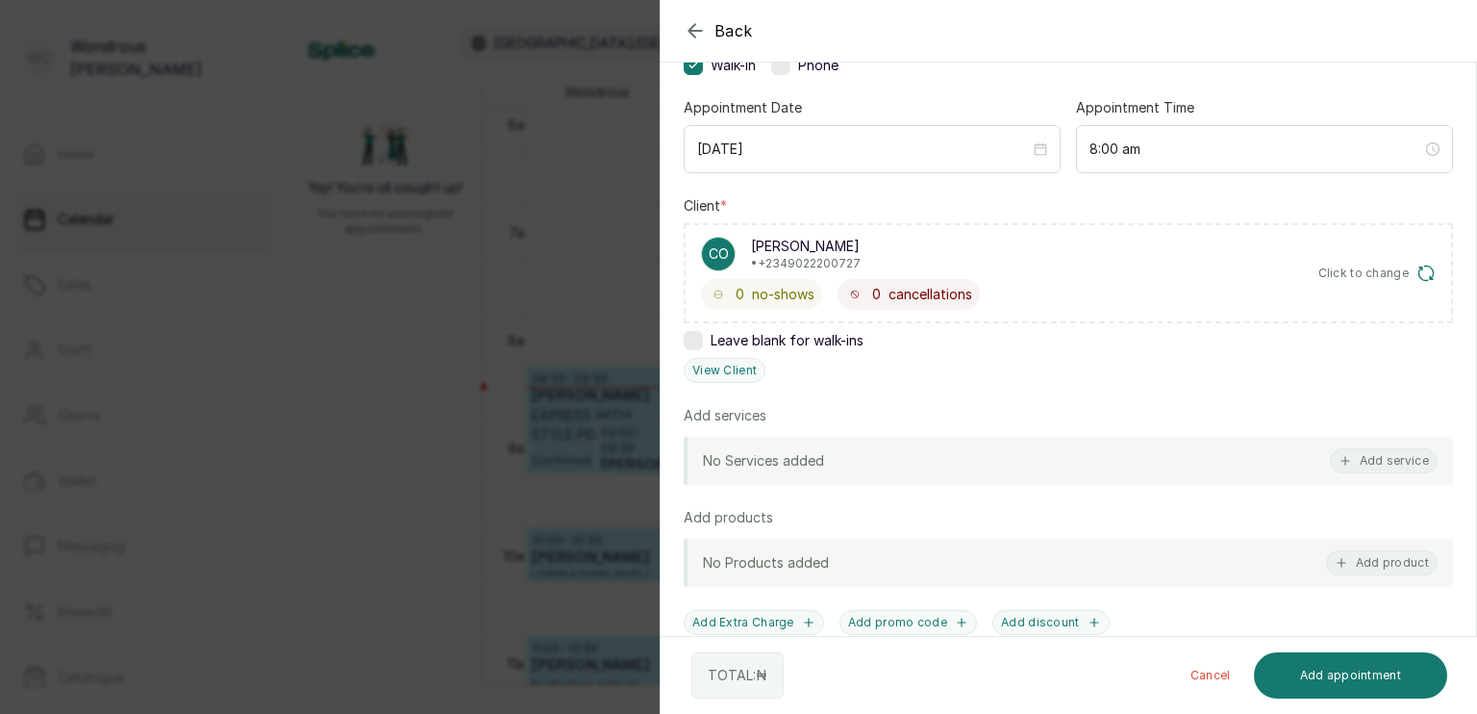
scroll to position [175, 0]
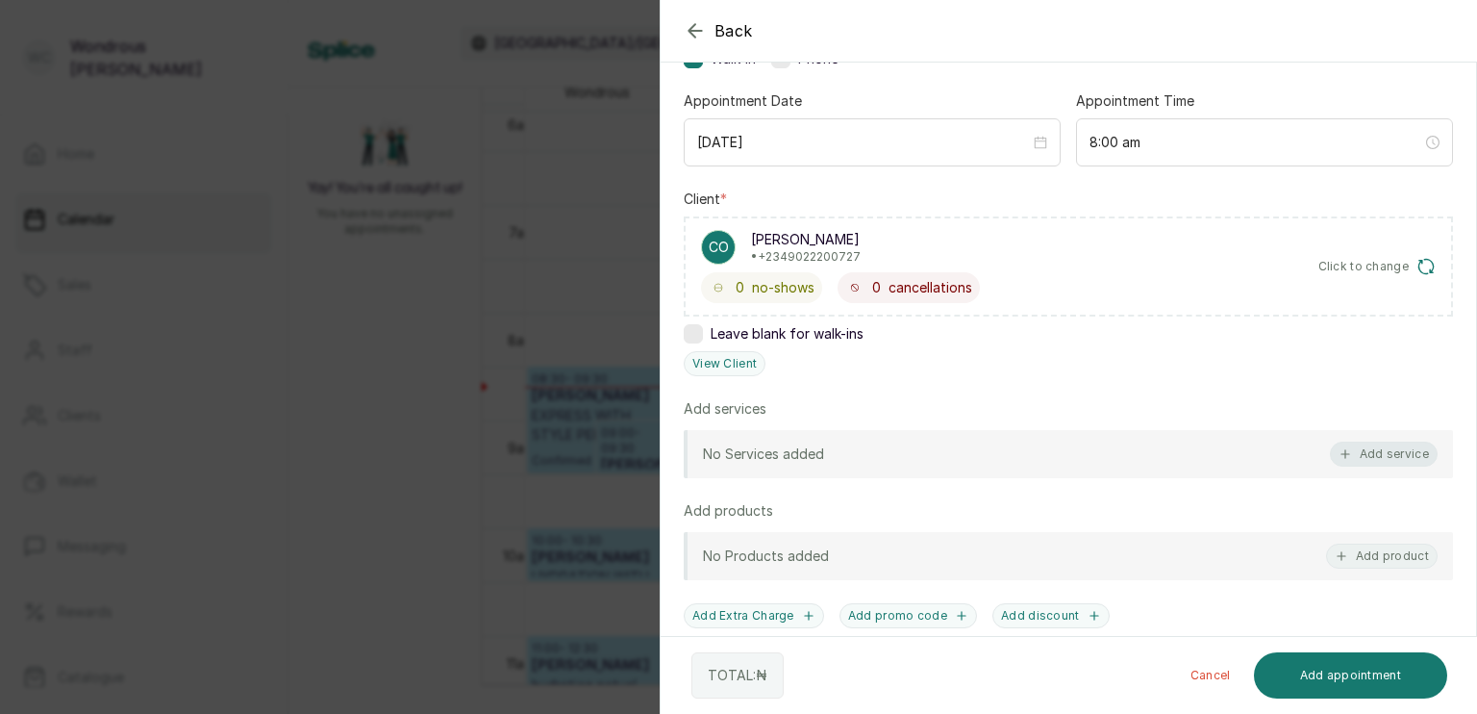
click at [1369, 452] on button "Add service" at bounding box center [1384, 453] width 108 height 25
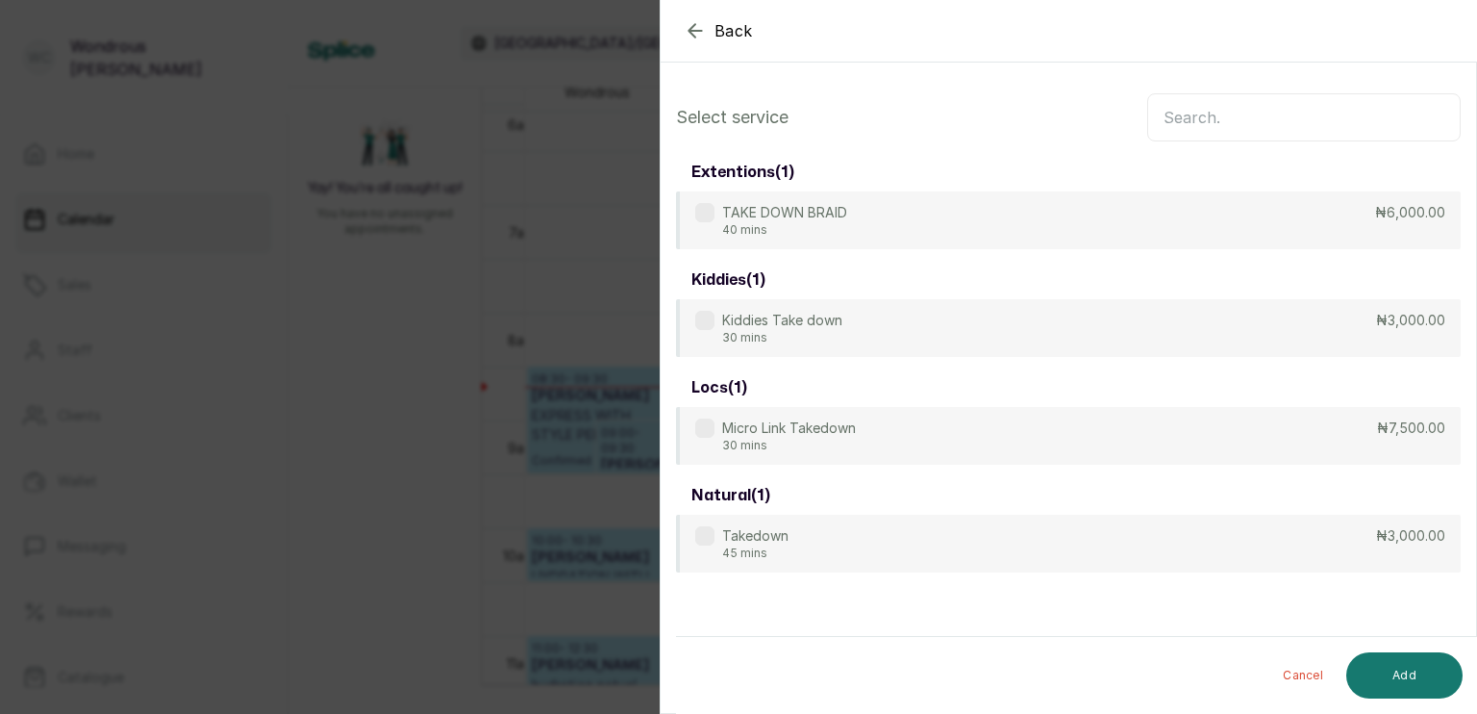
scroll to position [0, 0]
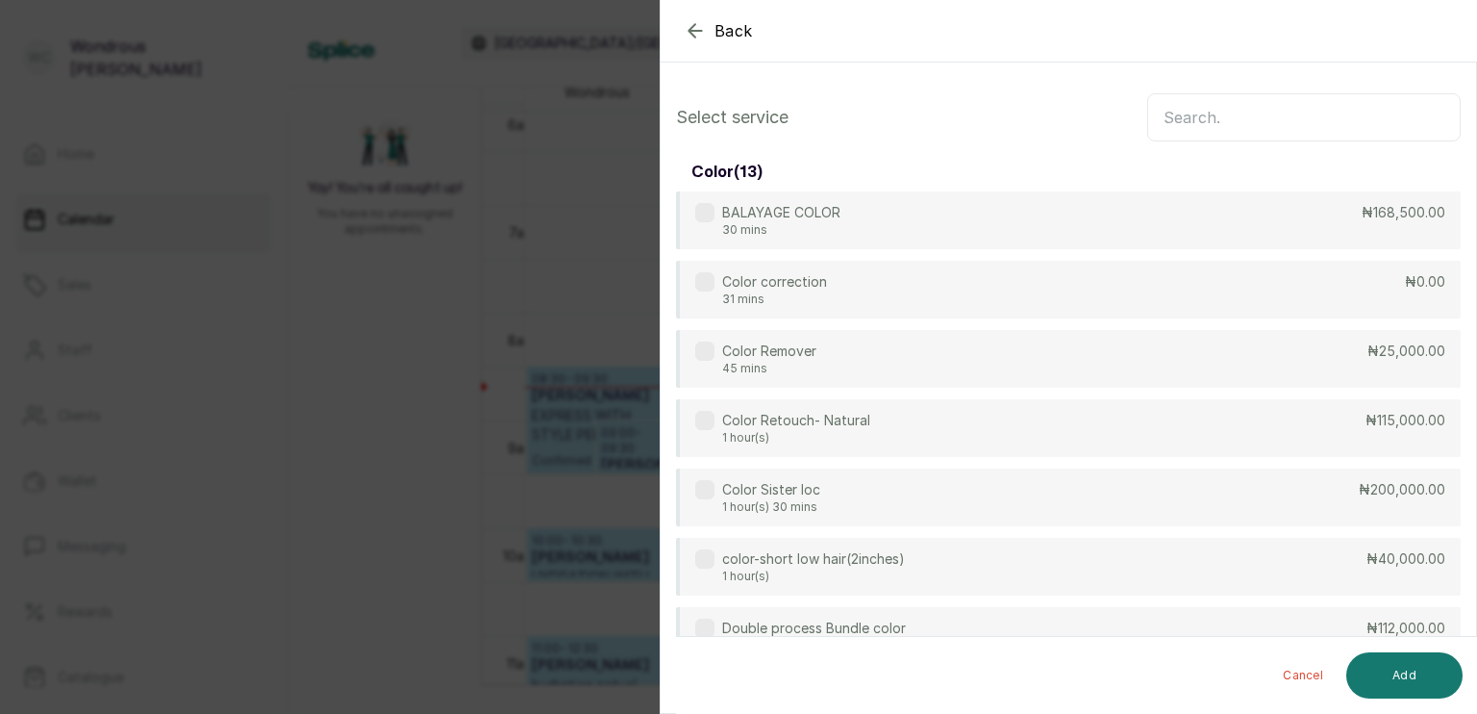
click at [1228, 117] on input "text" at bounding box center [1304, 117] width 314 height 48
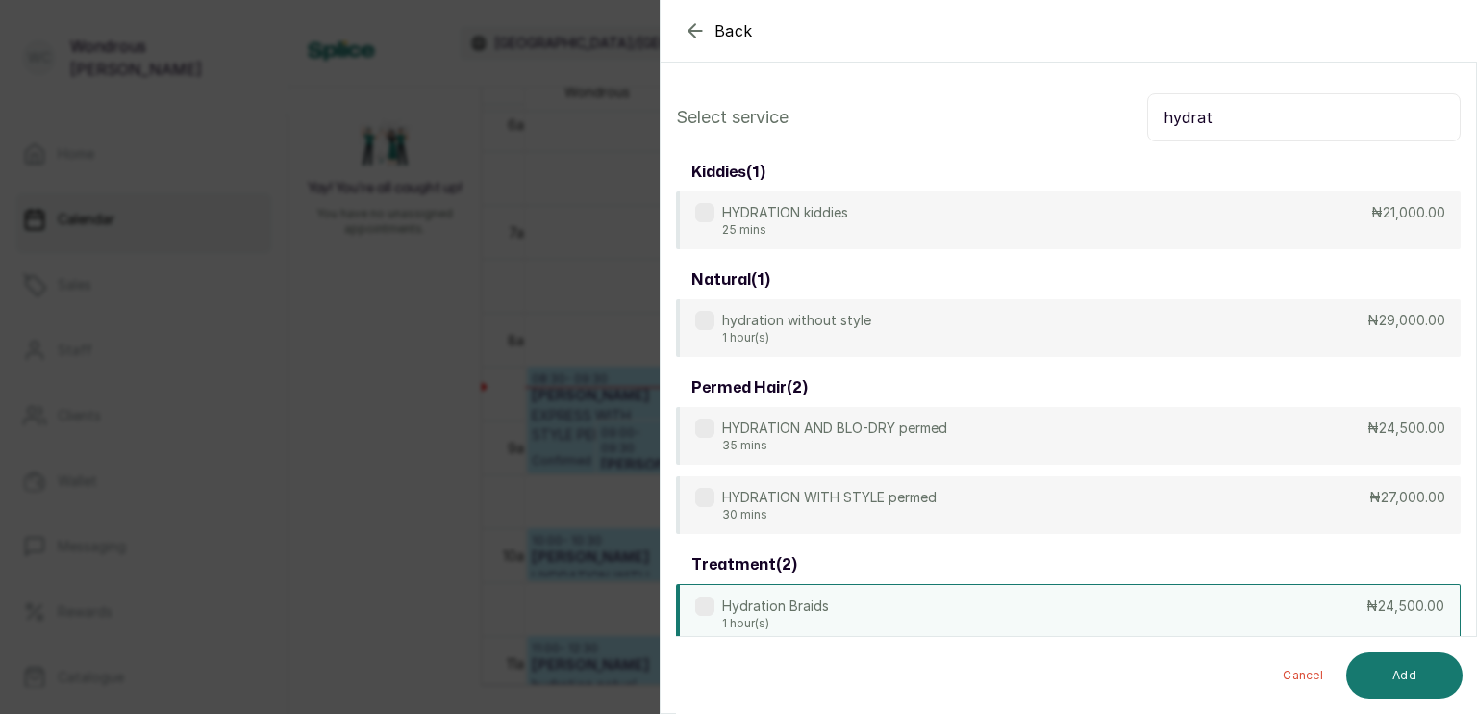
scroll to position [90, 0]
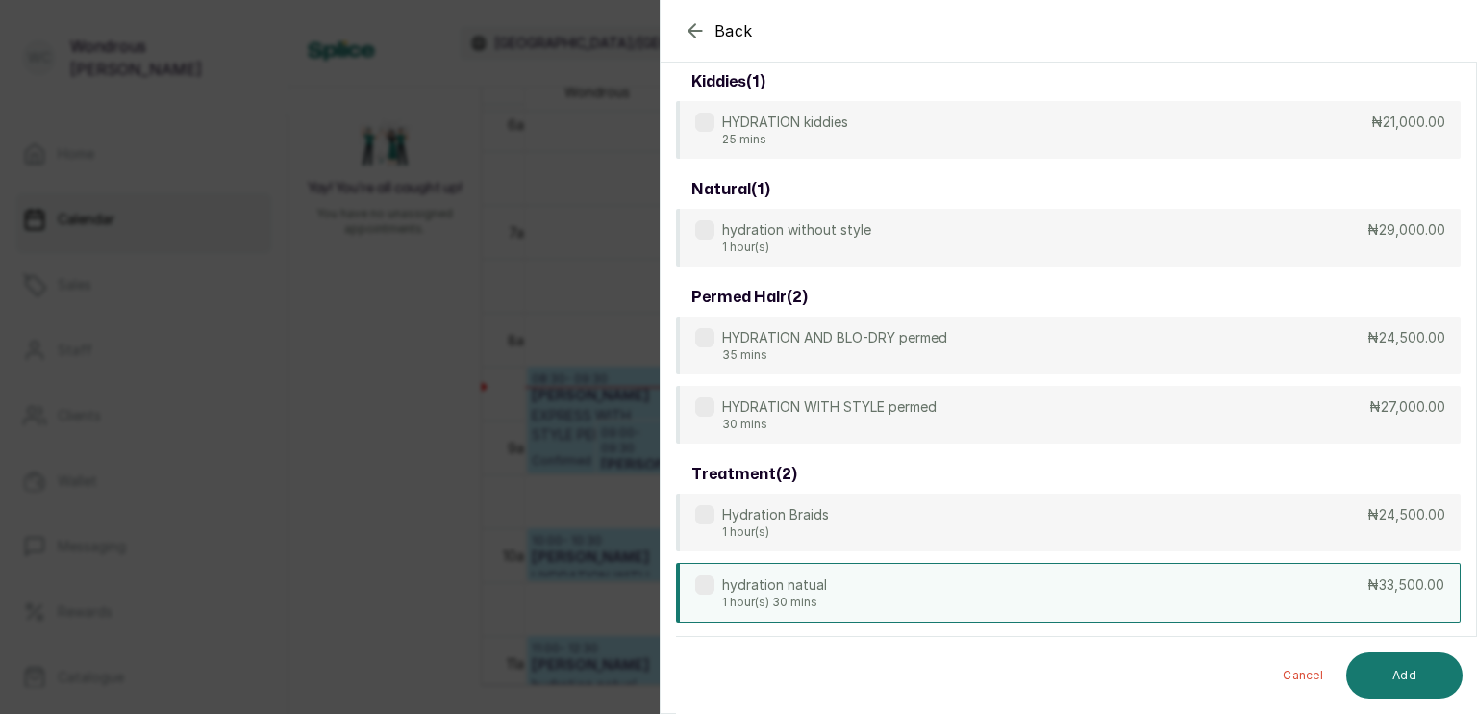
type input "hydrat"
click at [909, 590] on div "hydration natual 1 hour(s) 30 mins ₦33,500.00" at bounding box center [1068, 593] width 785 height 60
click at [1399, 664] on button "Add" at bounding box center [1405, 675] width 116 height 46
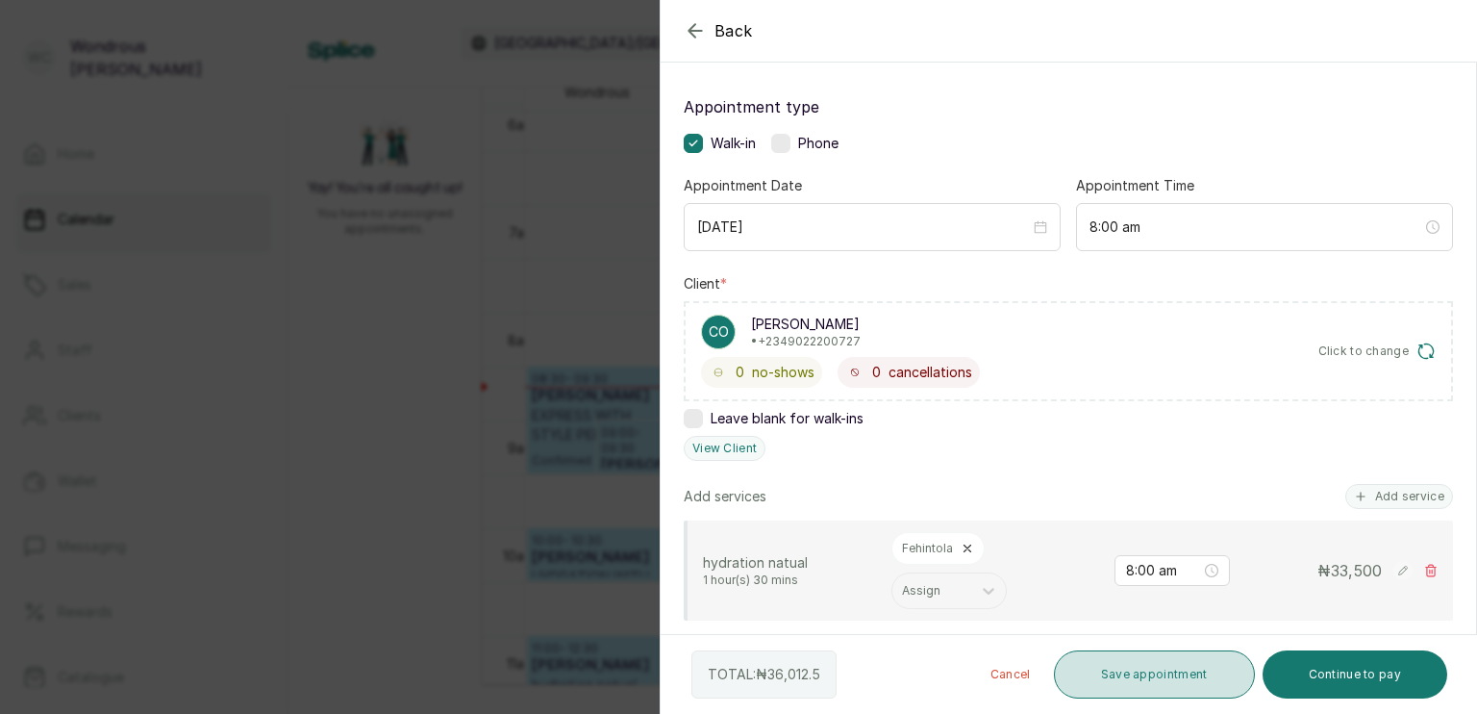
click at [1193, 674] on button "Save appointment" at bounding box center [1154, 674] width 201 height 48
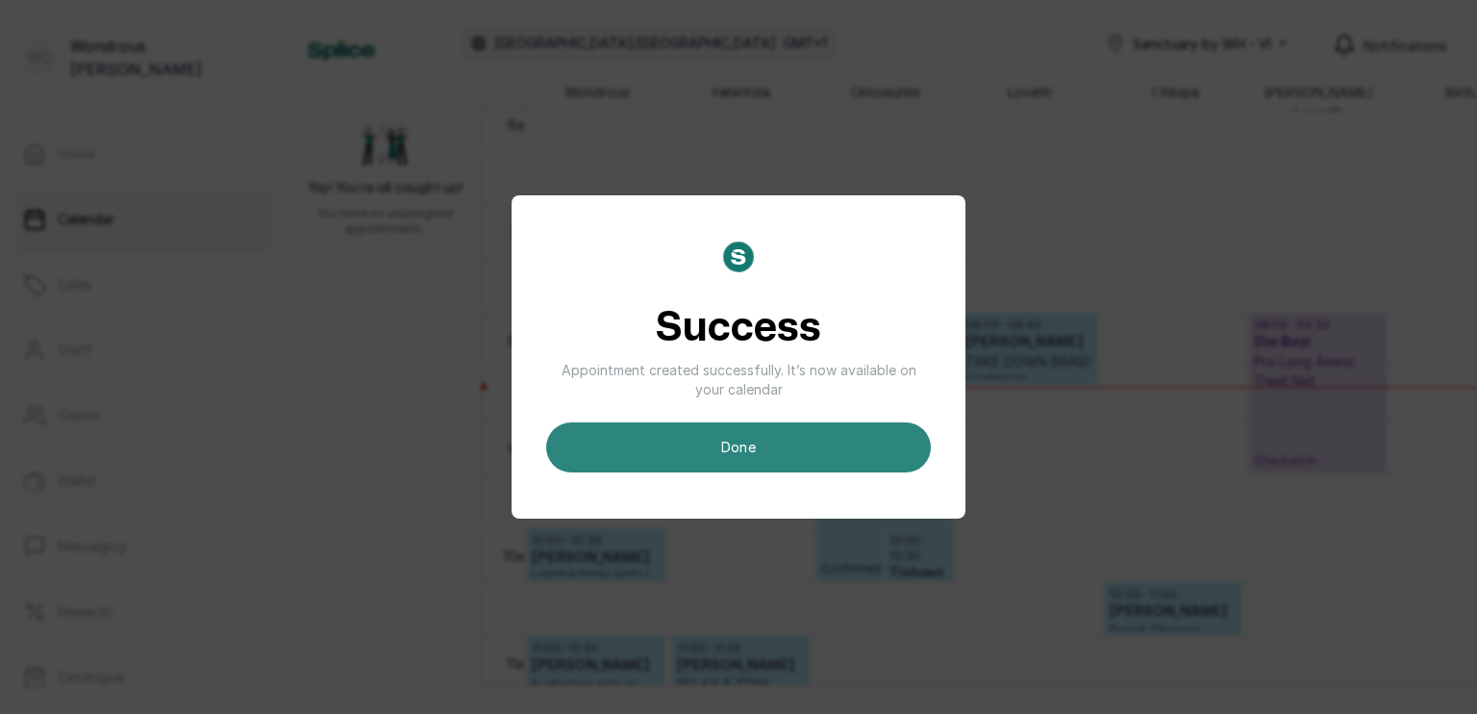
click at [770, 442] on button "done" at bounding box center [738, 447] width 385 height 50
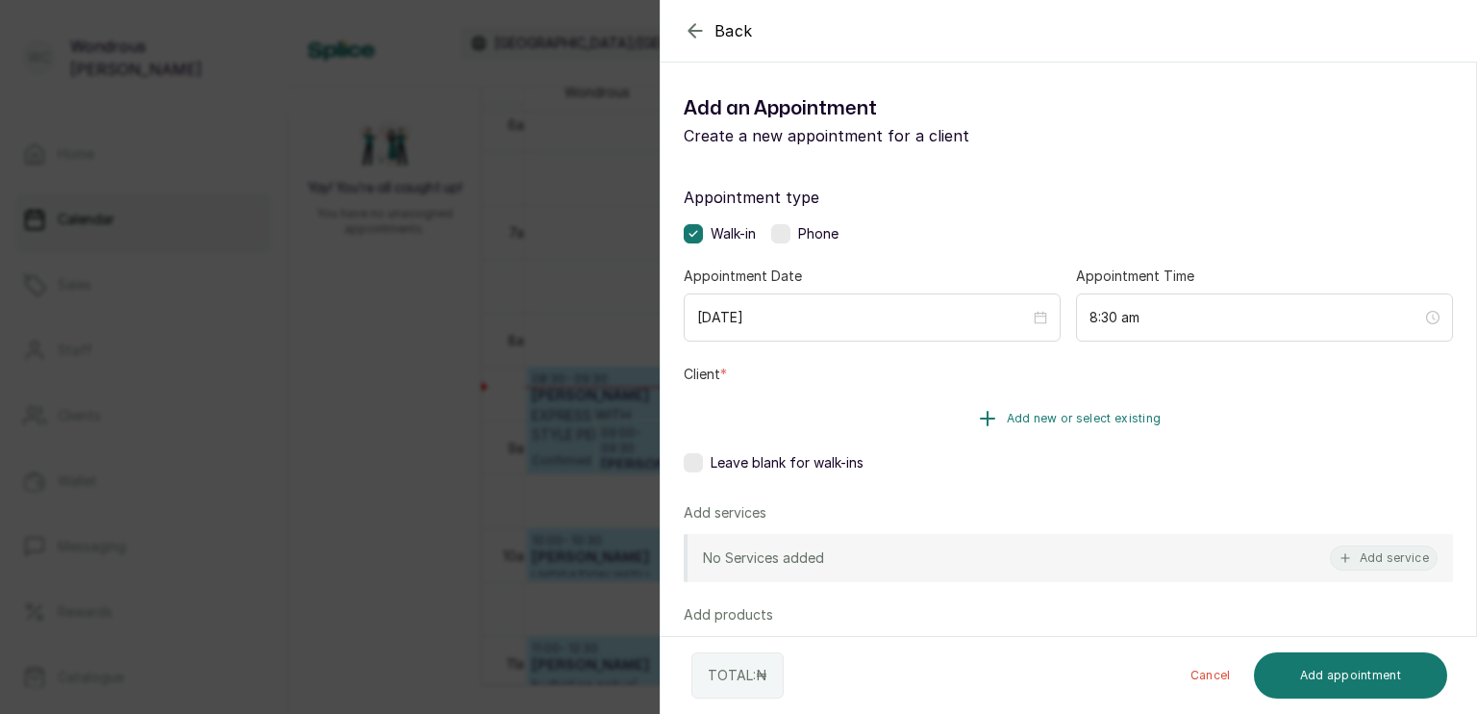
click at [894, 428] on button "Add new or select existing" at bounding box center [1068, 418] width 769 height 54
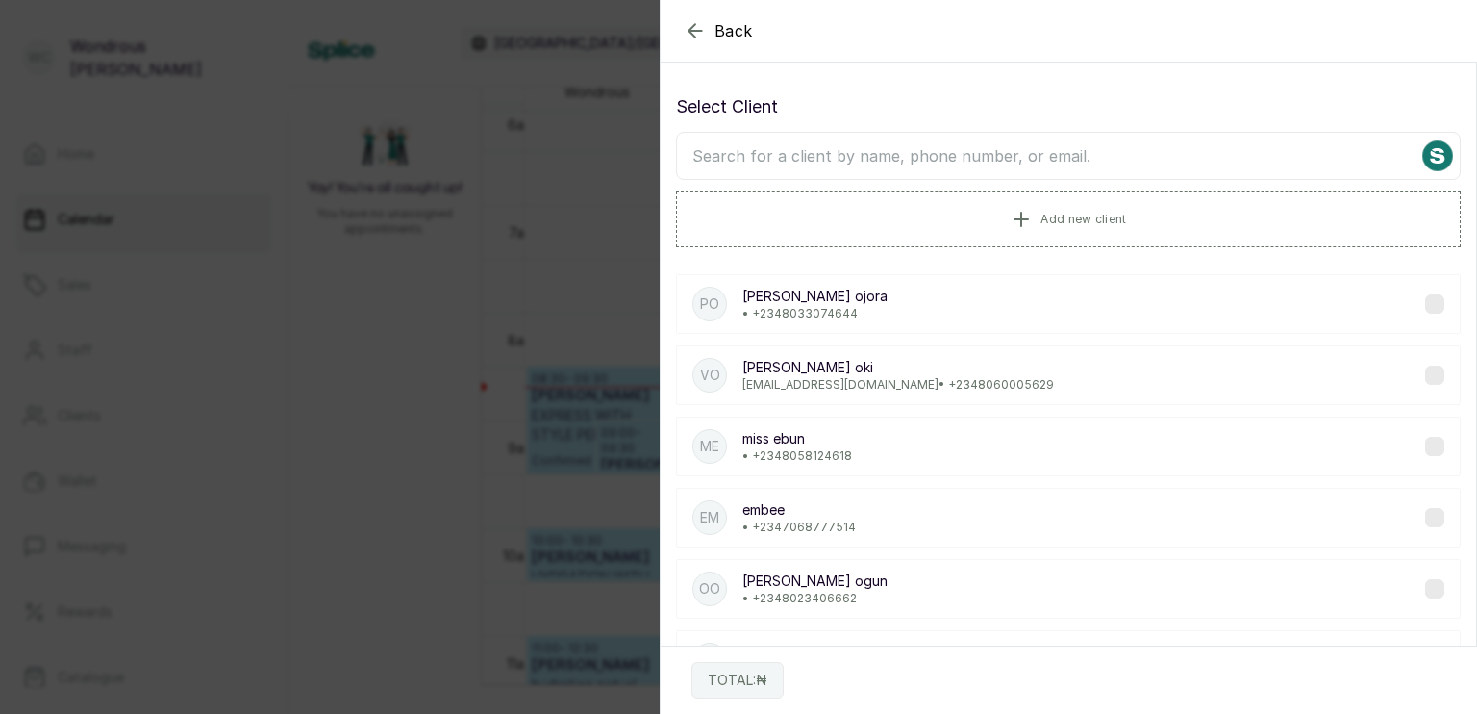
click at [874, 164] on input "text" at bounding box center [1068, 156] width 785 height 48
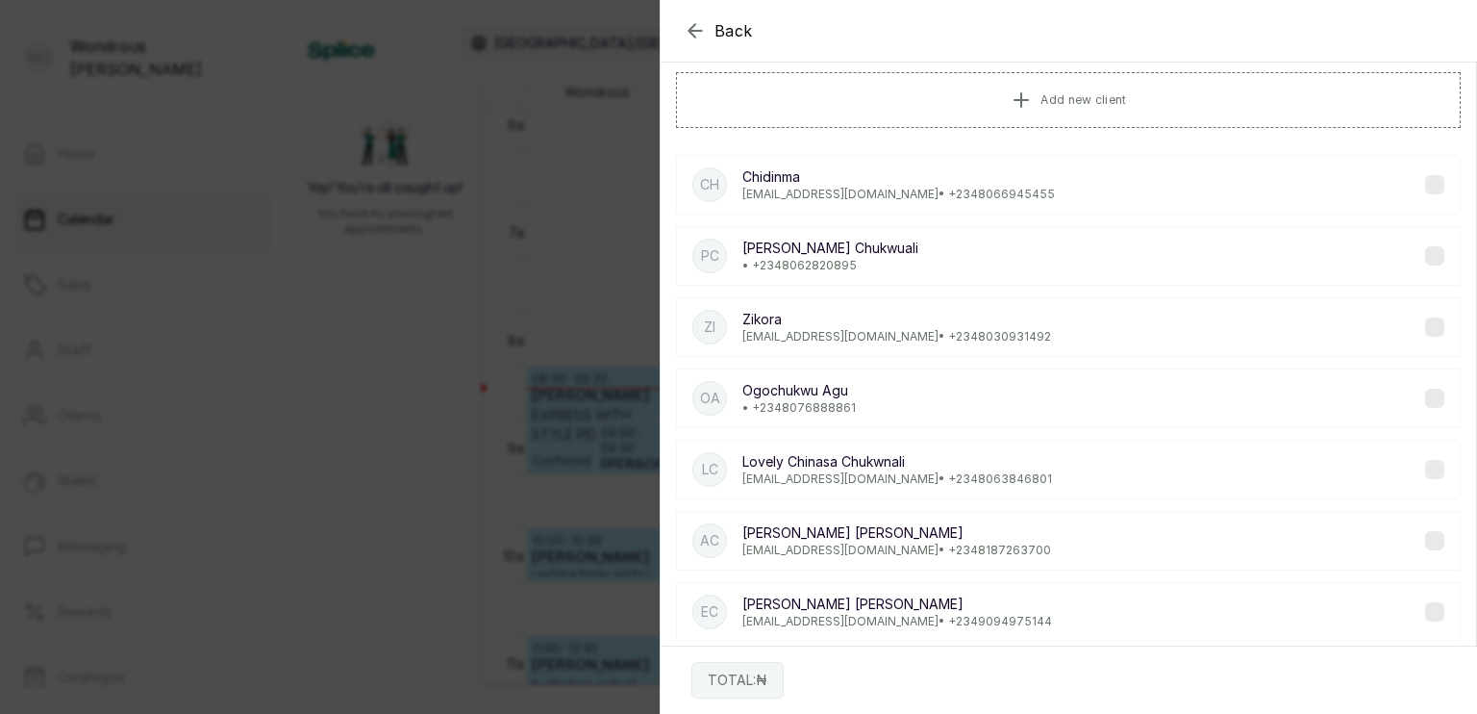
scroll to position [64, 0]
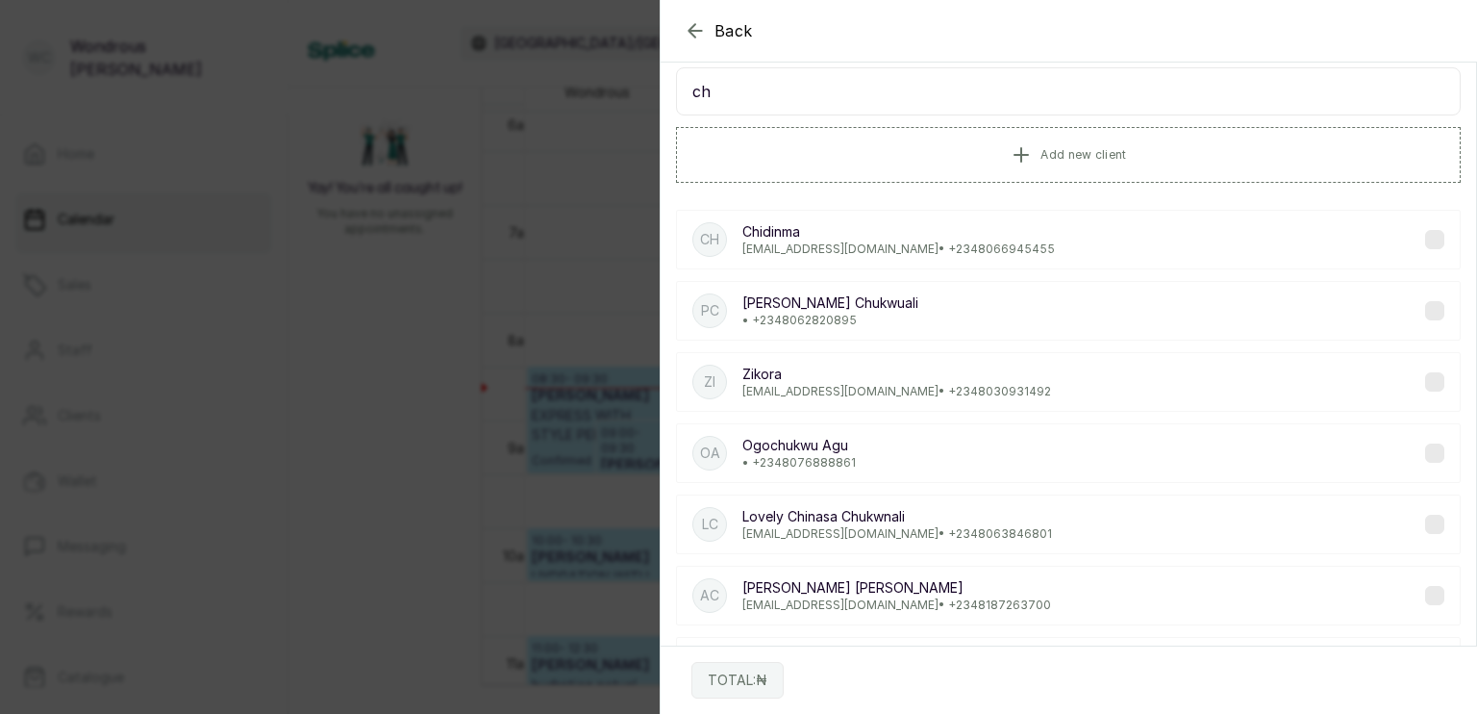
type input "c"
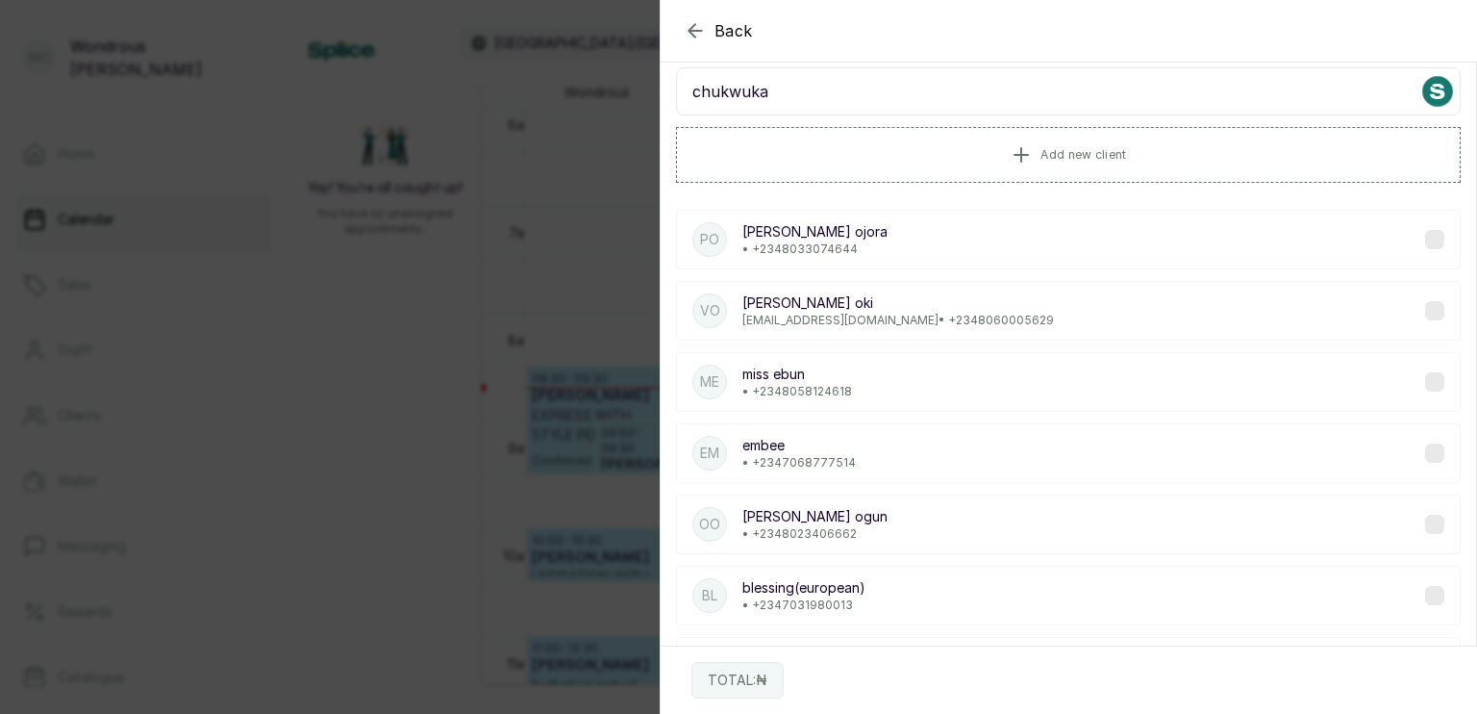
scroll to position [0, 0]
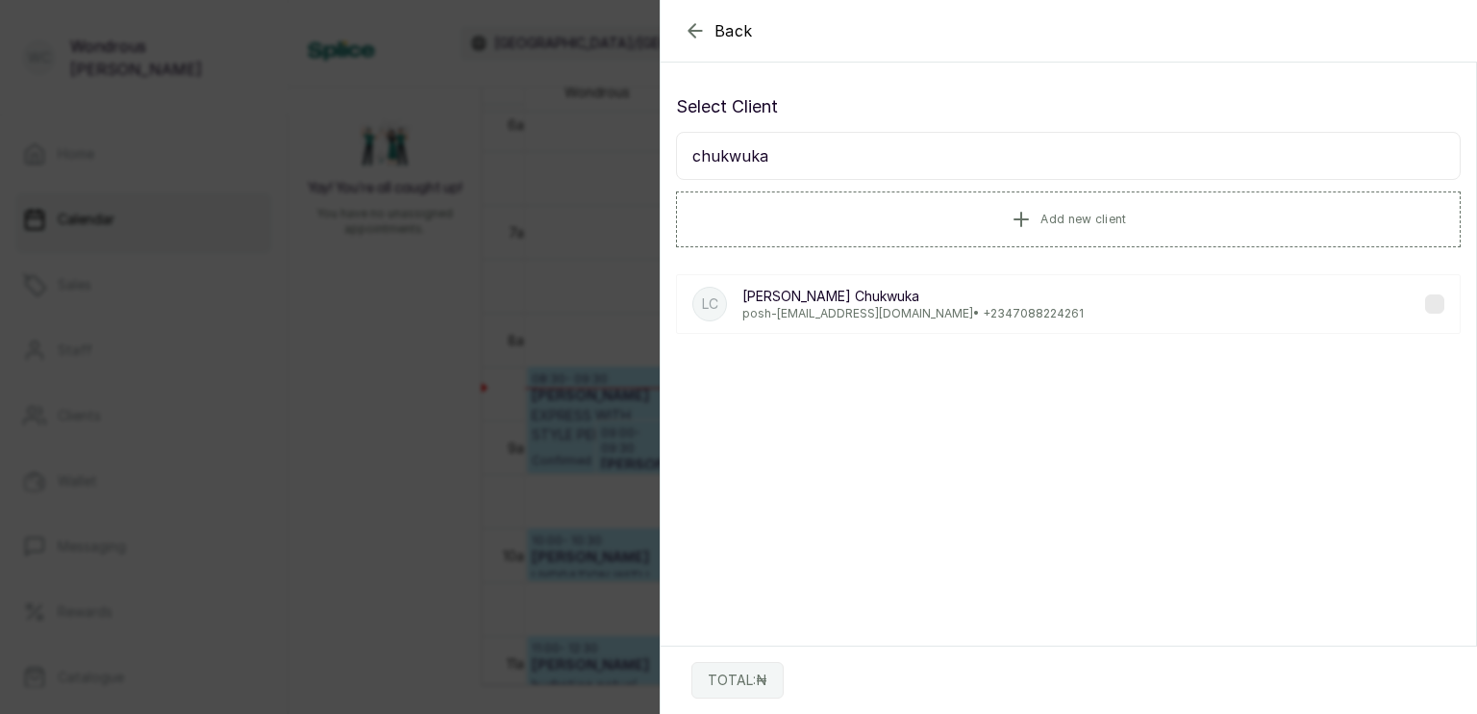
type input "chukwuka"
click at [786, 290] on p "[PERSON_NAME]" at bounding box center [913, 296] width 341 height 19
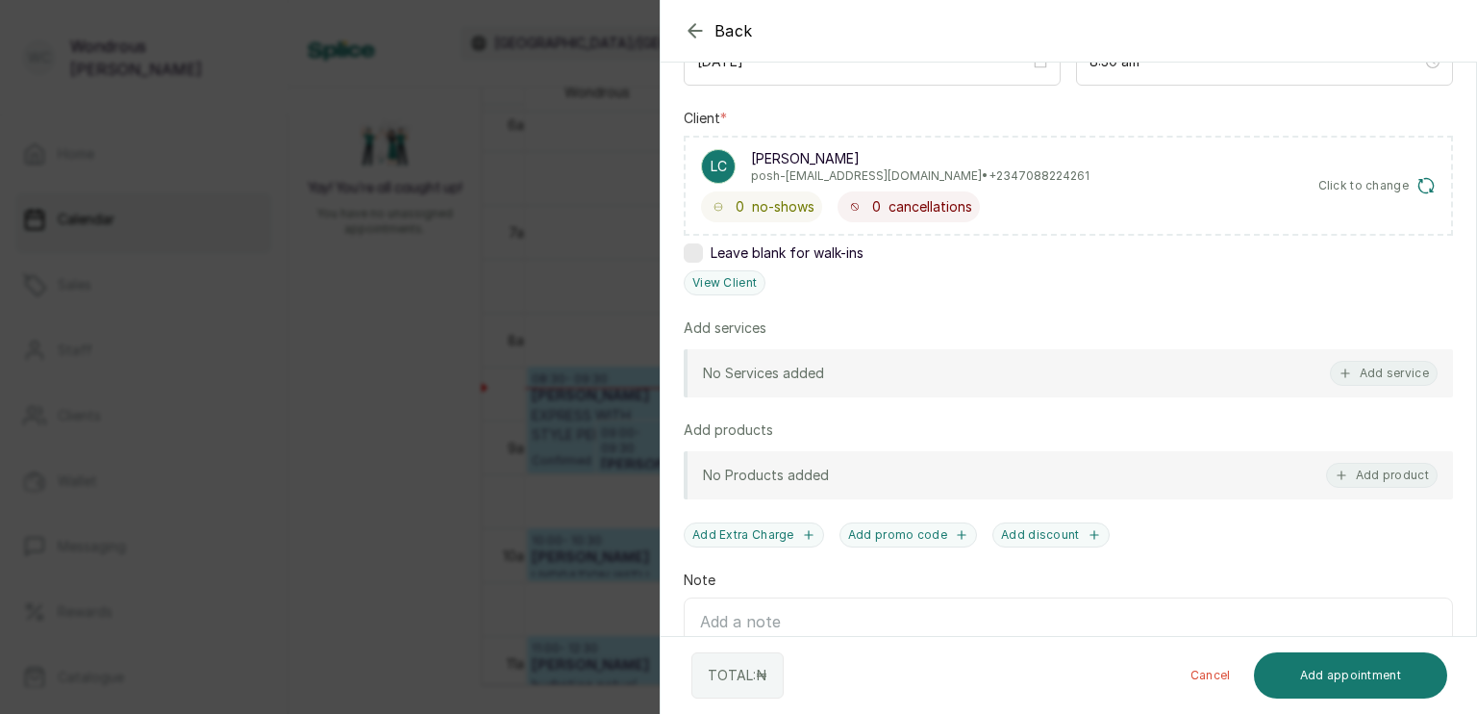
scroll to position [290, 0]
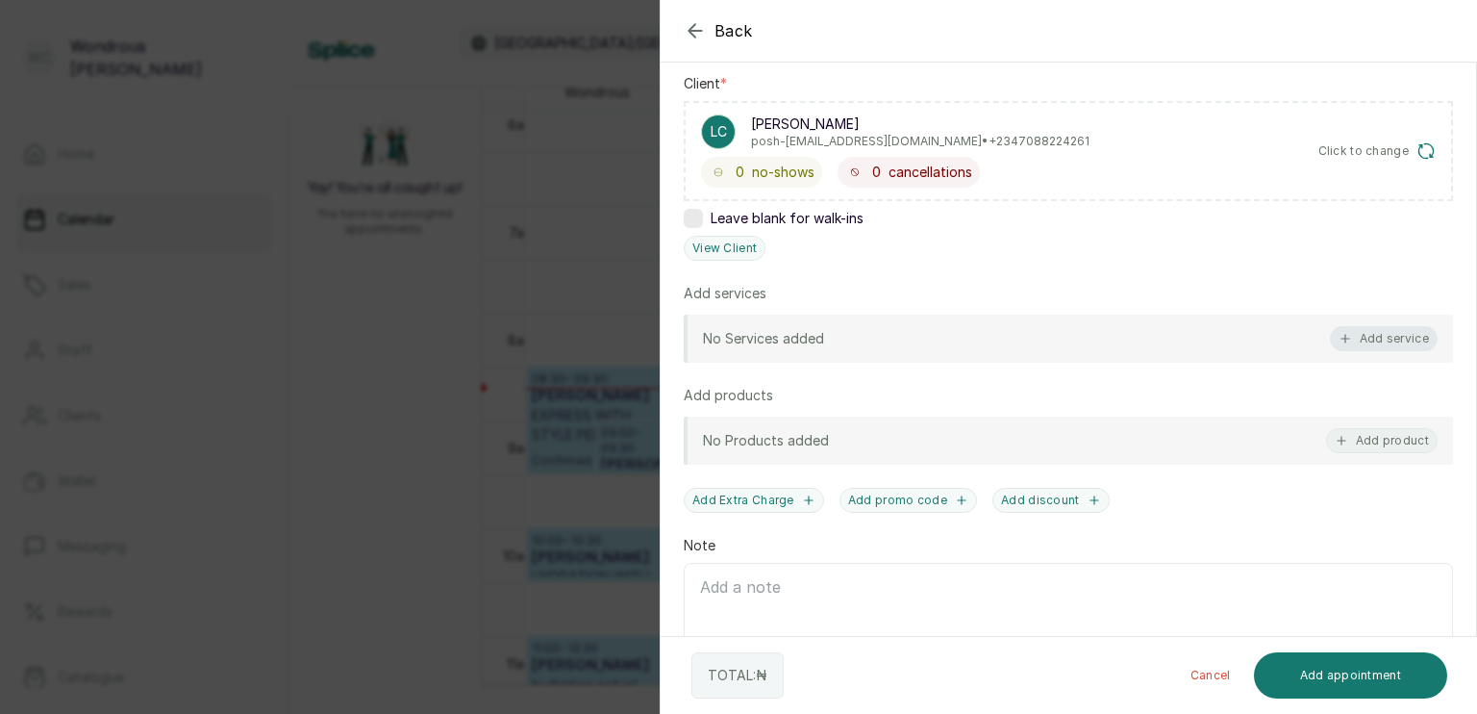
click at [1356, 331] on button "Add service" at bounding box center [1384, 338] width 108 height 25
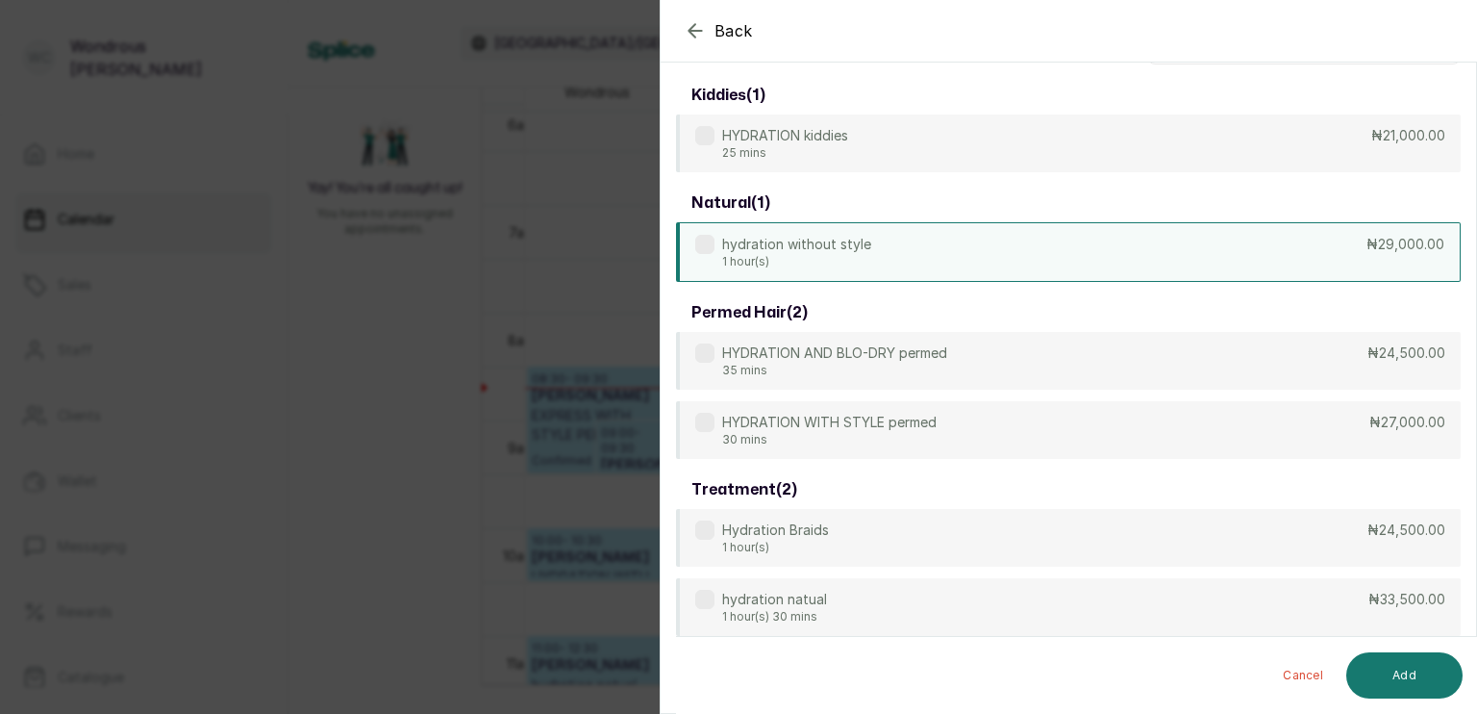
scroll to position [0, 0]
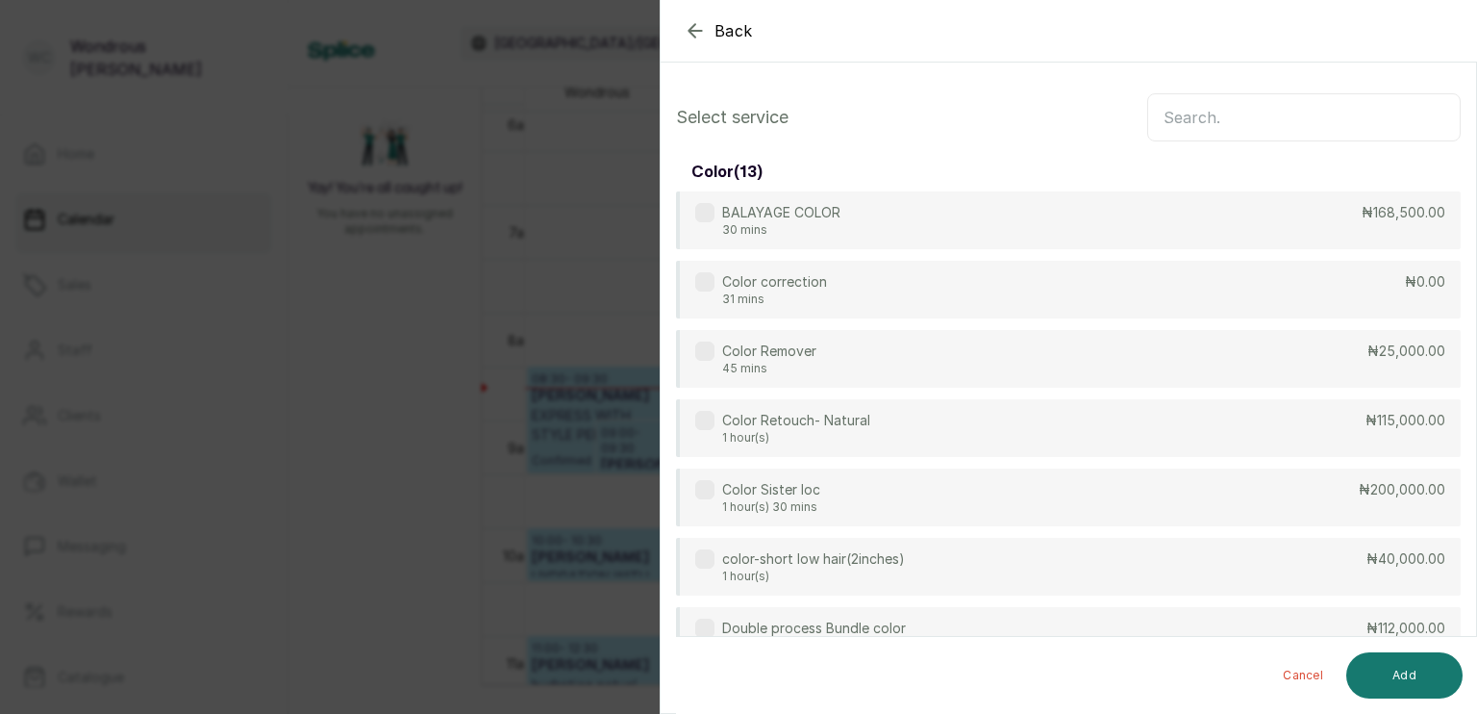
click at [1194, 120] on input "text" at bounding box center [1304, 117] width 314 height 48
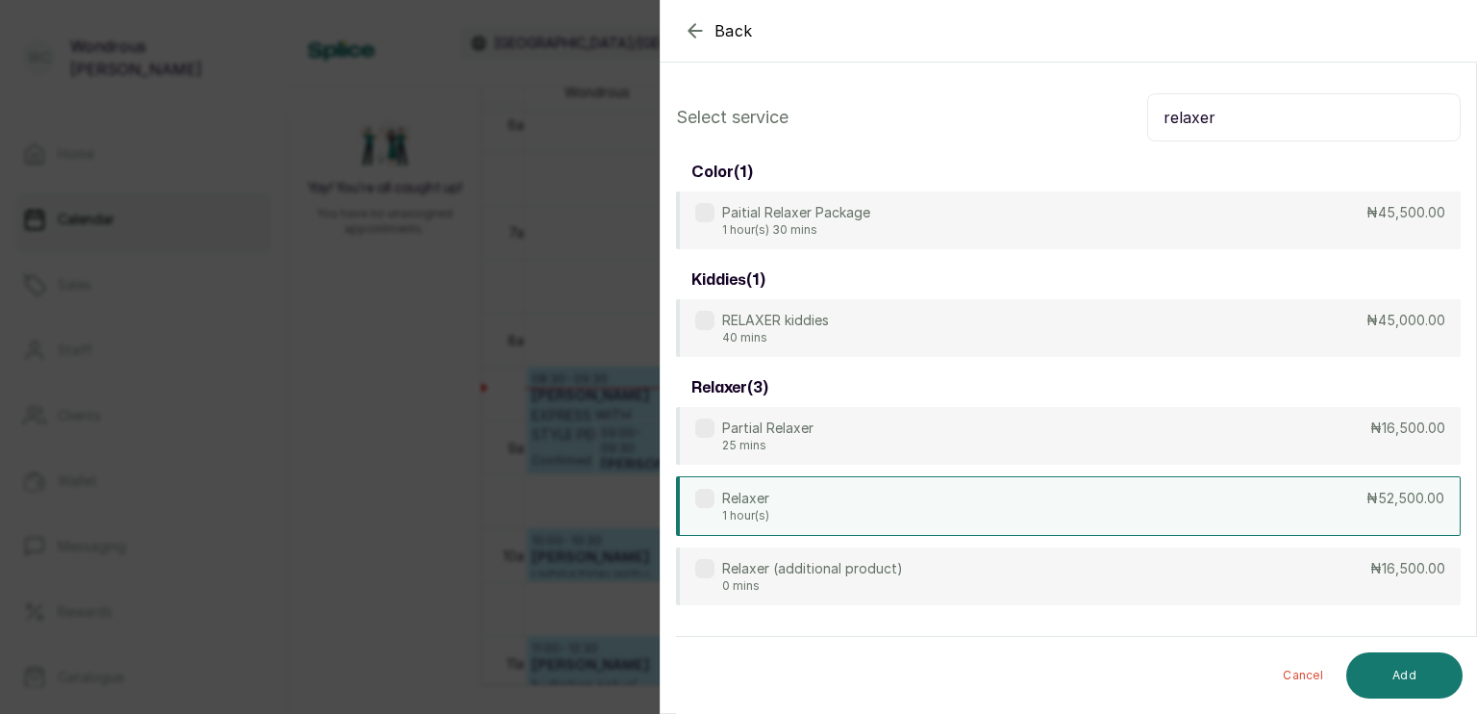
type input "relaxer"
click at [876, 498] on div "Relaxer 1 hour(s) ₦52,500.00" at bounding box center [1068, 506] width 785 height 60
click at [1398, 674] on button "Add" at bounding box center [1405, 675] width 116 height 46
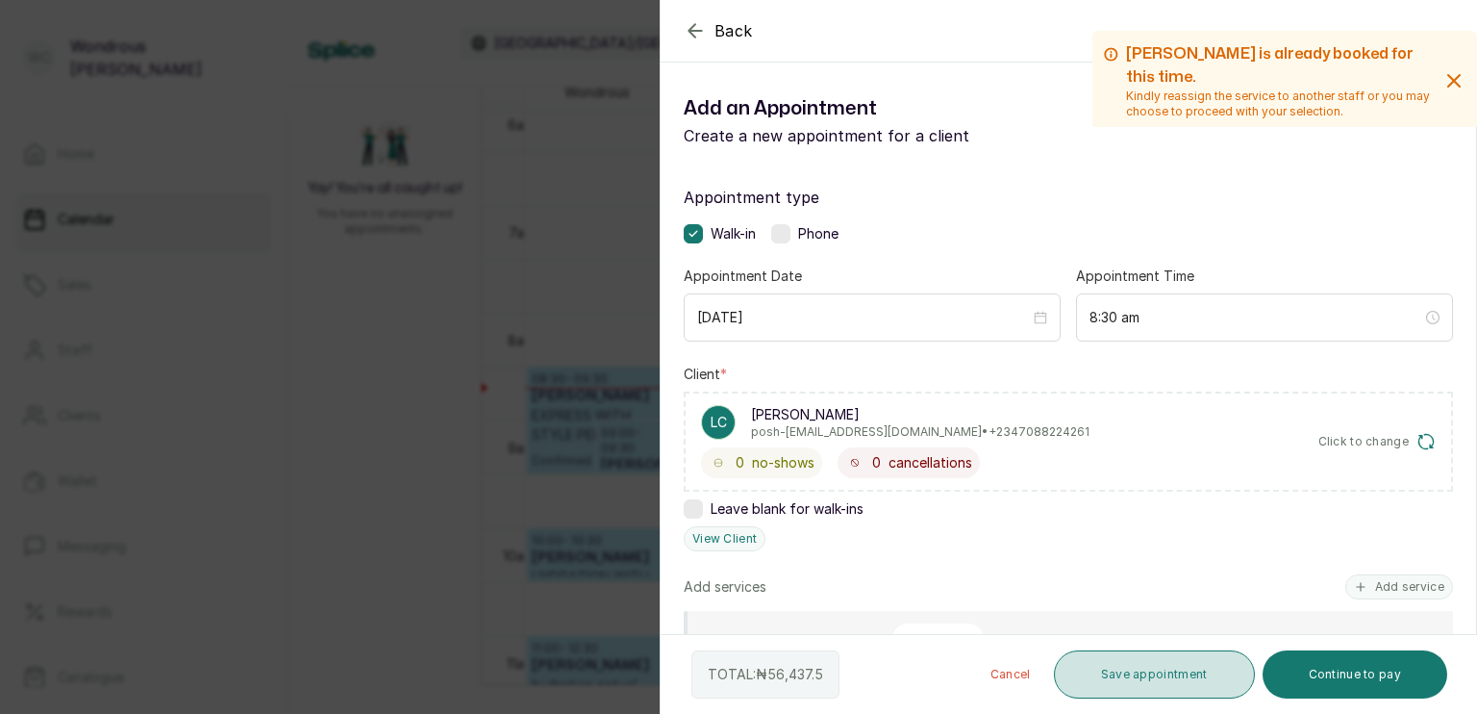
click at [1158, 690] on button "Save appointment" at bounding box center [1154, 674] width 201 height 48
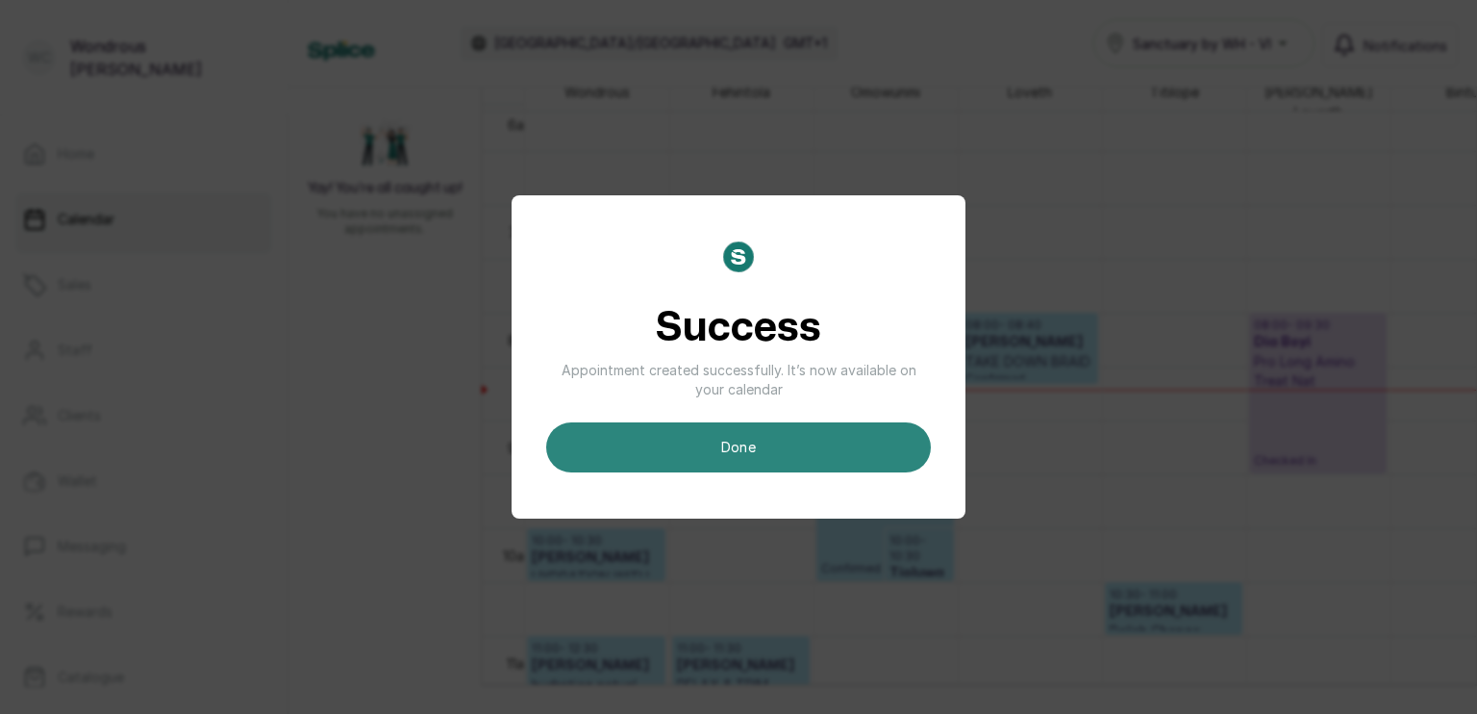
click at [805, 448] on button "done" at bounding box center [738, 447] width 385 height 50
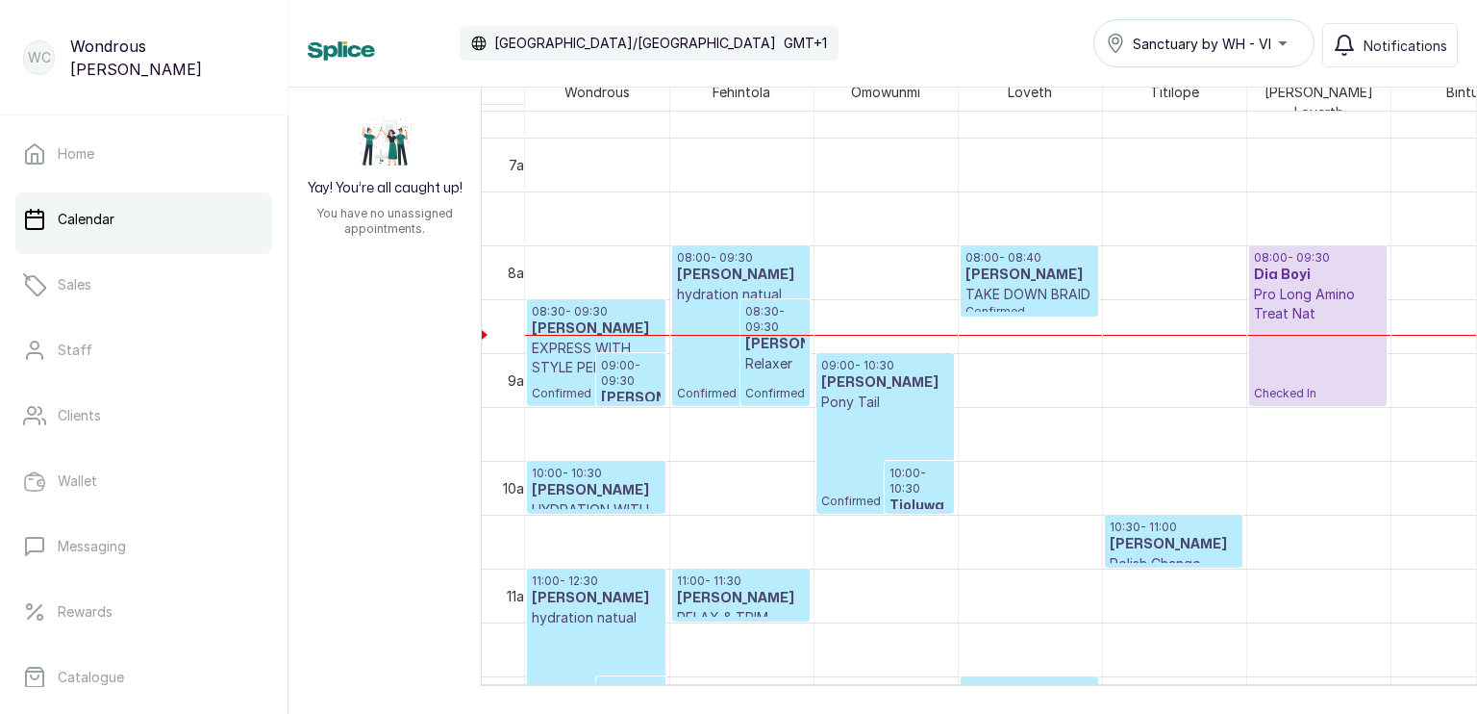
scroll to position [727, 0]
click at [866, 414] on p "Confirmed" at bounding box center [885, 461] width 128 height 97
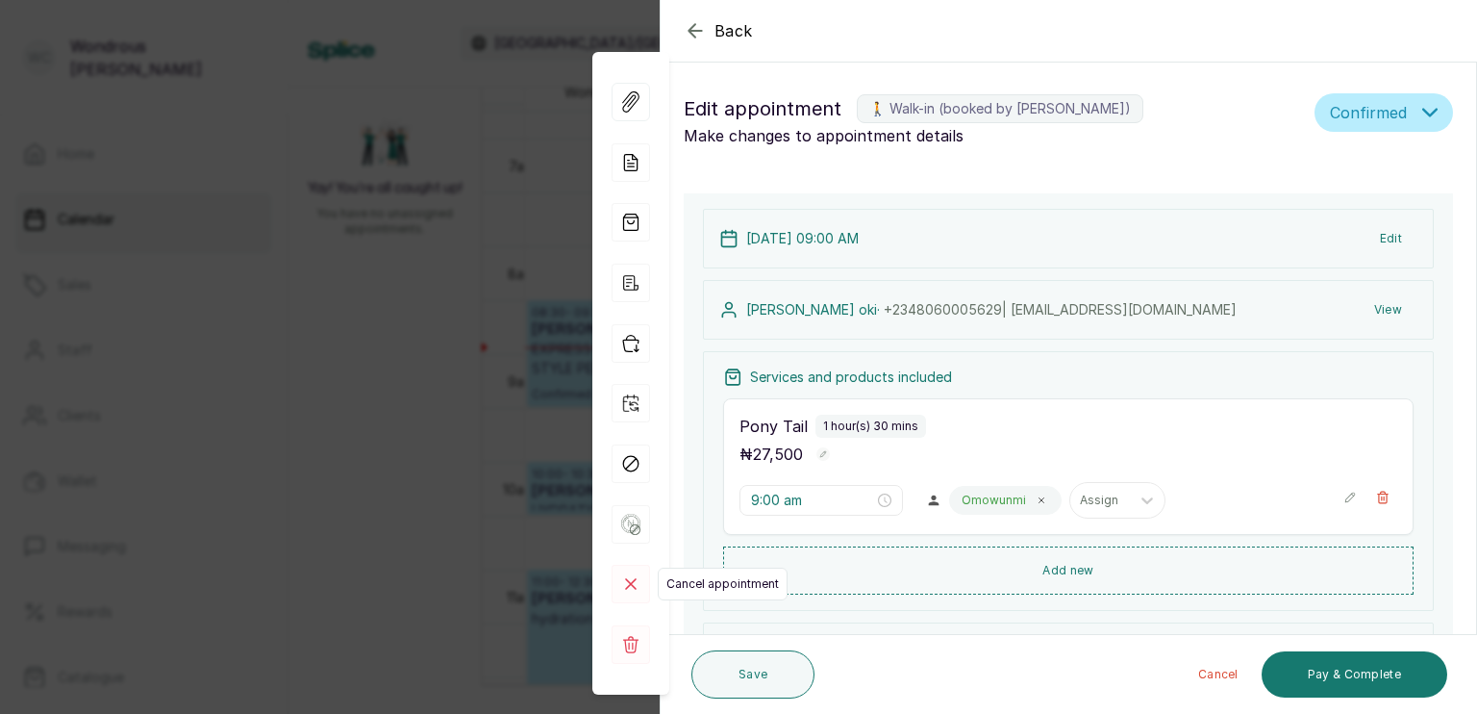
click at [638, 581] on rect at bounding box center [631, 584] width 38 height 38
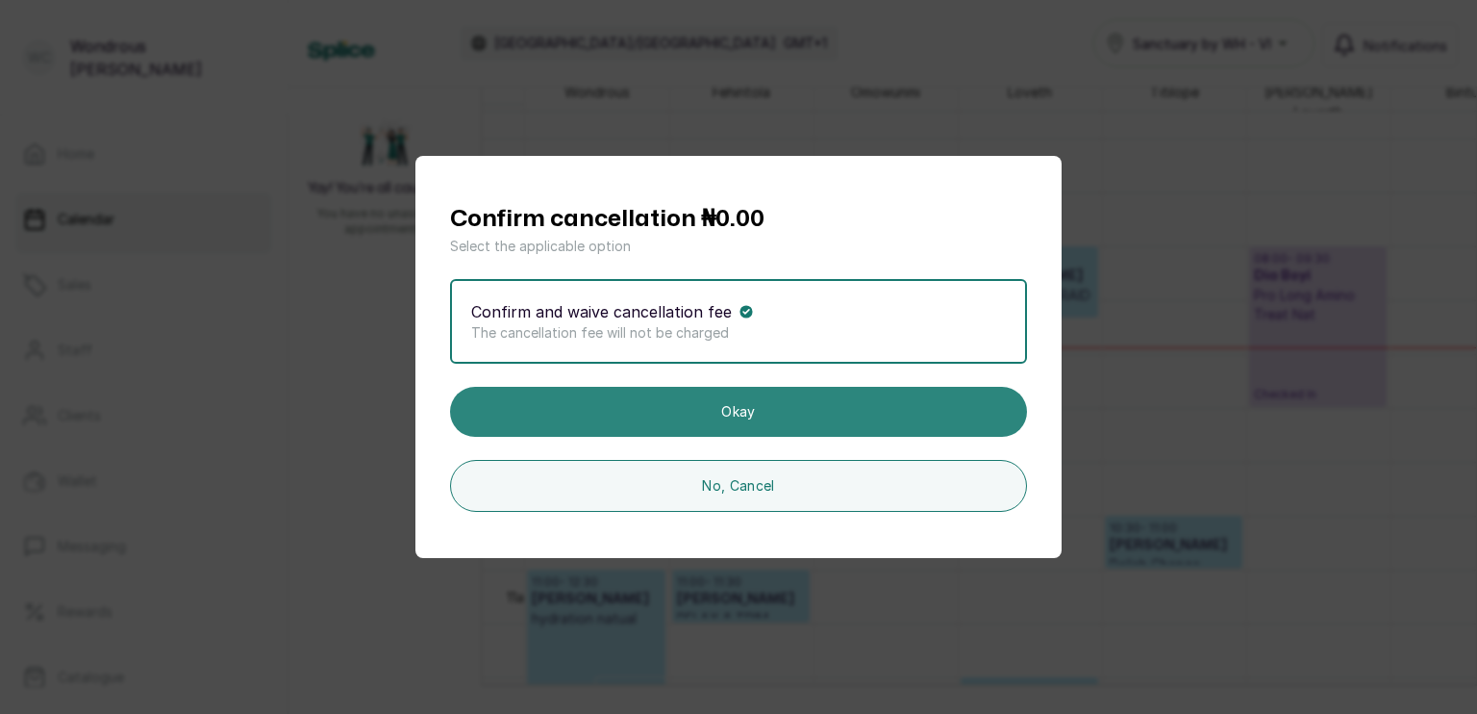
click at [666, 401] on button "Okay" at bounding box center [738, 412] width 577 height 50
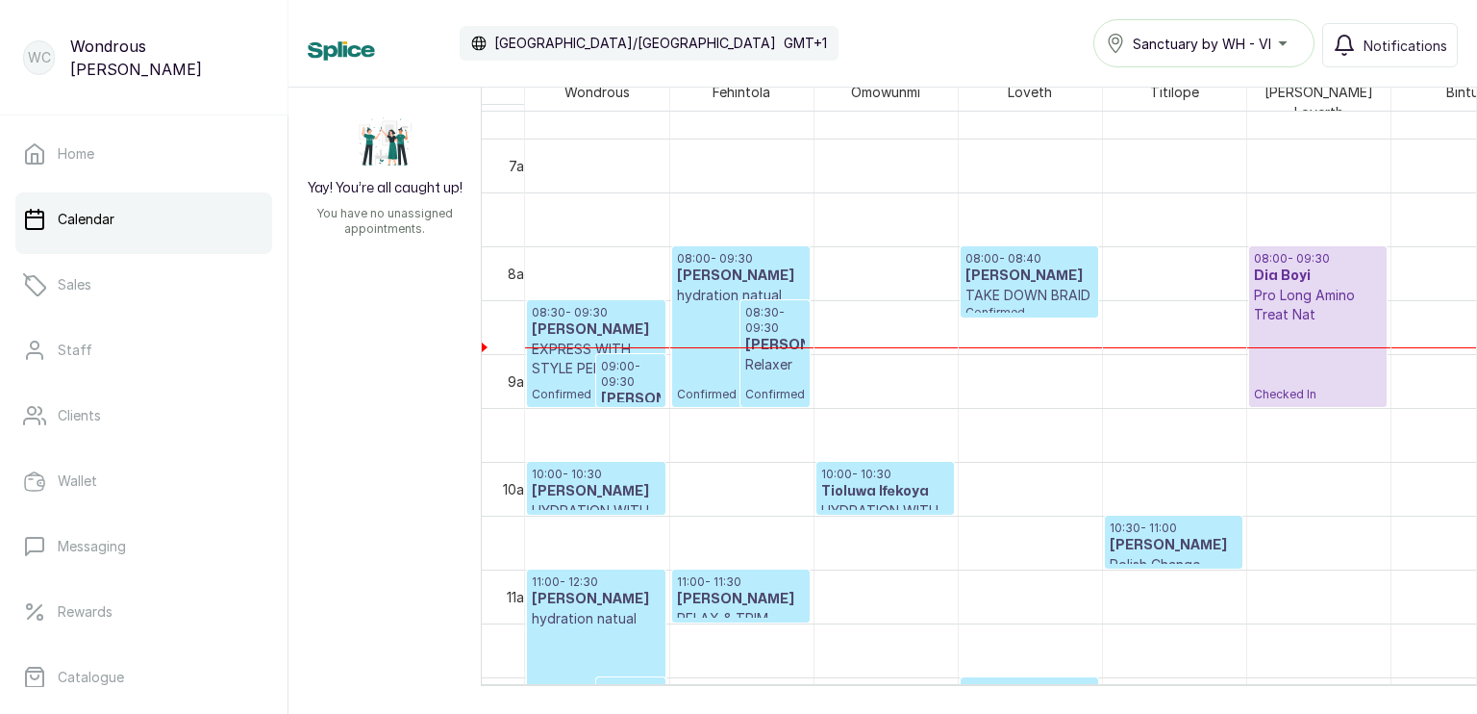
click at [720, 267] on h3 "[PERSON_NAME]" at bounding box center [741, 275] width 128 height 19
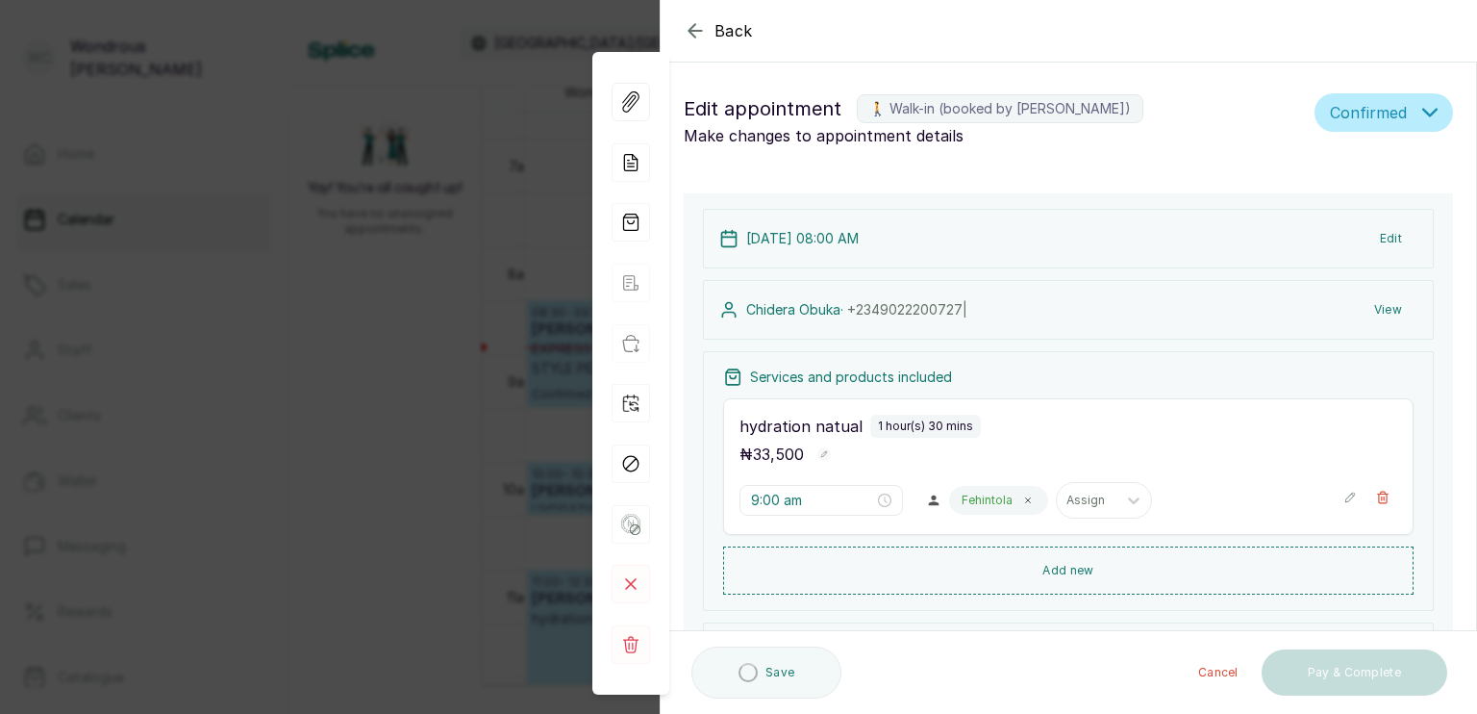
type input "8:00 am"
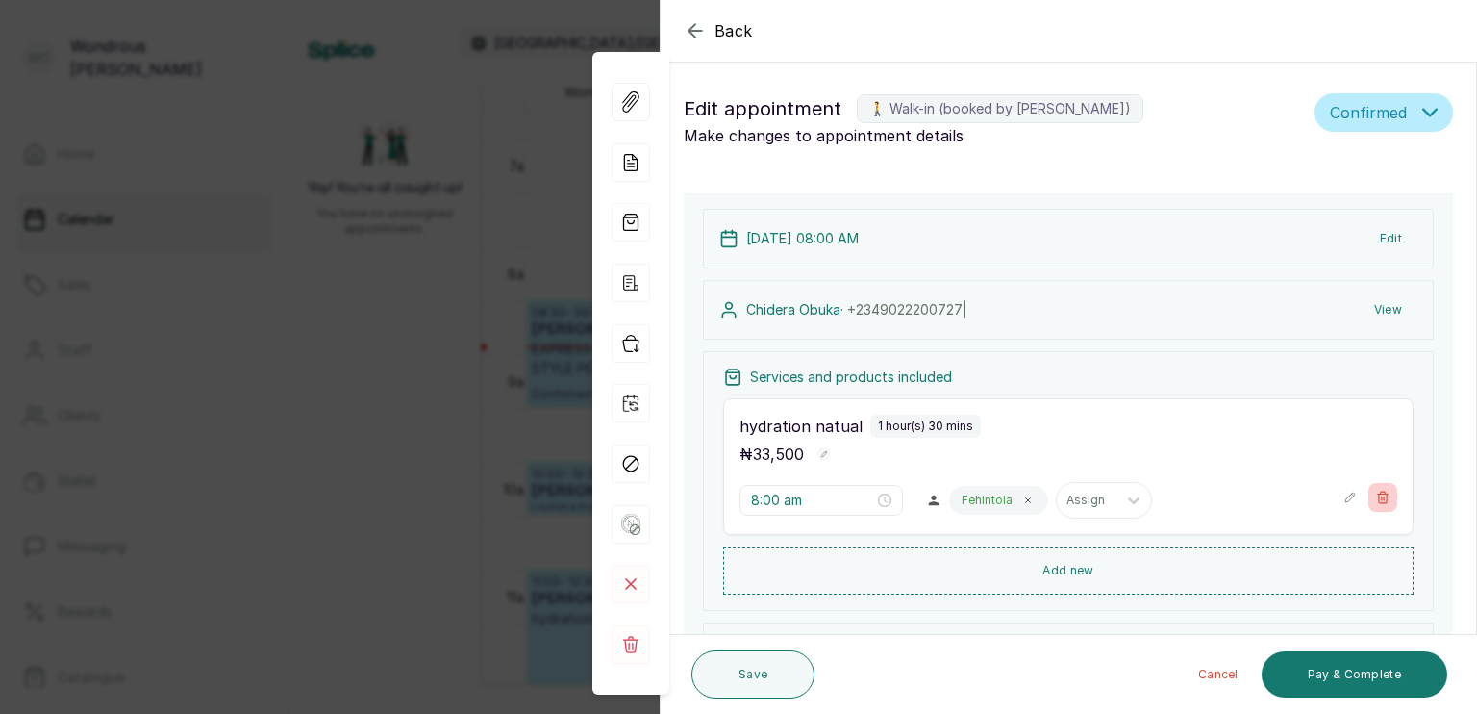
click at [1376, 491] on icon "button" at bounding box center [1382, 497] width 13 height 13
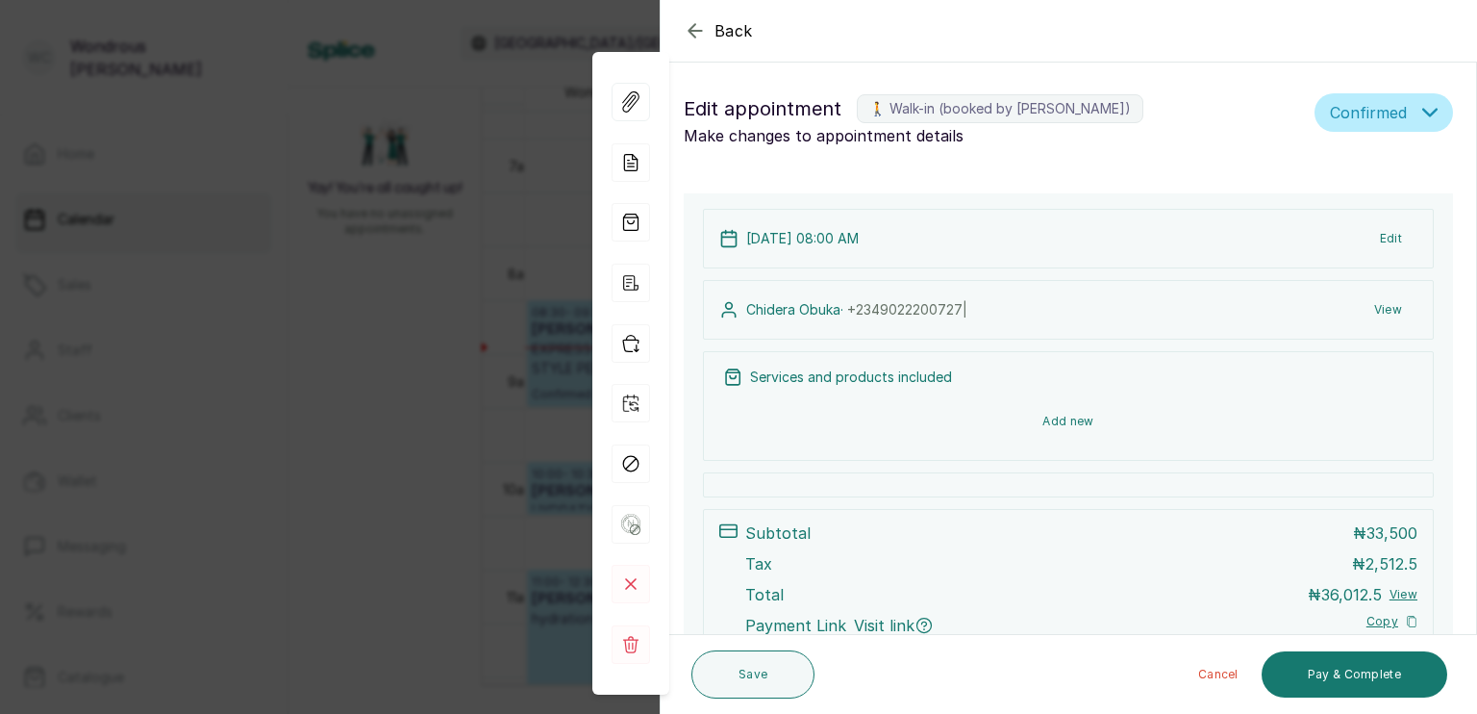
click at [1046, 408] on button "Add new" at bounding box center [1068, 421] width 691 height 46
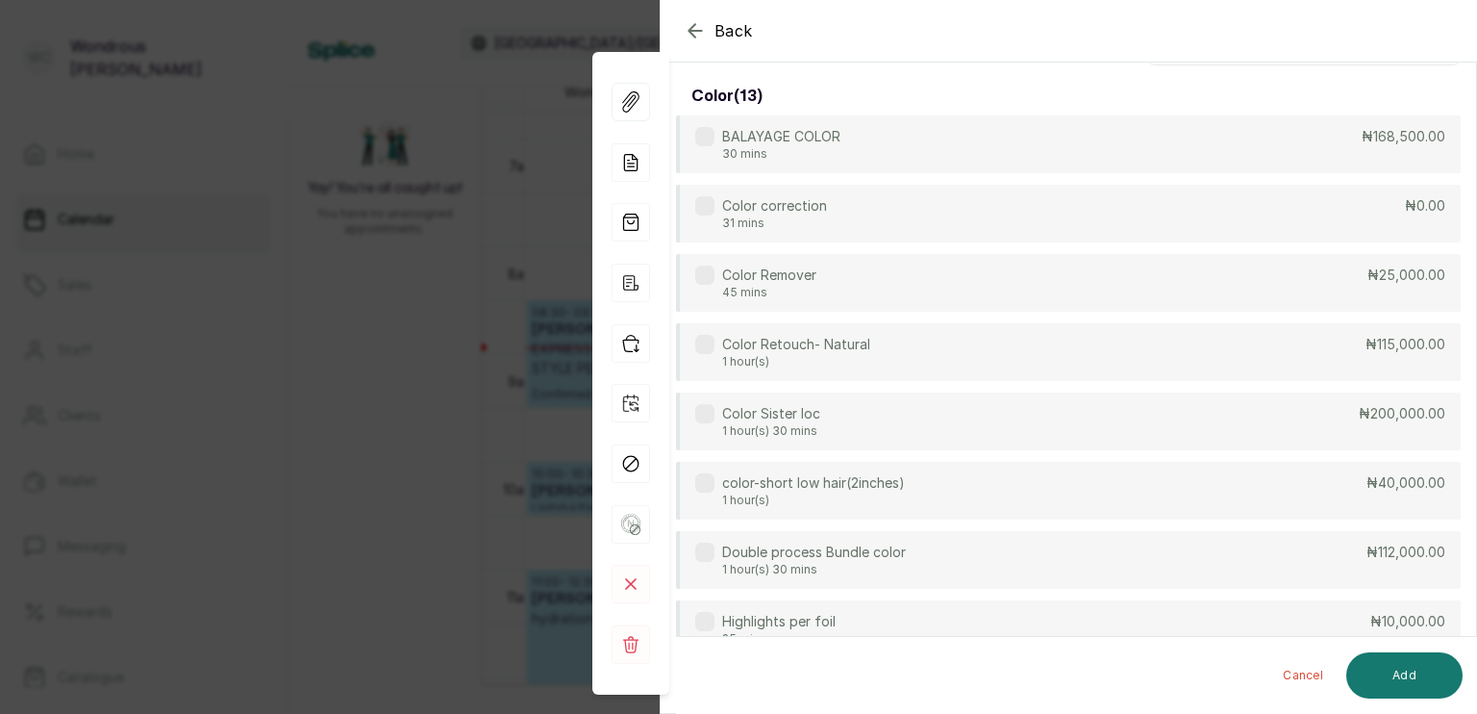
scroll to position [0, 0]
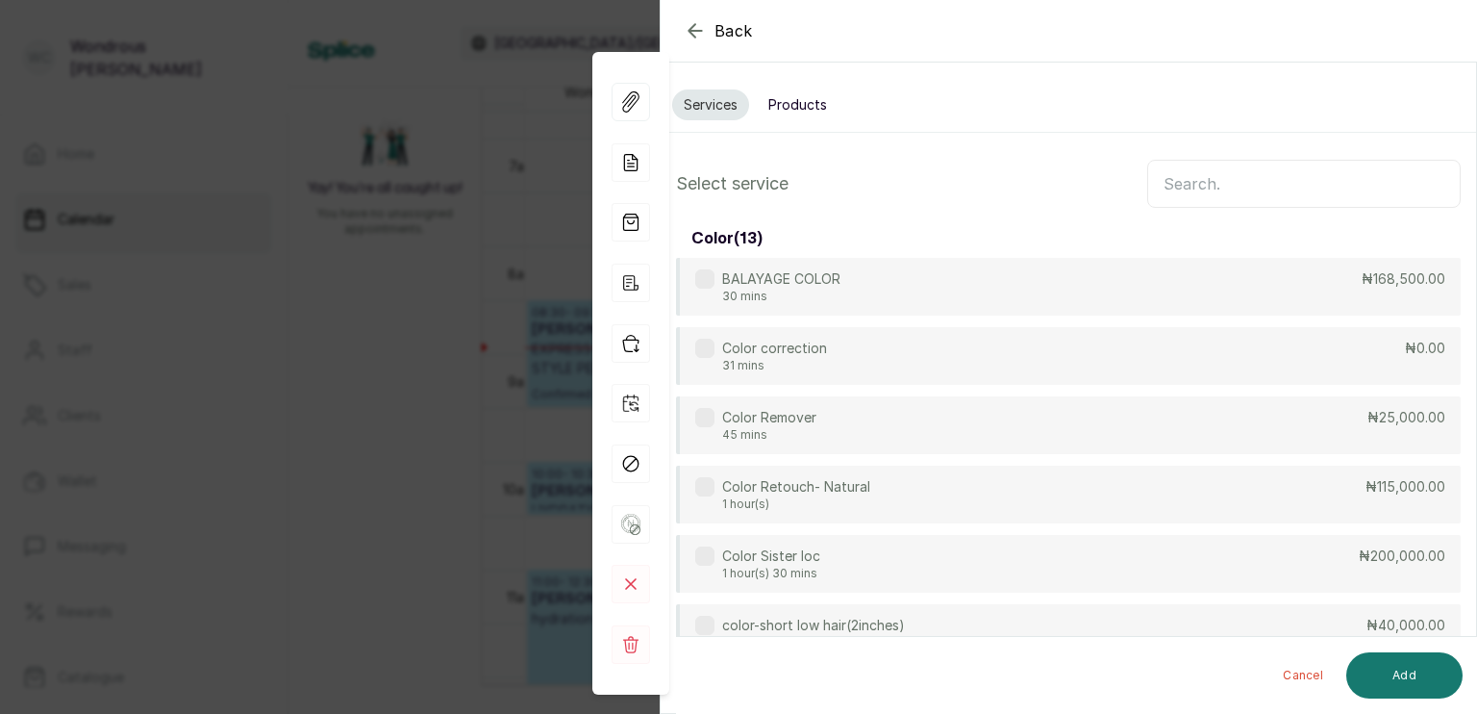
click at [1177, 177] on input "text" at bounding box center [1304, 184] width 314 height 48
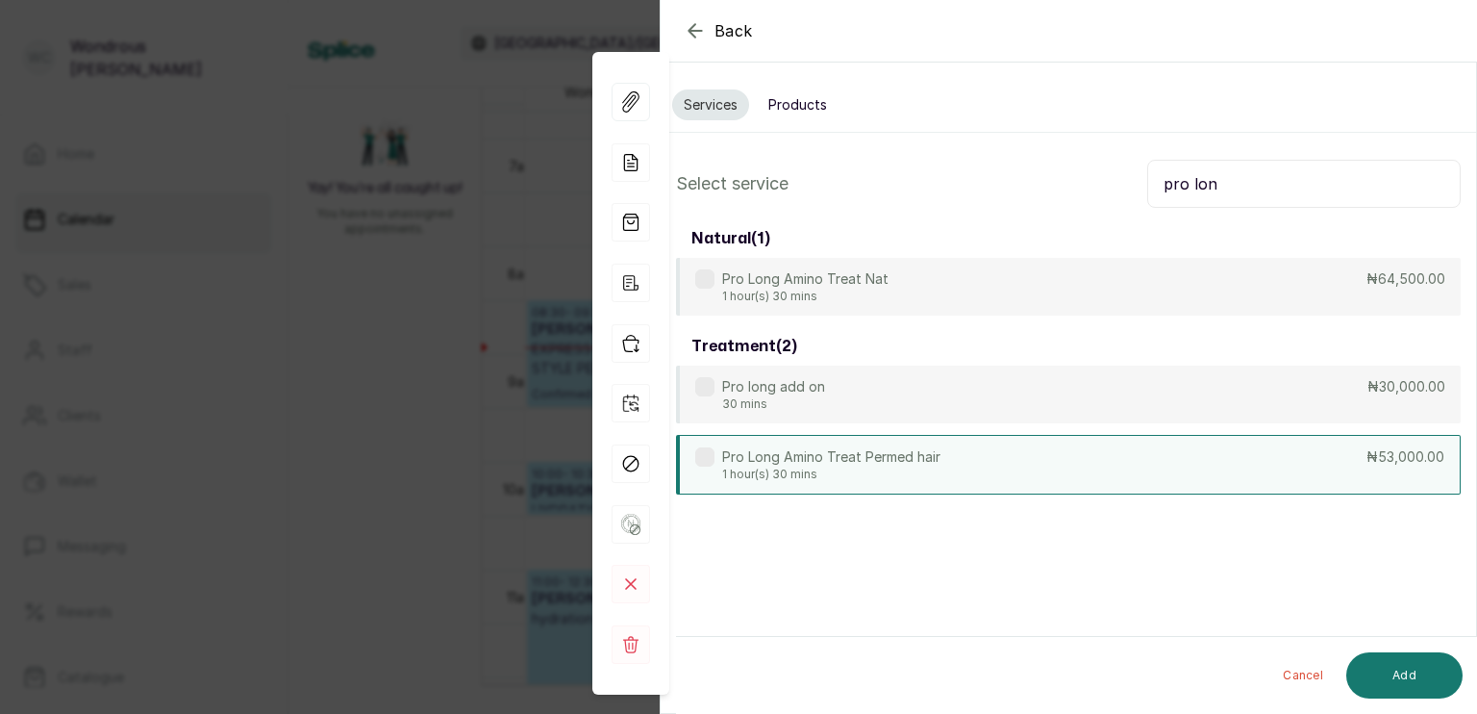
type input "pro lon"
click at [1040, 461] on div "Pro Long Amino Treat Permed hair 1 hour(s) 30 mins ₦53,000.00" at bounding box center [1068, 465] width 785 height 60
click at [1398, 672] on button "Add" at bounding box center [1405, 675] width 116 height 46
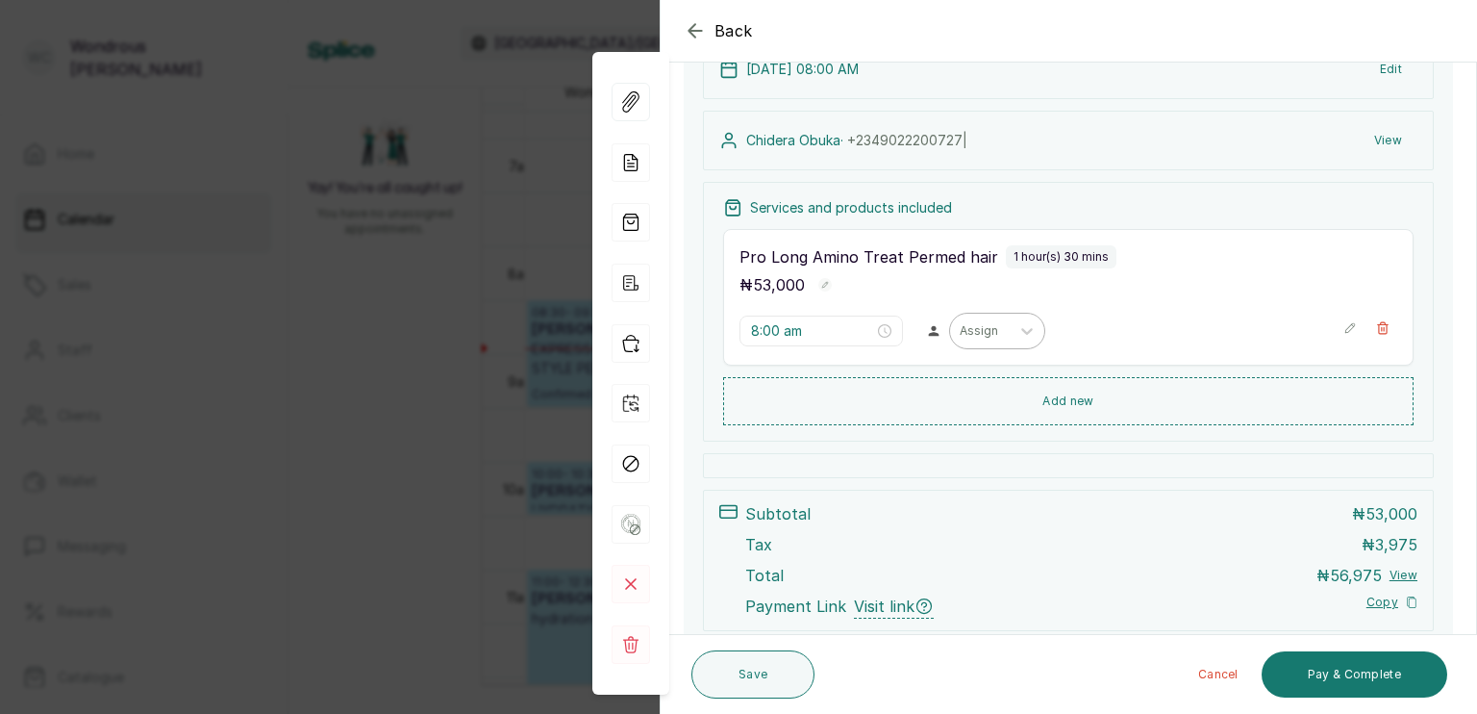
scroll to position [171, 0]
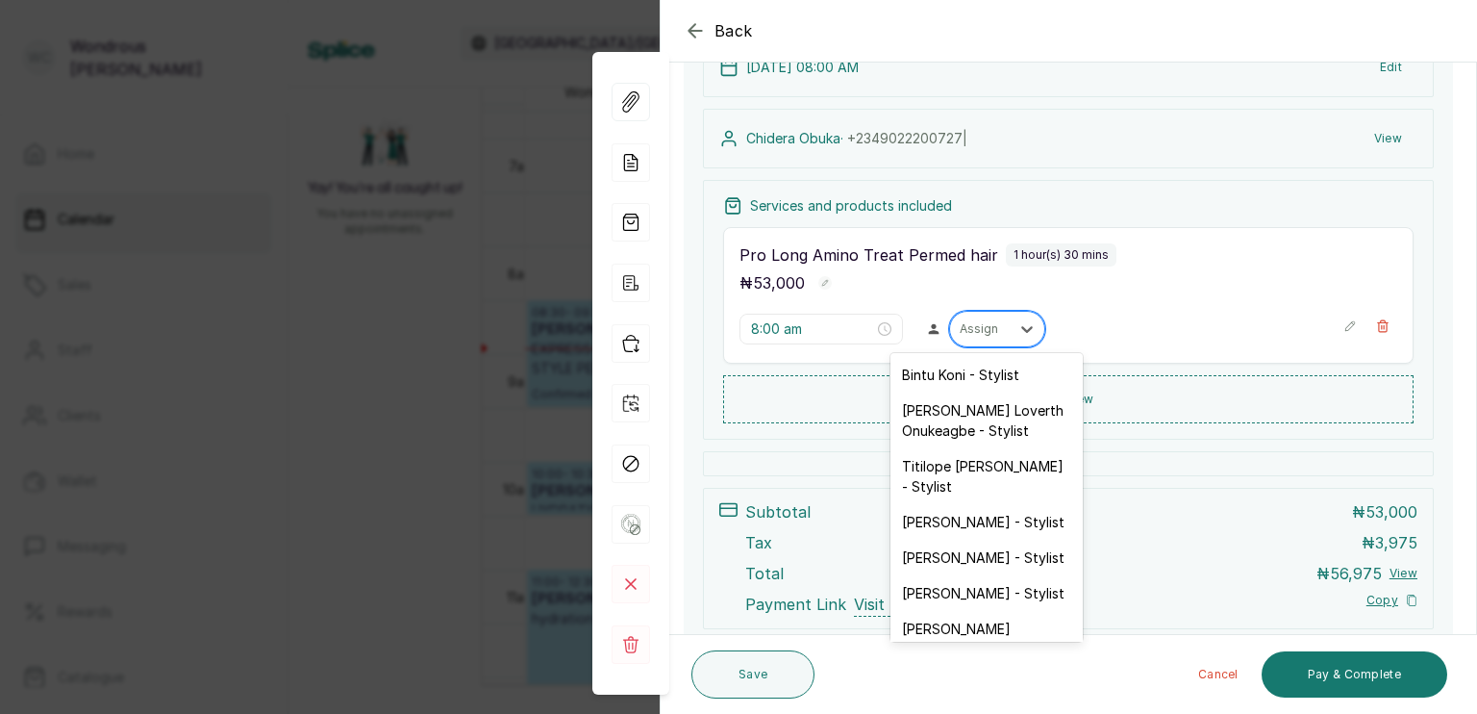
click at [984, 330] on div at bounding box center [980, 328] width 40 height 17
click at [966, 590] on div "[PERSON_NAME] - Stylist" at bounding box center [987, 593] width 192 height 36
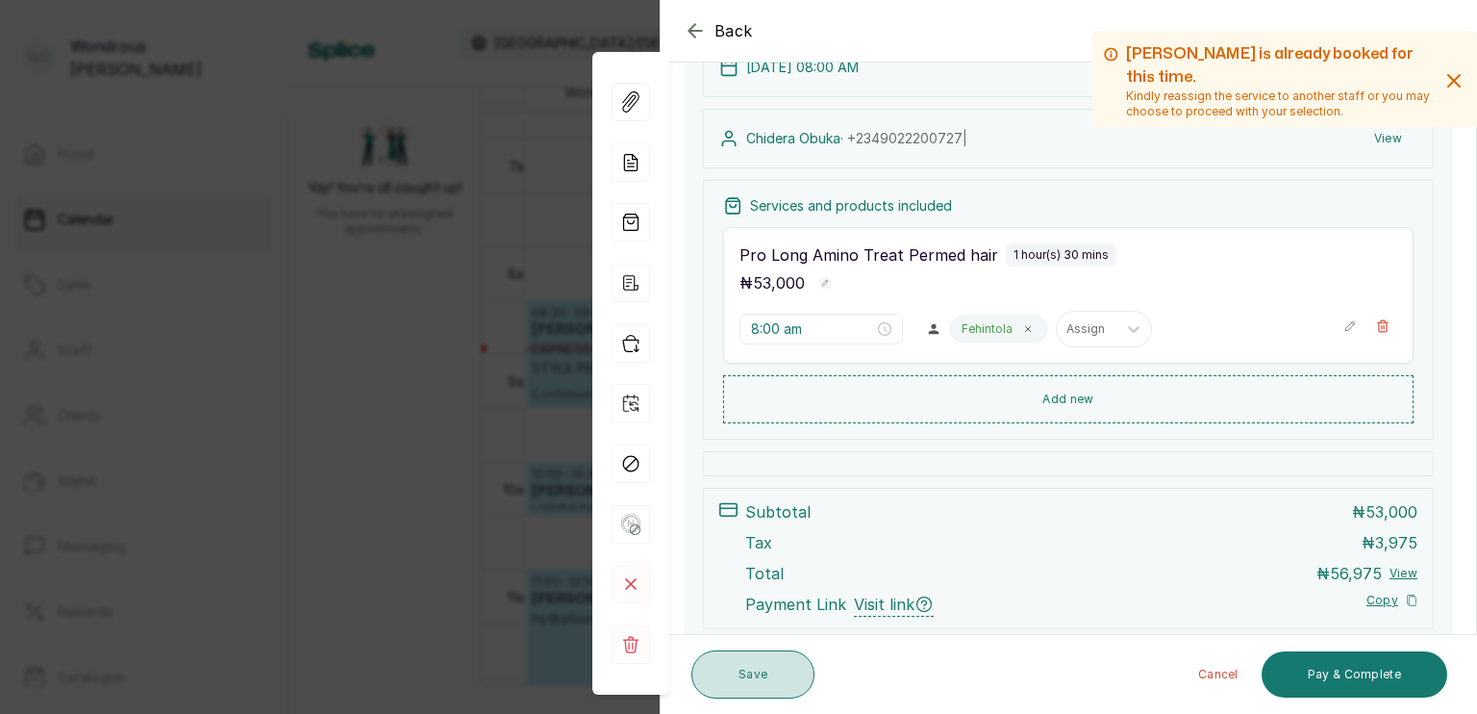
click at [769, 687] on button "Save" at bounding box center [753, 674] width 123 height 48
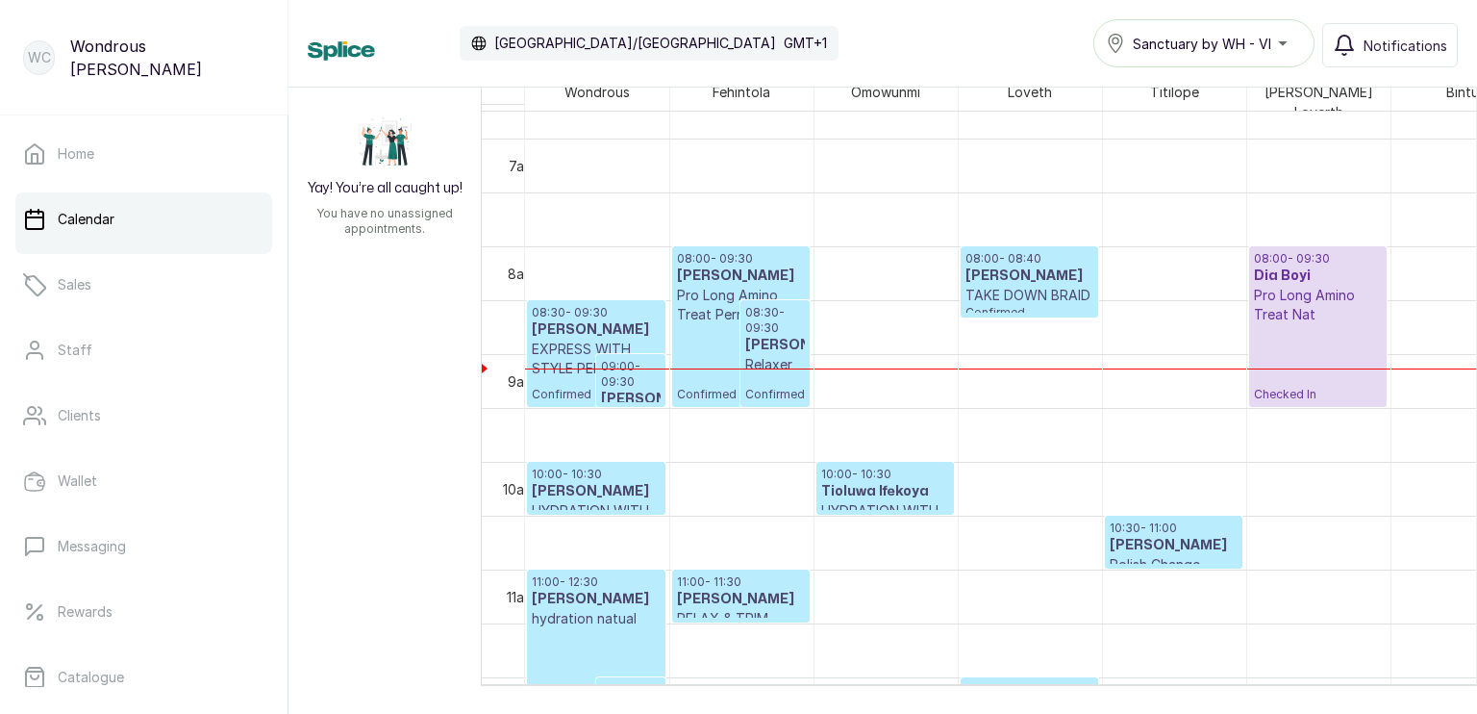
click at [1012, 286] on p "TAKE DOWN BRAID" at bounding box center [1030, 295] width 128 height 19
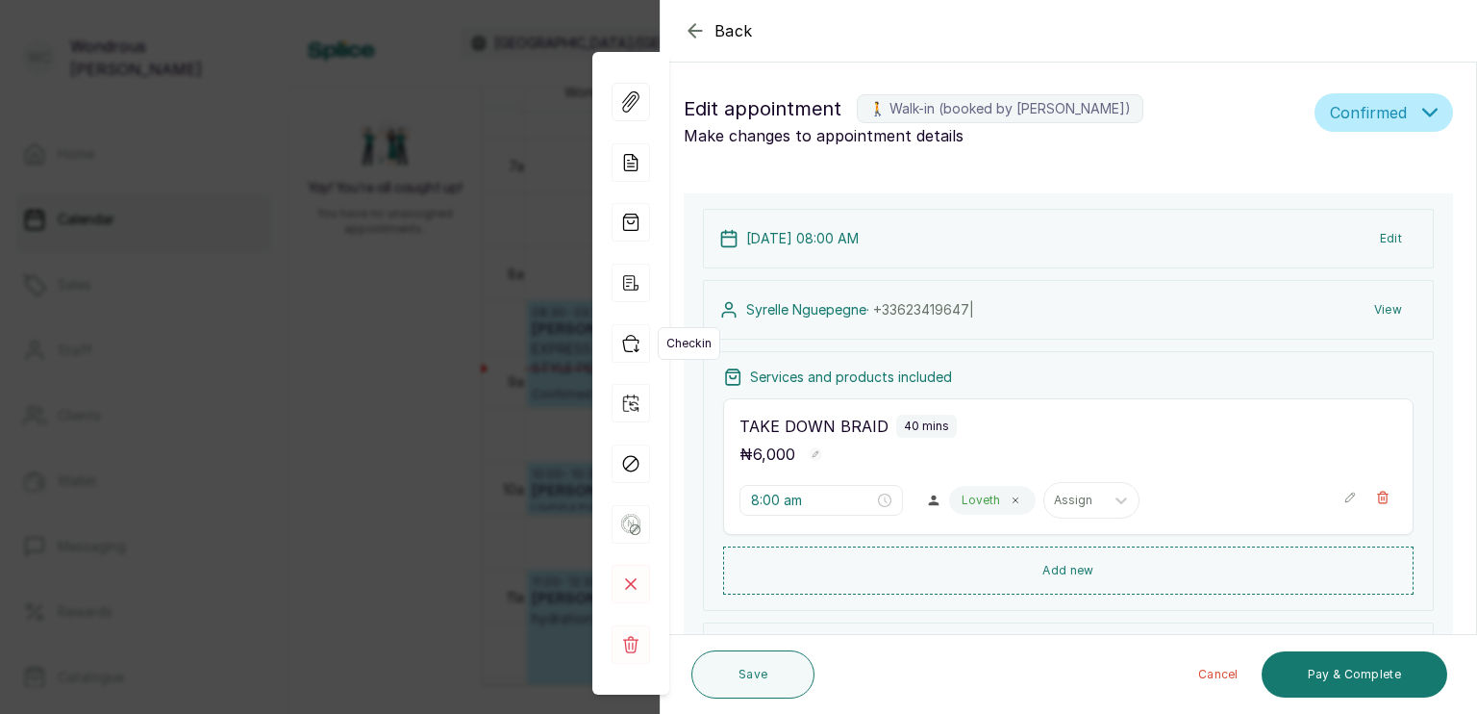
click at [623, 348] on icon "button" at bounding box center [631, 343] width 38 height 38
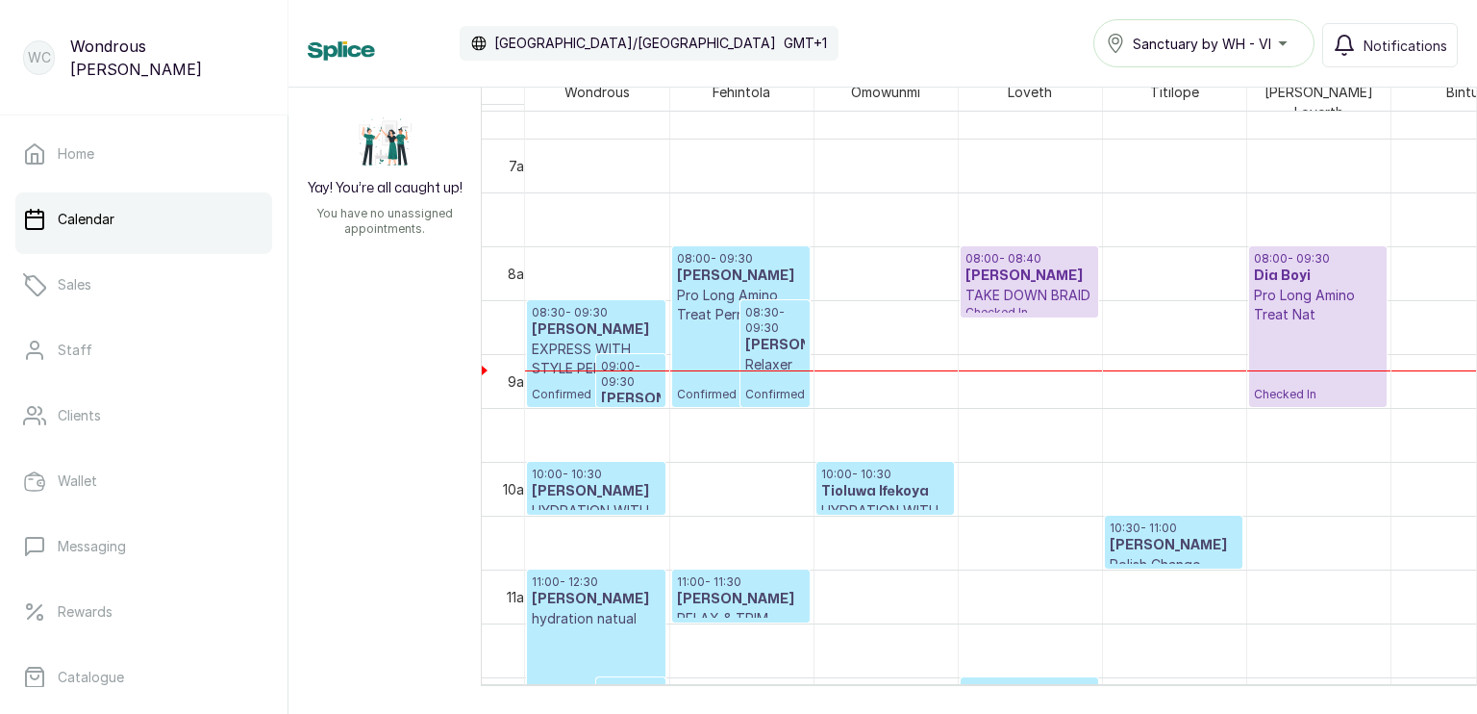
click at [711, 266] on h3 "[PERSON_NAME]" at bounding box center [741, 275] width 128 height 19
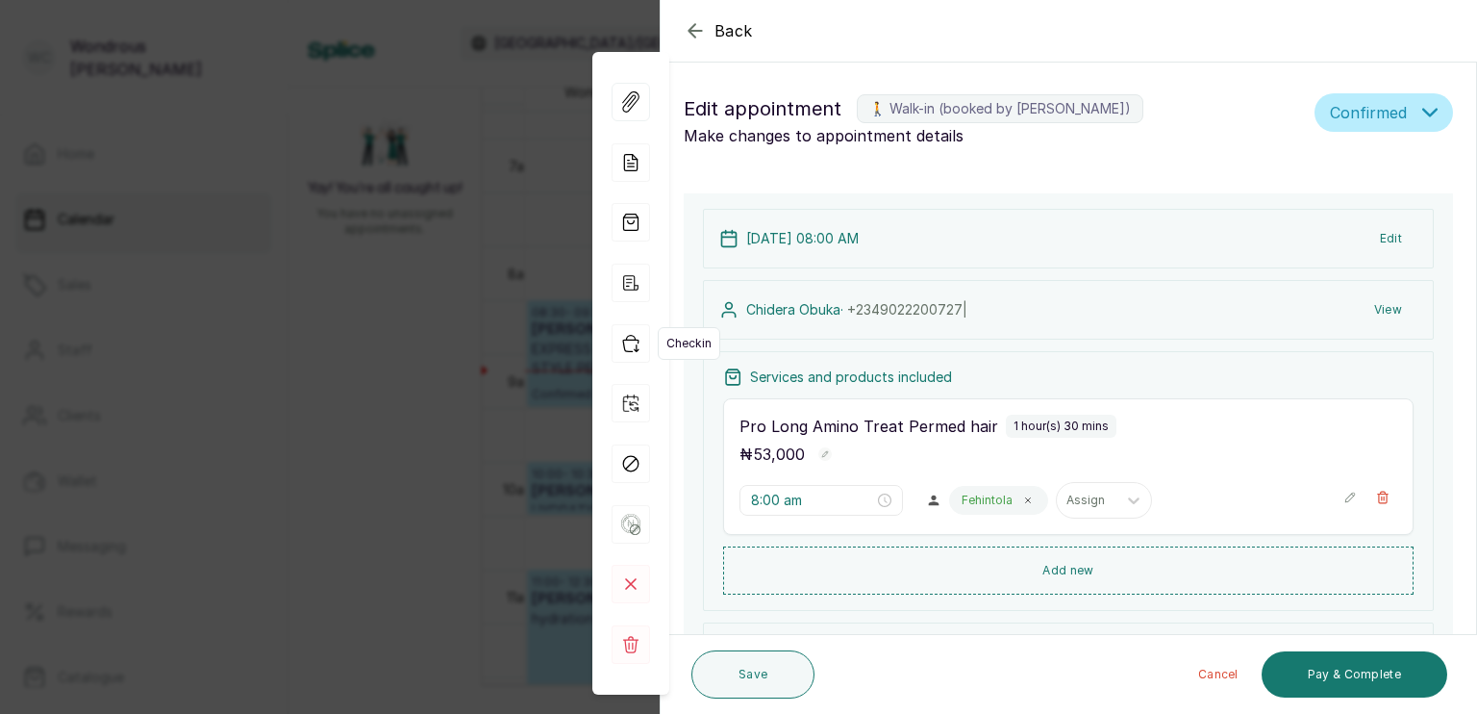
click at [627, 344] on icon "button" at bounding box center [631, 343] width 38 height 38
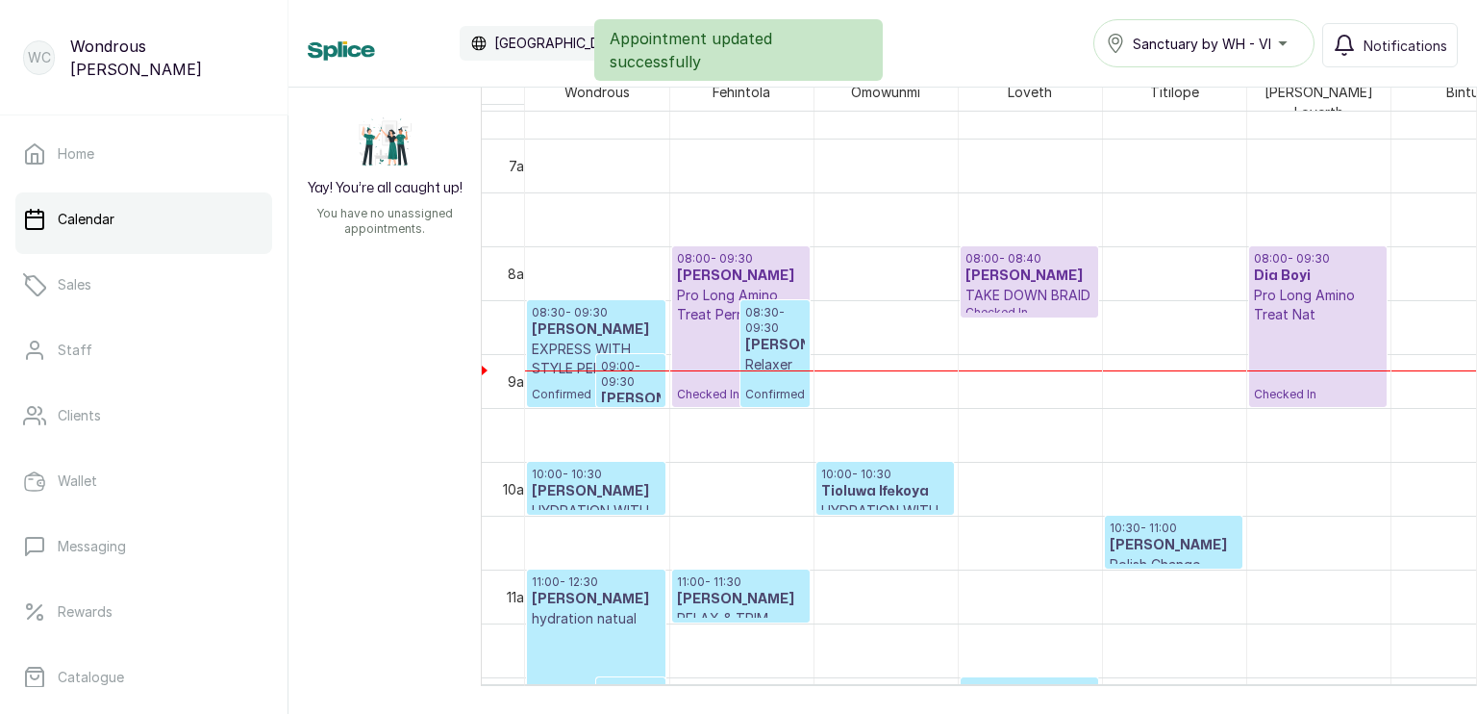
click at [774, 325] on p "08:30 - 09:30" at bounding box center [775, 320] width 60 height 31
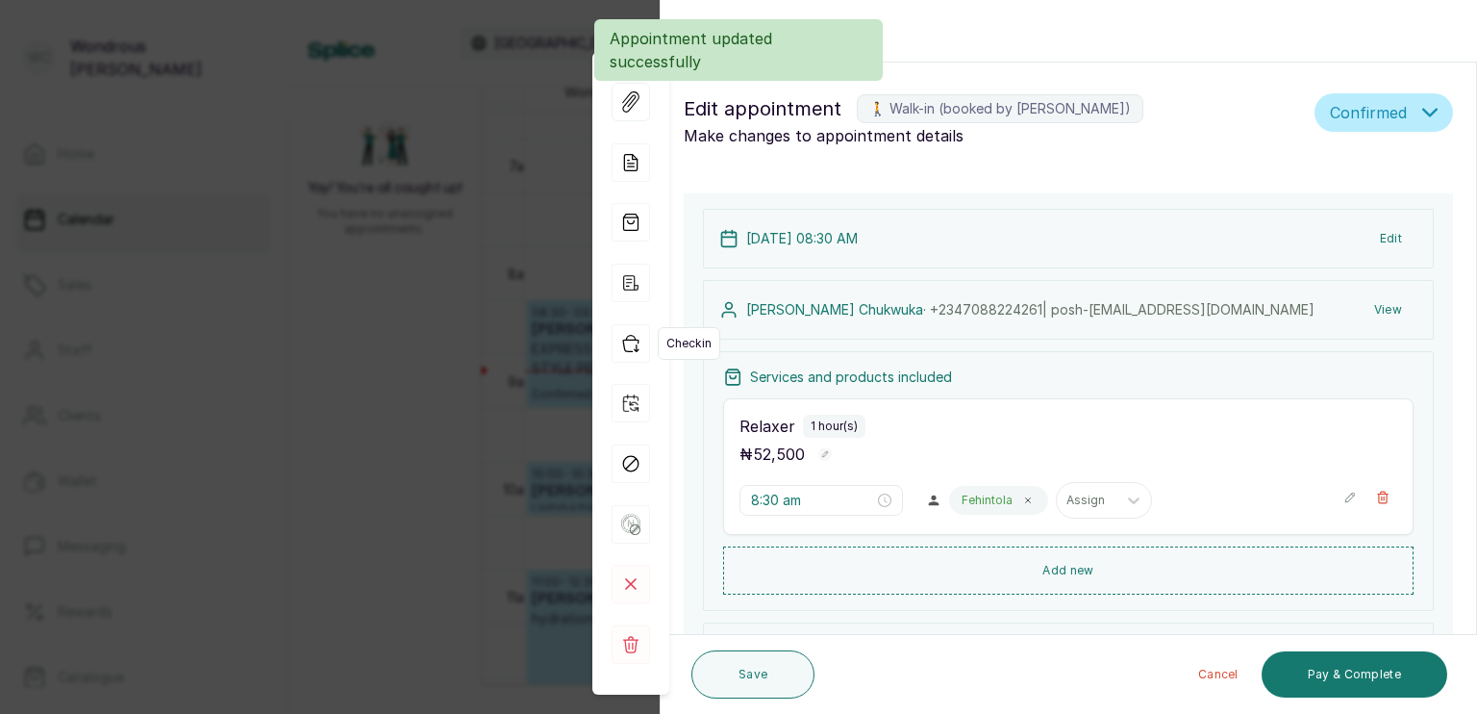
click at [627, 339] on icon "button" at bounding box center [630, 343] width 15 height 16
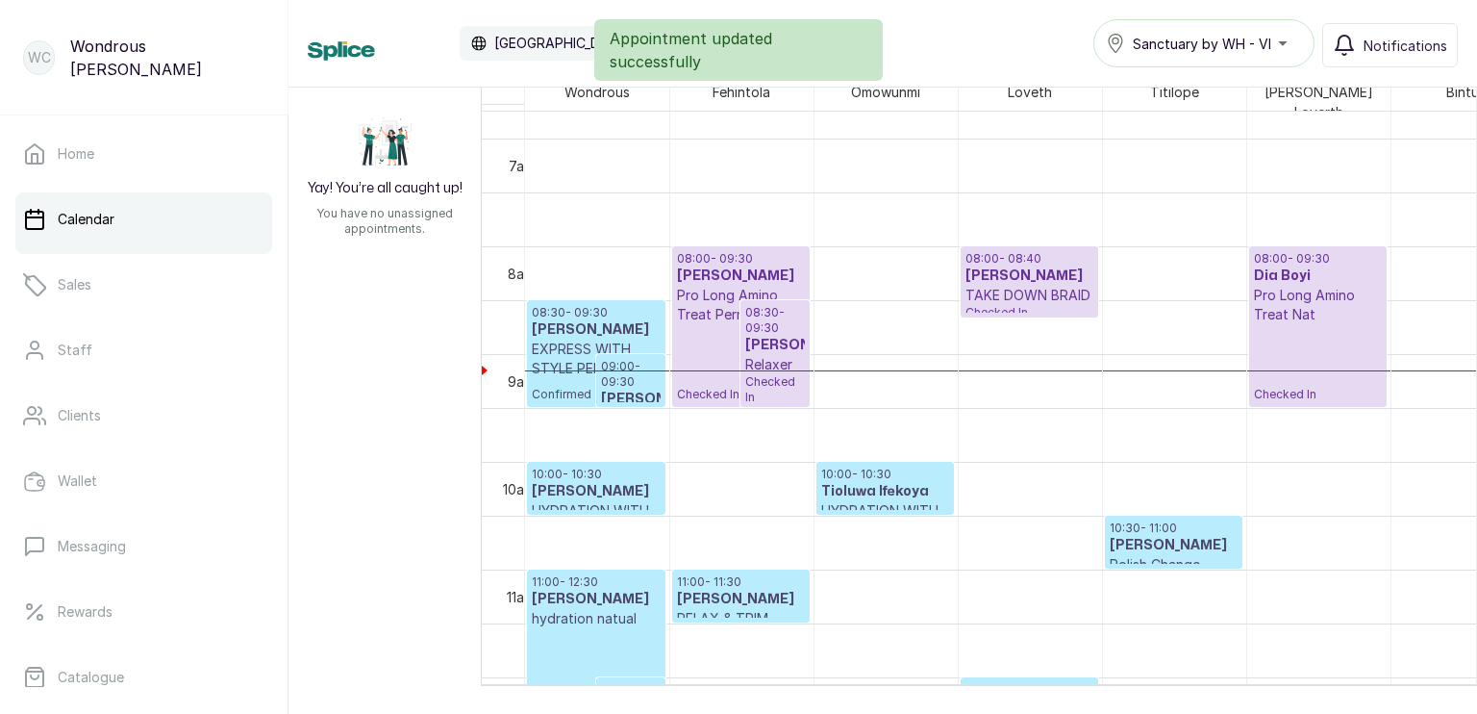
click at [571, 326] on h3 "[PERSON_NAME]" at bounding box center [596, 329] width 129 height 19
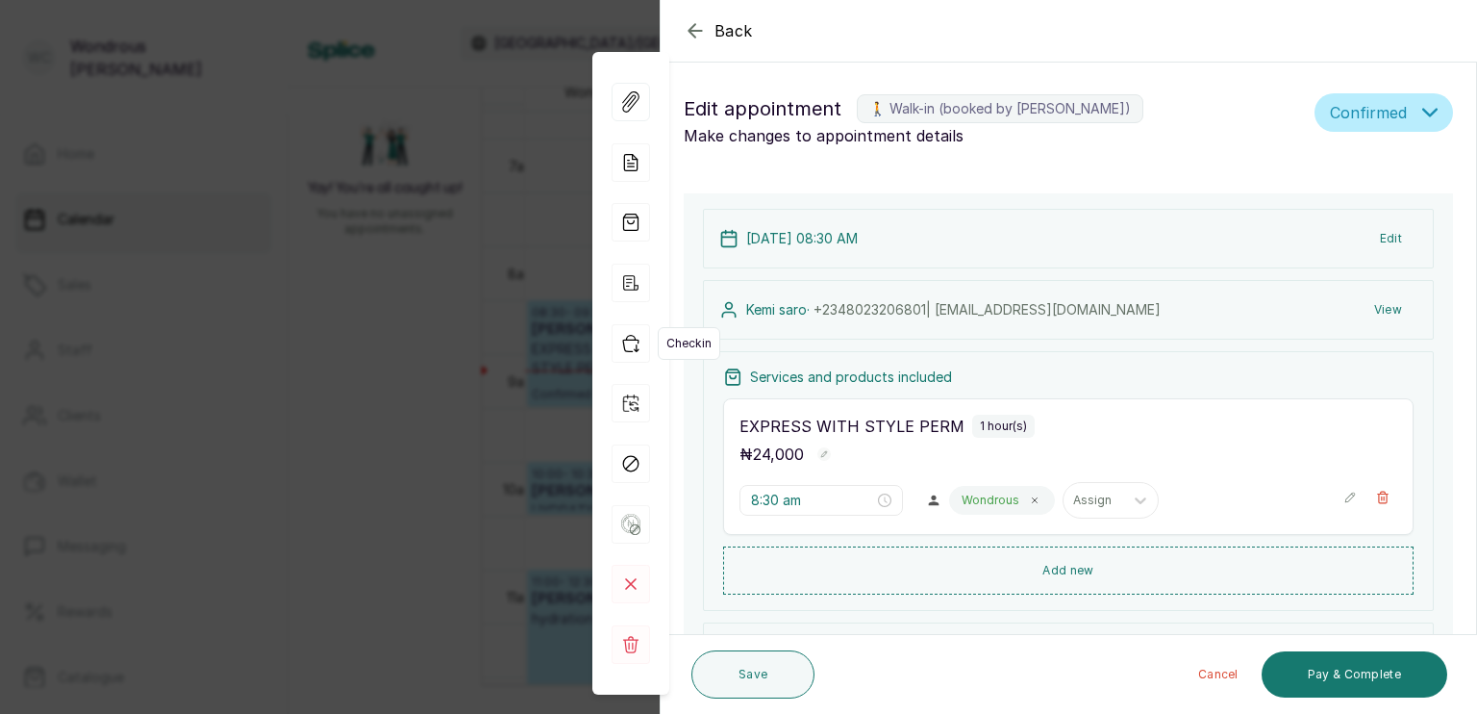
click at [634, 355] on icon "button" at bounding box center [631, 343] width 38 height 38
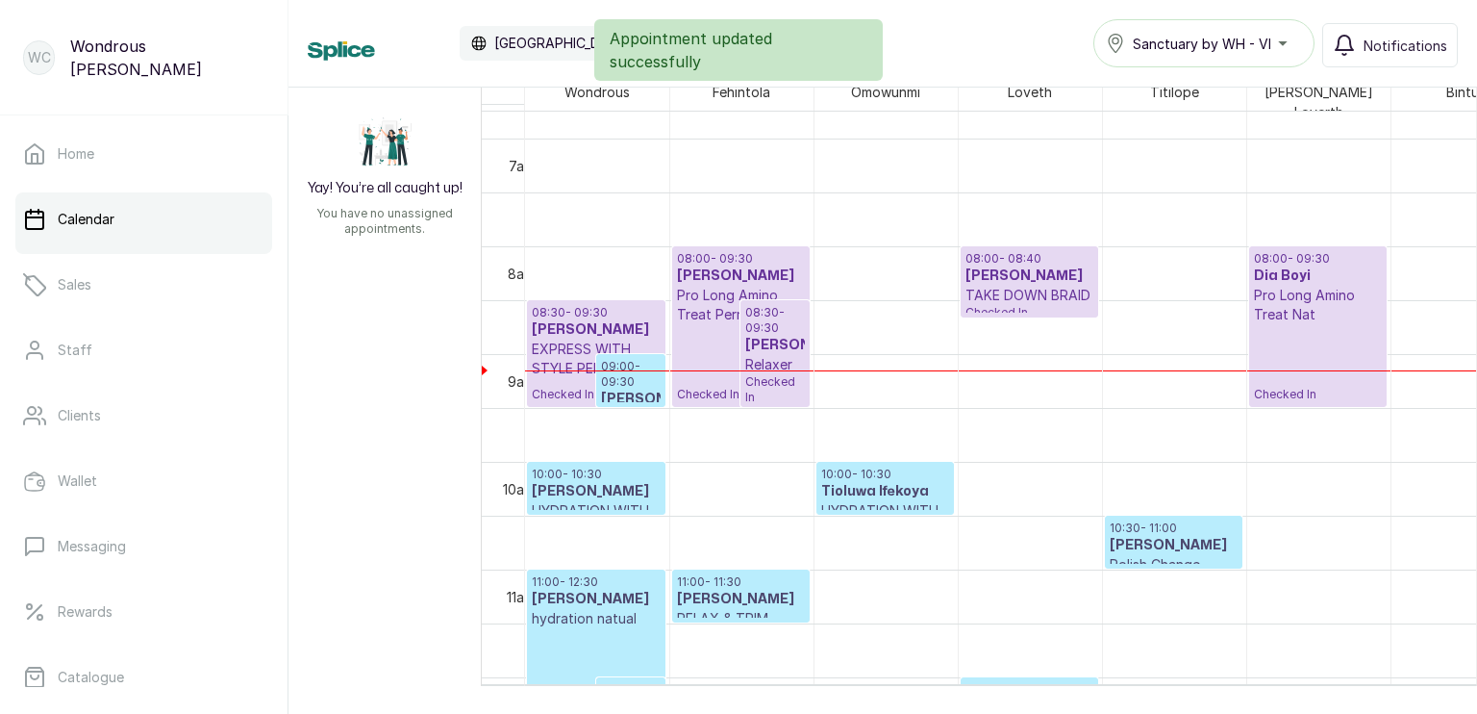
click at [626, 366] on p "09:00 - 09:30" at bounding box center [631, 374] width 60 height 31
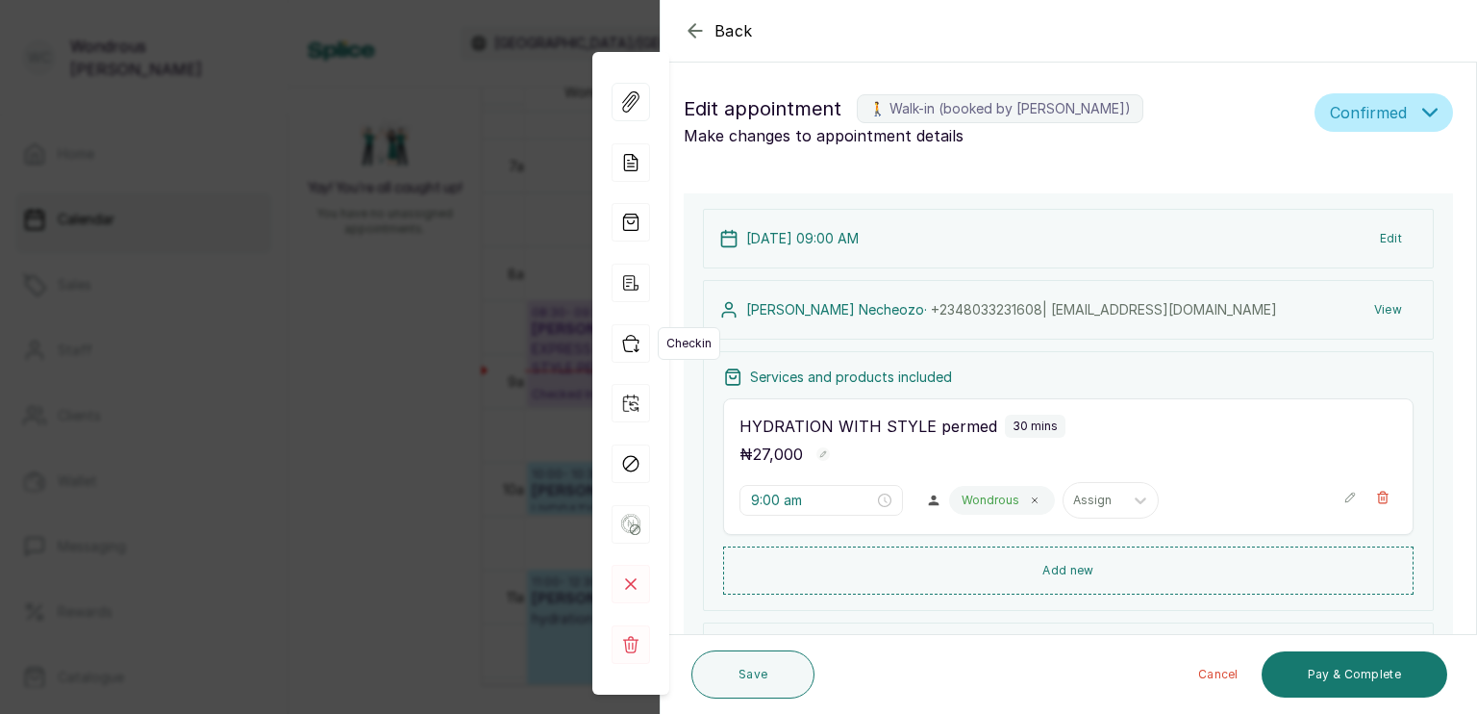
click at [624, 344] on icon "button" at bounding box center [631, 343] width 38 height 38
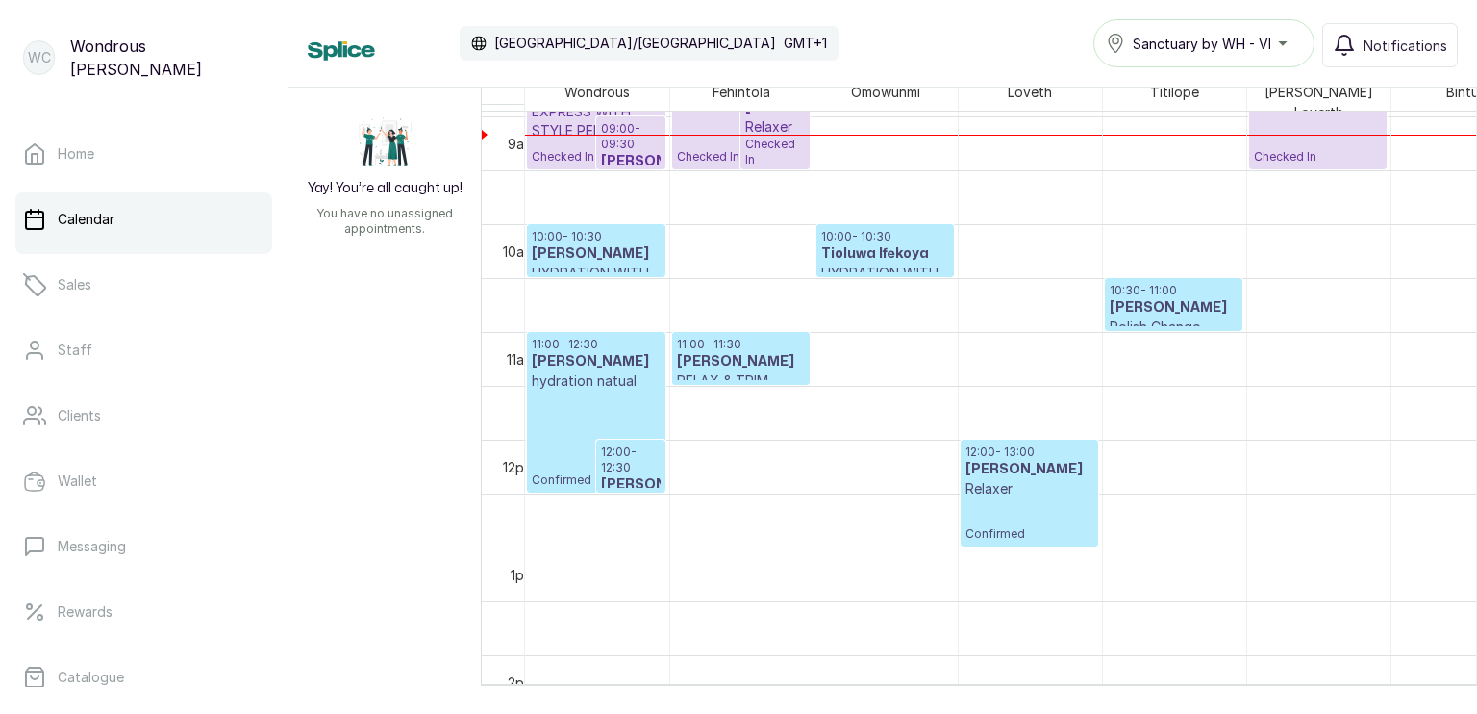
scroll to position [966, 0]
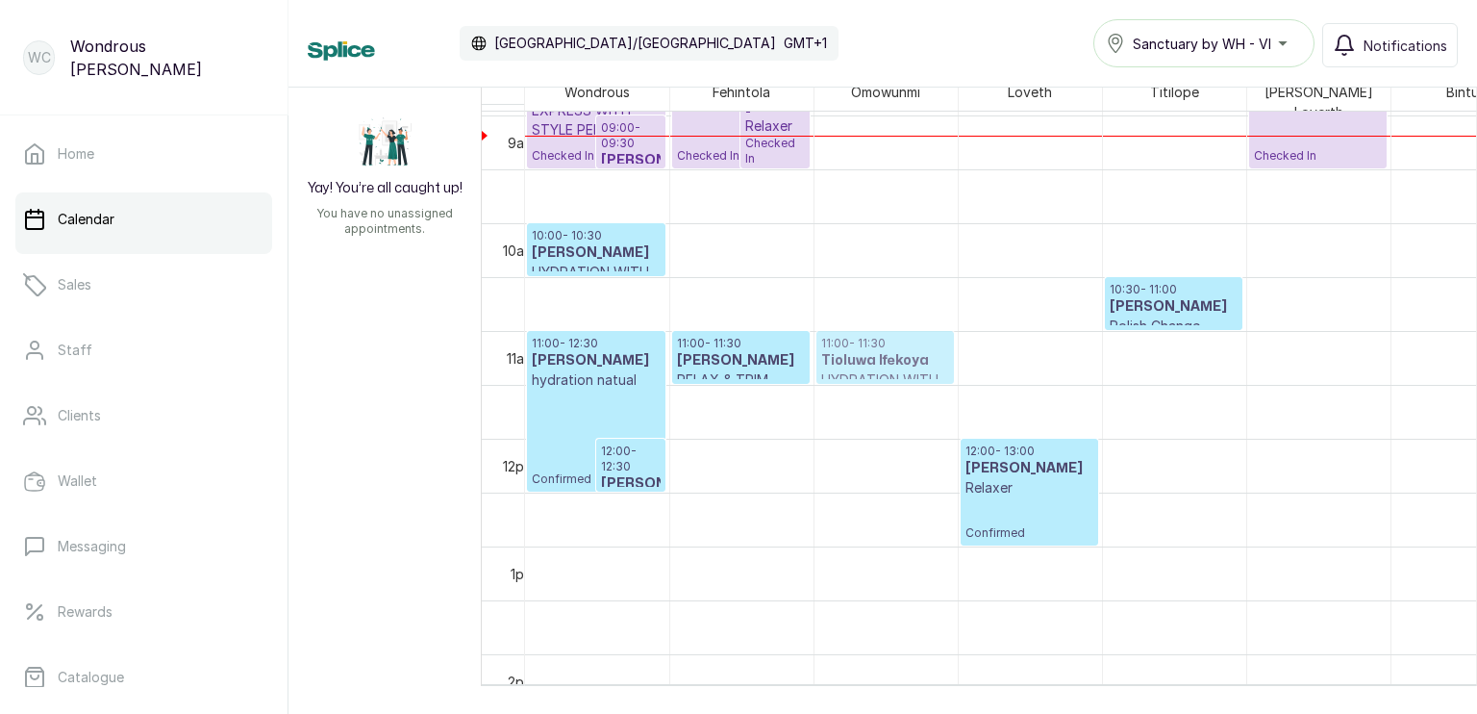
drag, startPoint x: 881, startPoint y: 247, endPoint x: 891, endPoint y: 348, distance: 101.4
click at [891, 348] on div "10:00 - 10:30 Tioluwa Ifekoya HYDRATION WITH STYLE permed Confirmed 11:00 - 11:…" at bounding box center [886, 438] width 143 height 2585
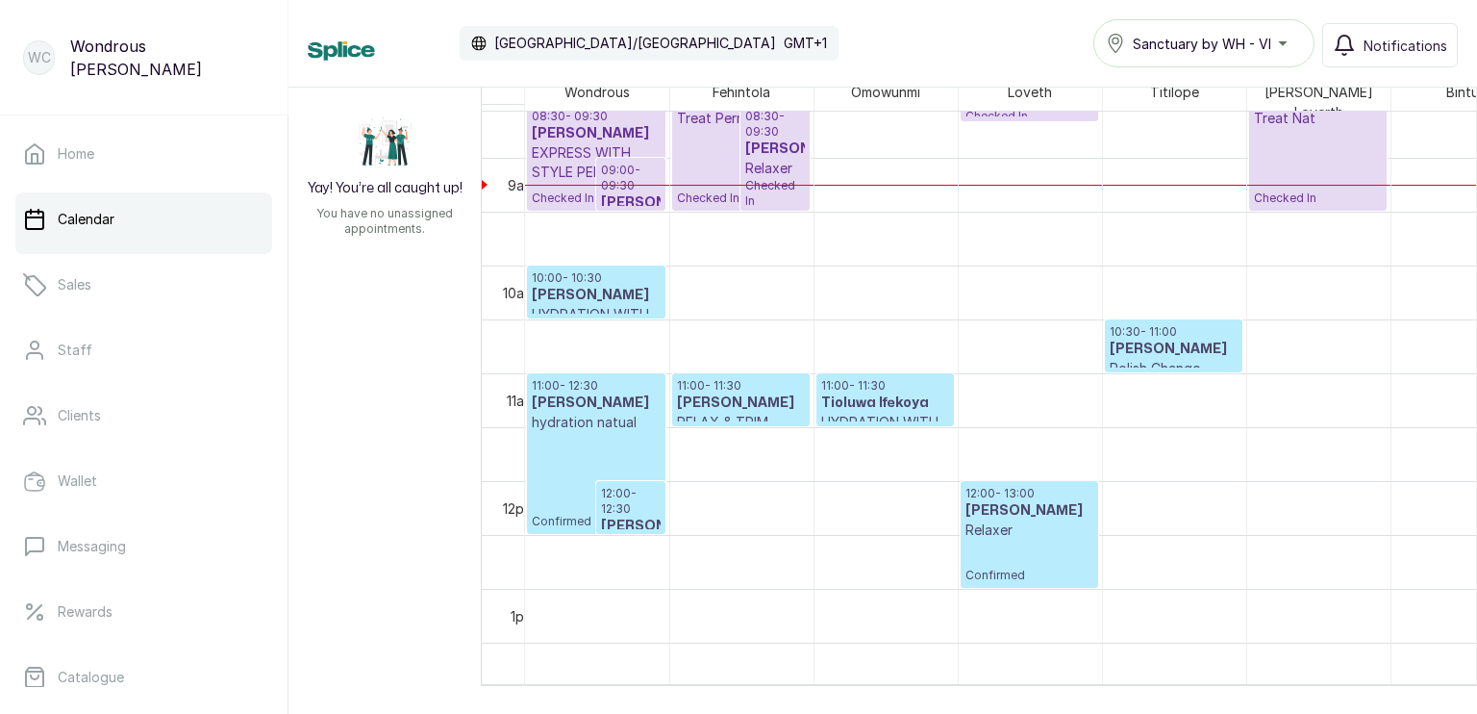
scroll to position [895, 0]
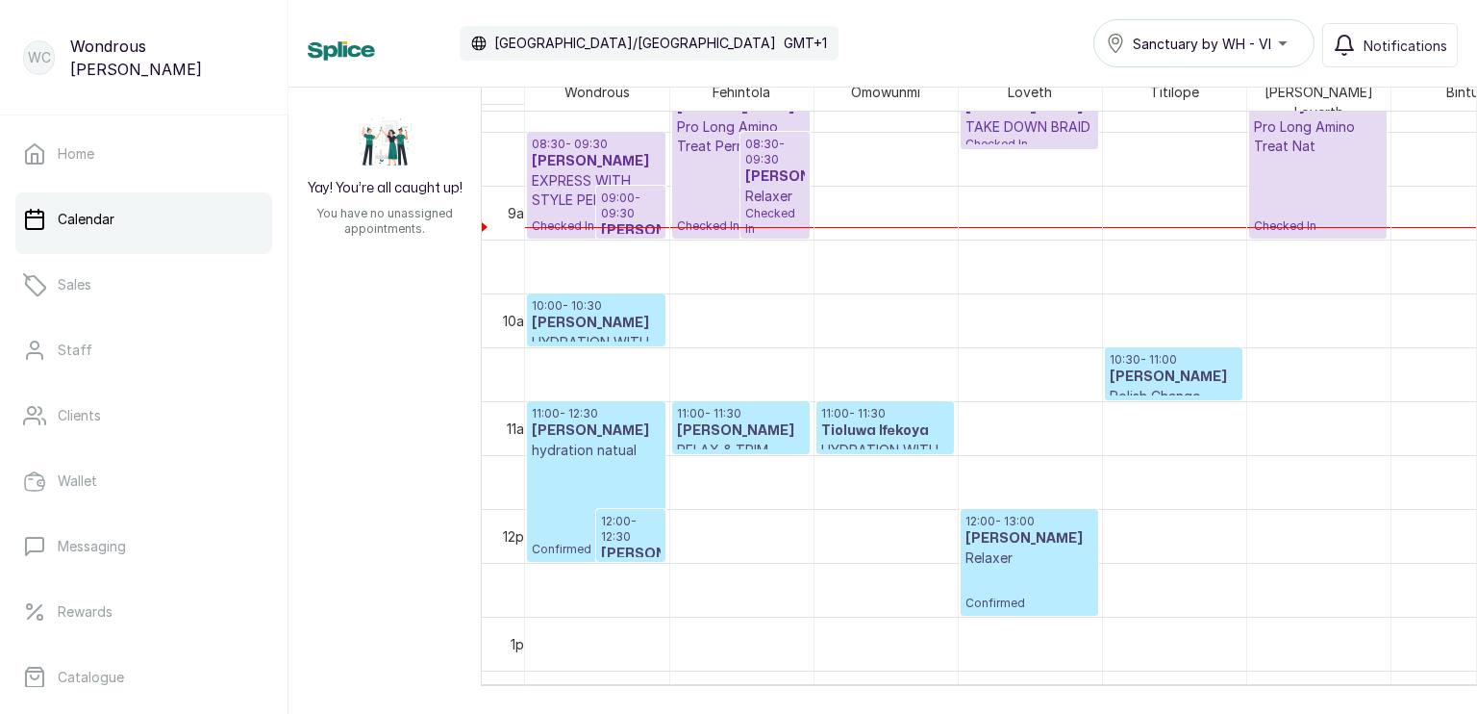
click at [564, 171] on p "EXPRESS WITH STYLE PERM" at bounding box center [596, 190] width 129 height 38
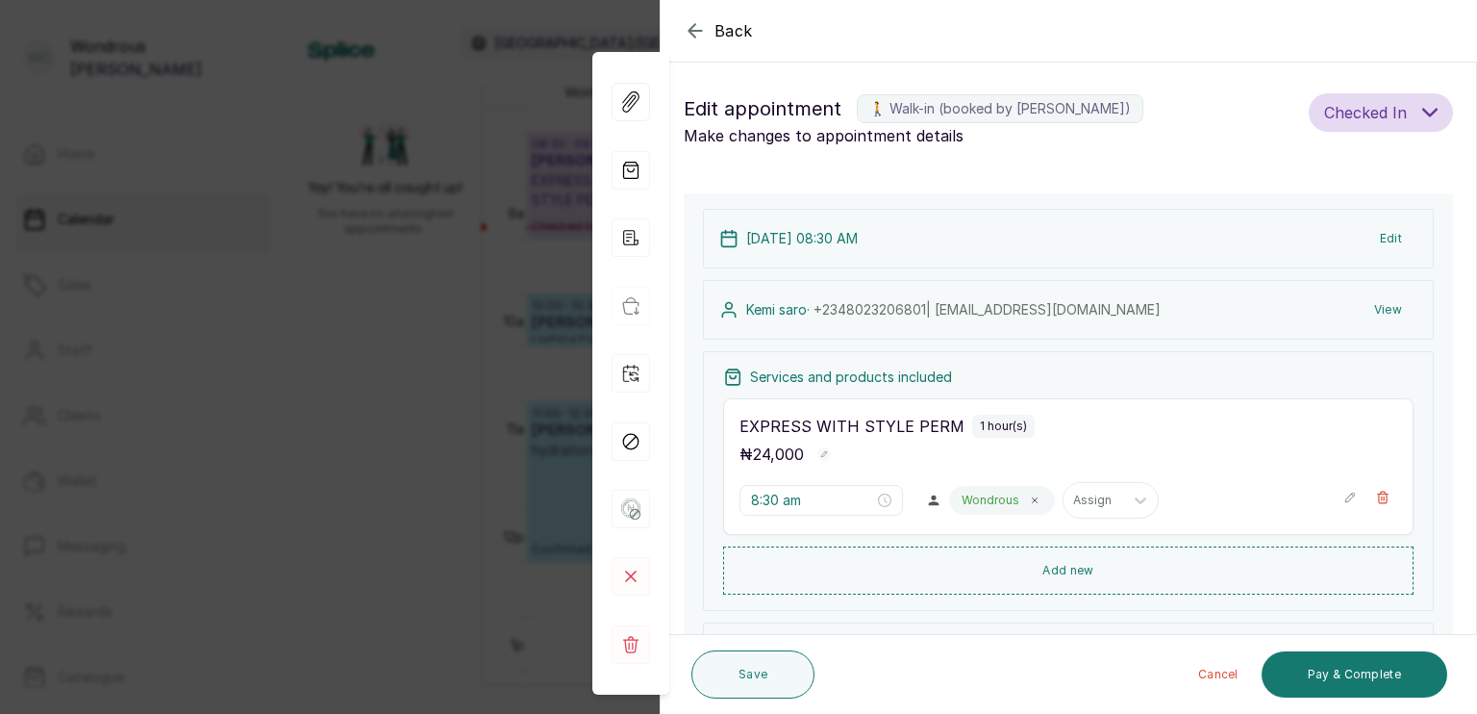
click at [1361, 306] on button "View" at bounding box center [1388, 309] width 59 height 35
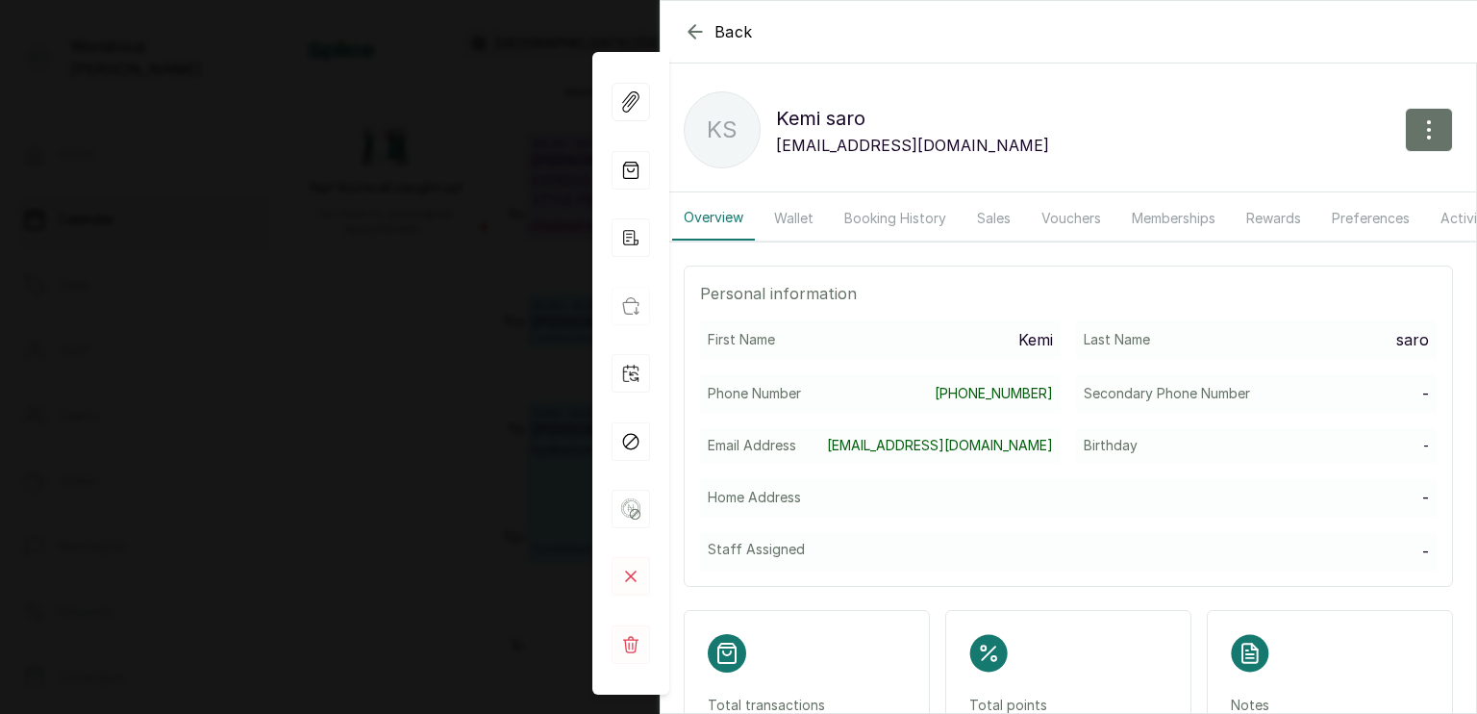
click at [889, 217] on button "Booking History" at bounding box center [895, 218] width 125 height 44
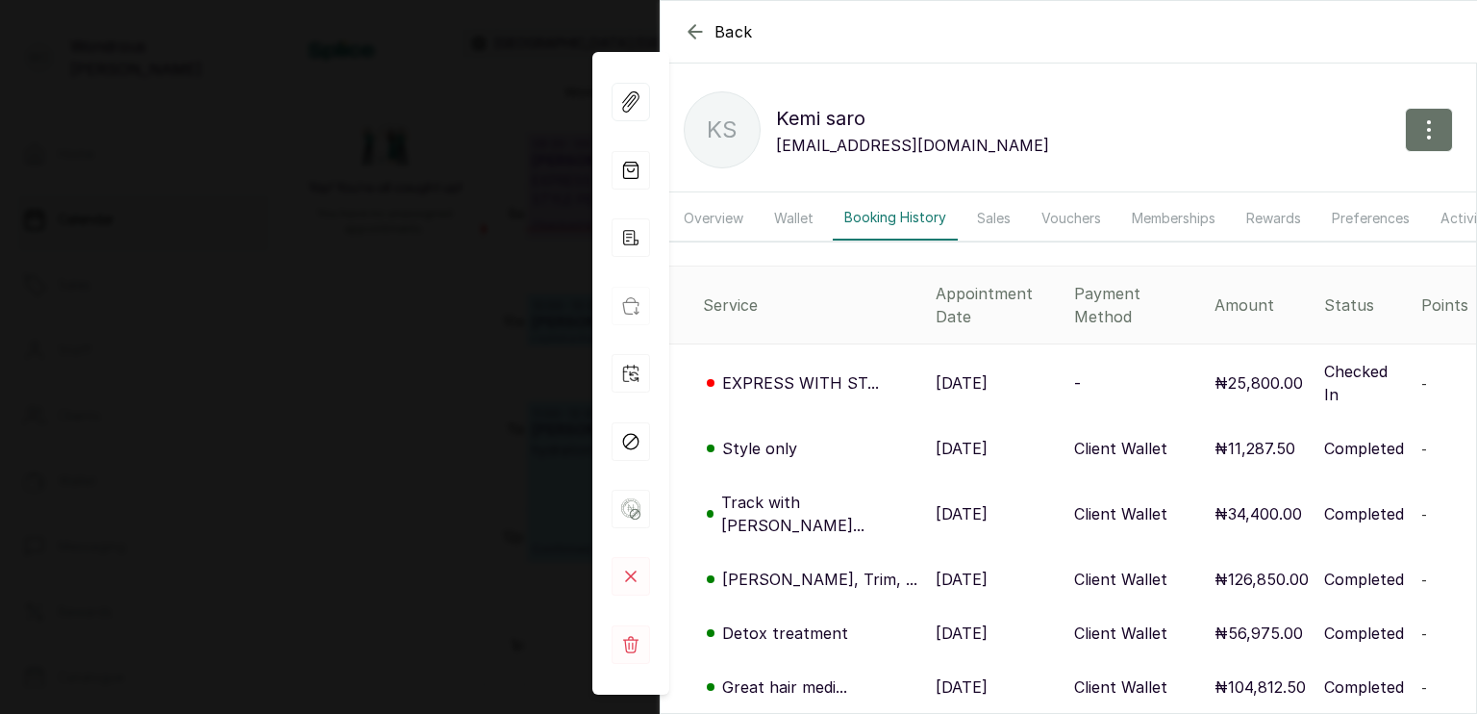
click at [873, 675] on div "Great hair medi..." at bounding box center [811, 686] width 217 height 23
click at [737, 675] on p "Great hair medi..." at bounding box center [784, 686] width 125 height 23
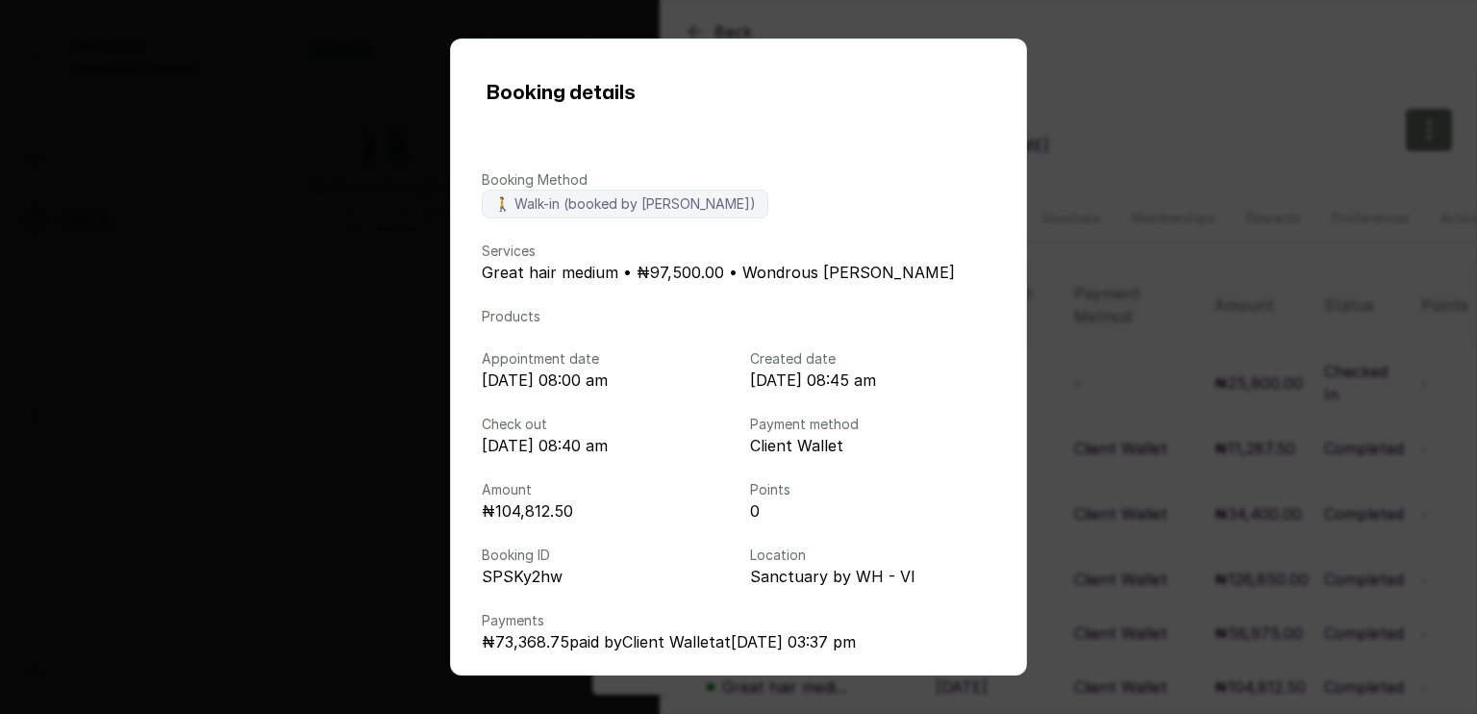
click at [388, 464] on div "Booking details Booking Method 🚶 Walk-in (booked by [PERSON_NAME]) Services Gre…" at bounding box center [738, 357] width 1477 height 714
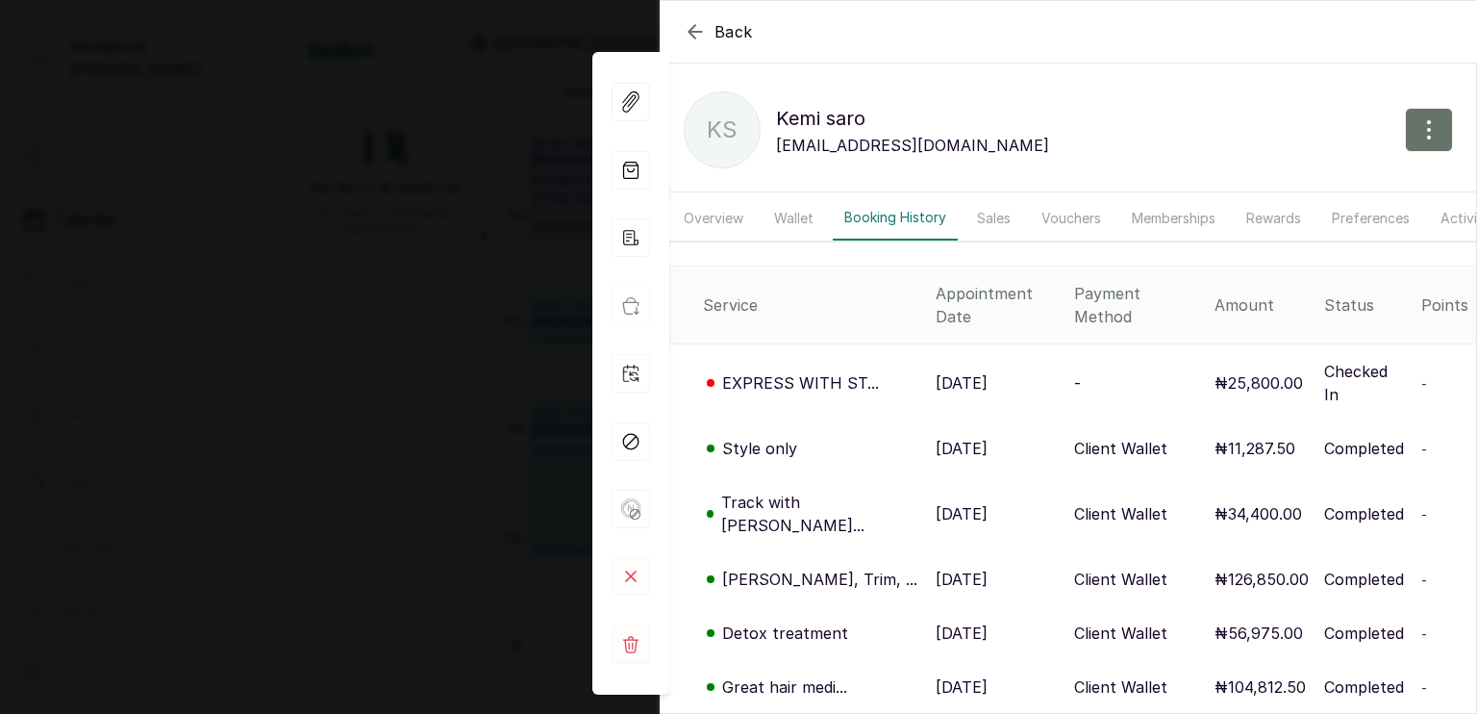
click at [388, 464] on div "Back [PERSON_NAME] Ks [PERSON_NAME] [EMAIL_ADDRESS][DOMAIN_NAME] Overview Walle…" at bounding box center [738, 357] width 1477 height 714
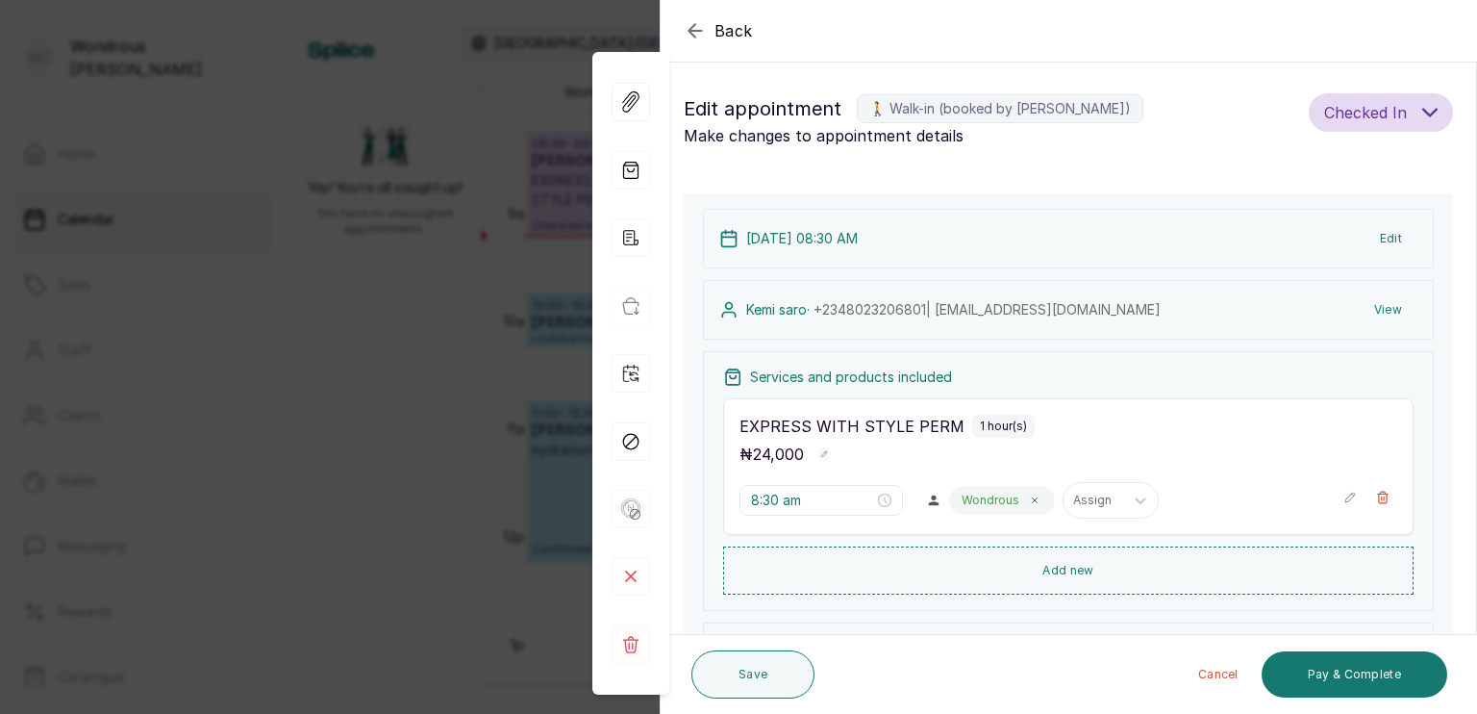
click at [388, 464] on div "Back Appointment Details Edit appointment 🚶 Walk-in (booked by [PERSON_NAME]) M…" at bounding box center [738, 357] width 1477 height 714
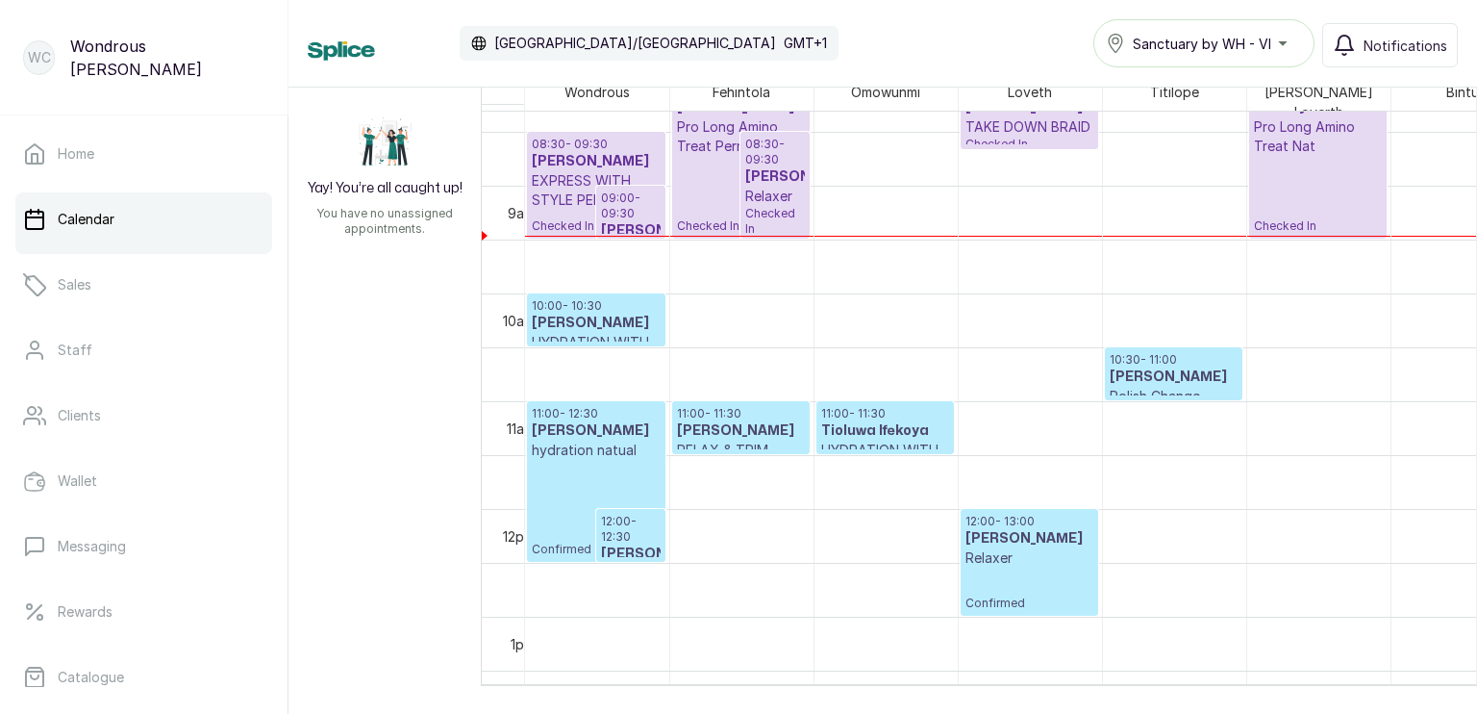
click at [654, 90] on div "Wondrous" at bounding box center [597, 92] width 144 height 24
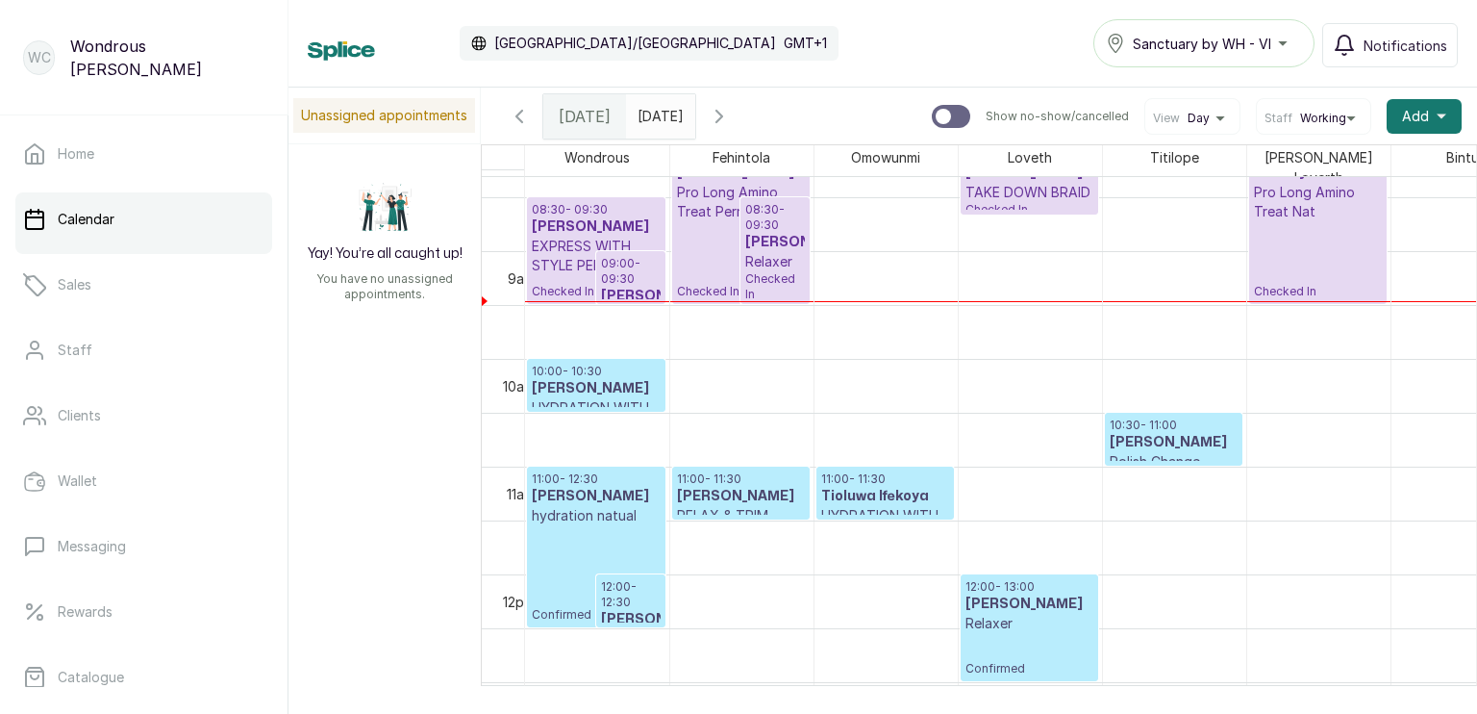
scroll to position [0, 0]
type input "dd/MM/yyyy"
click at [658, 107] on input "dd/MM/yyyy" at bounding box center [642, 111] width 31 height 33
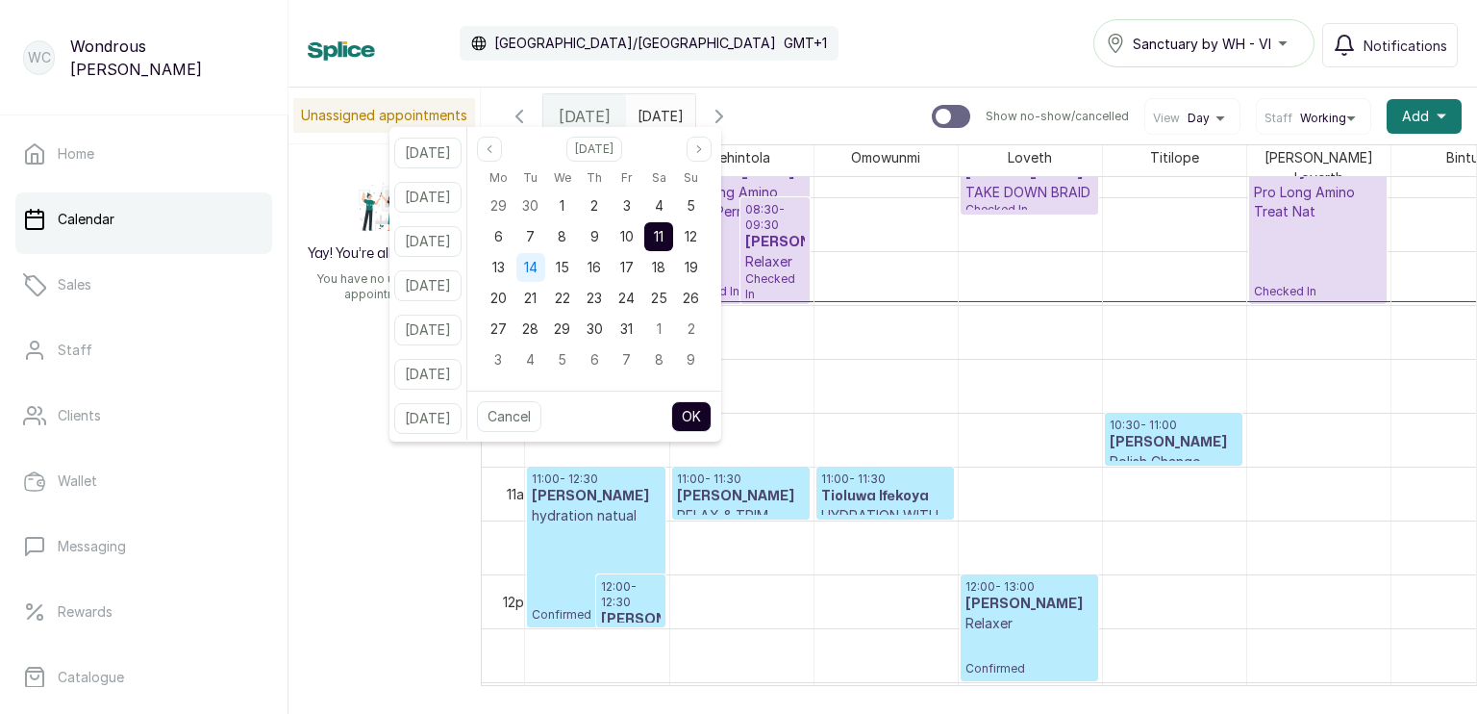
click at [538, 264] on span "14" at bounding box center [530, 267] width 13 height 16
click at [708, 419] on button "OK" at bounding box center [691, 416] width 40 height 31
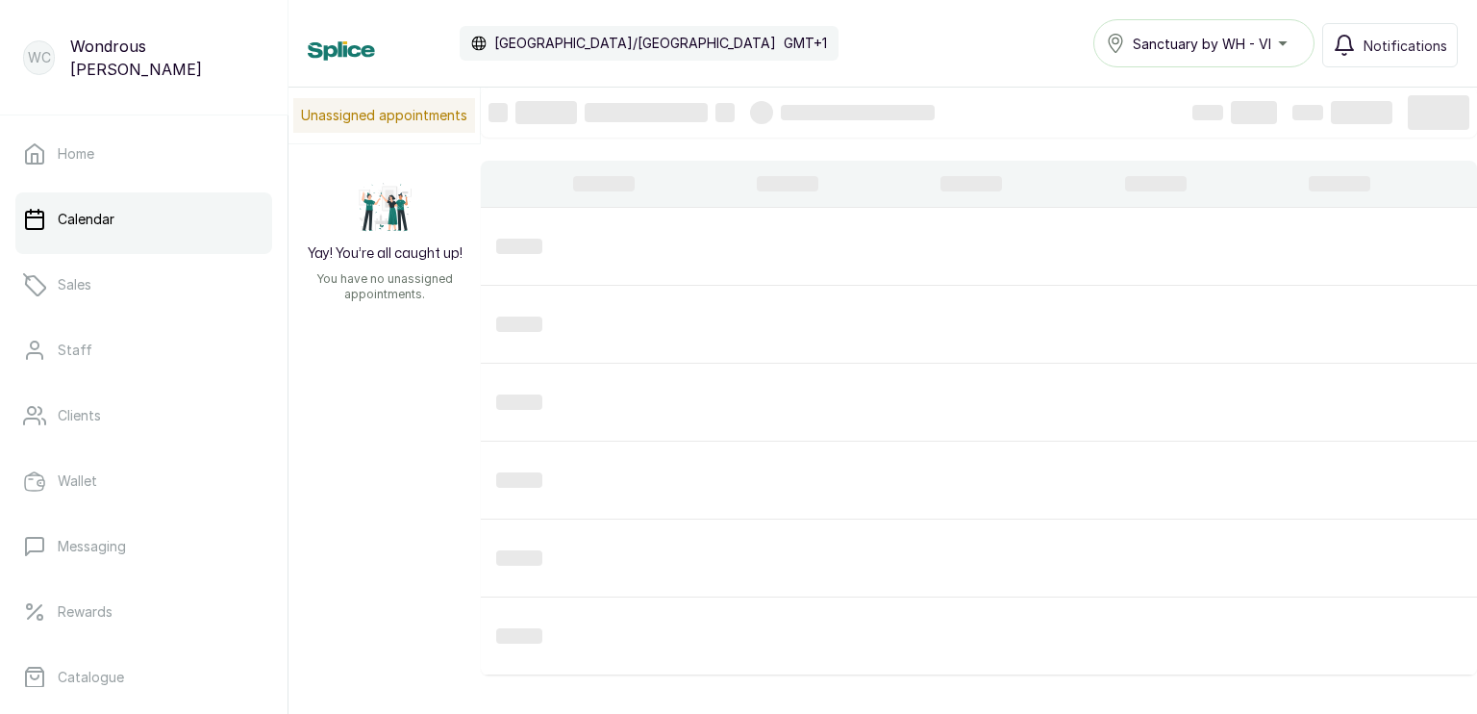
type input "[DATE]"
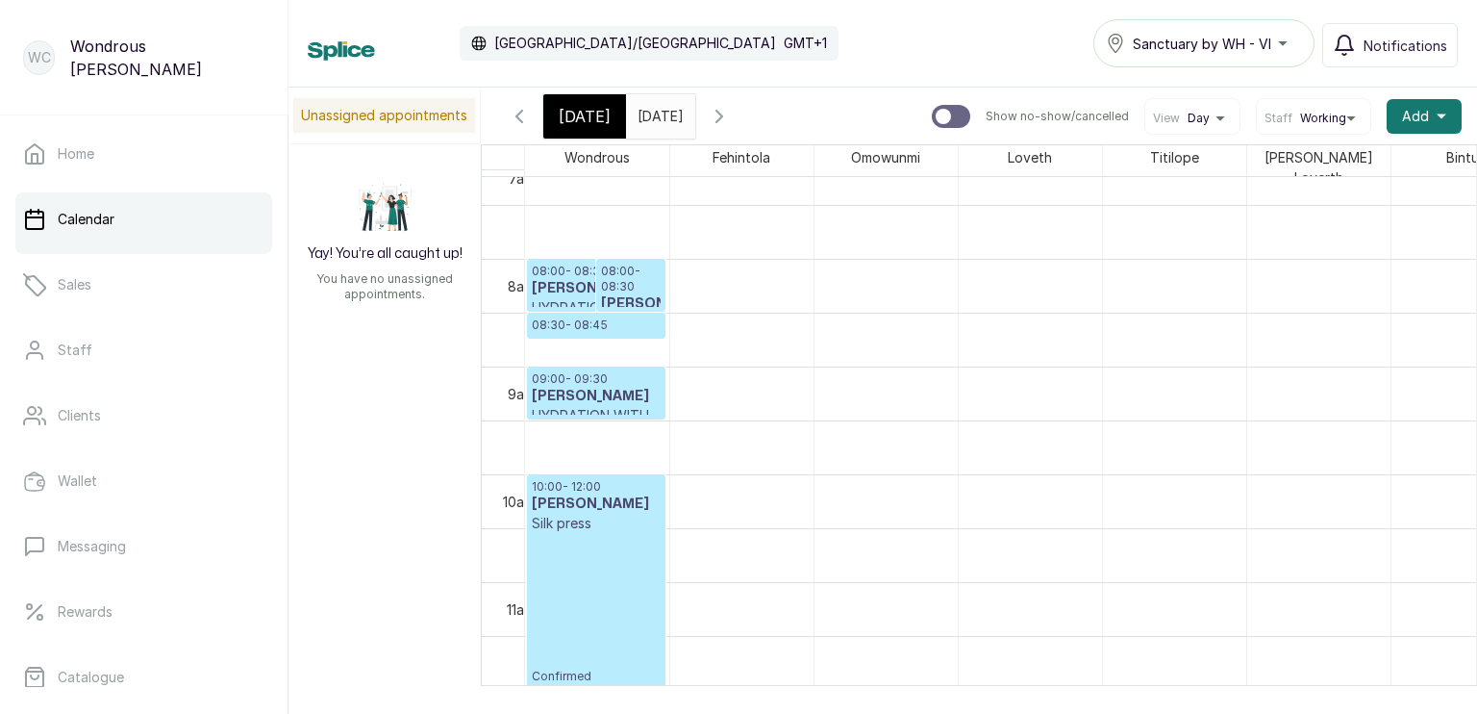
scroll to position [789, 0]
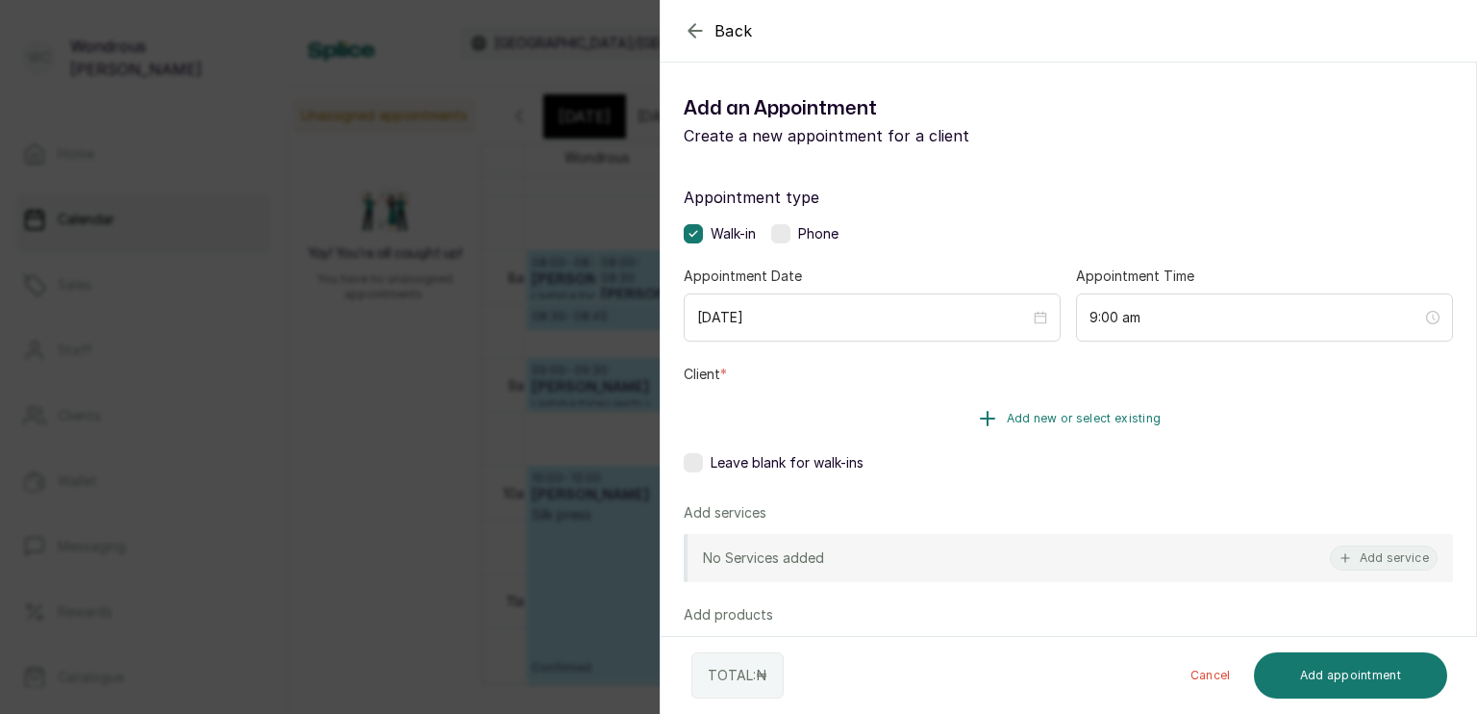
click at [962, 417] on button "Add new or select existing" at bounding box center [1068, 418] width 769 height 54
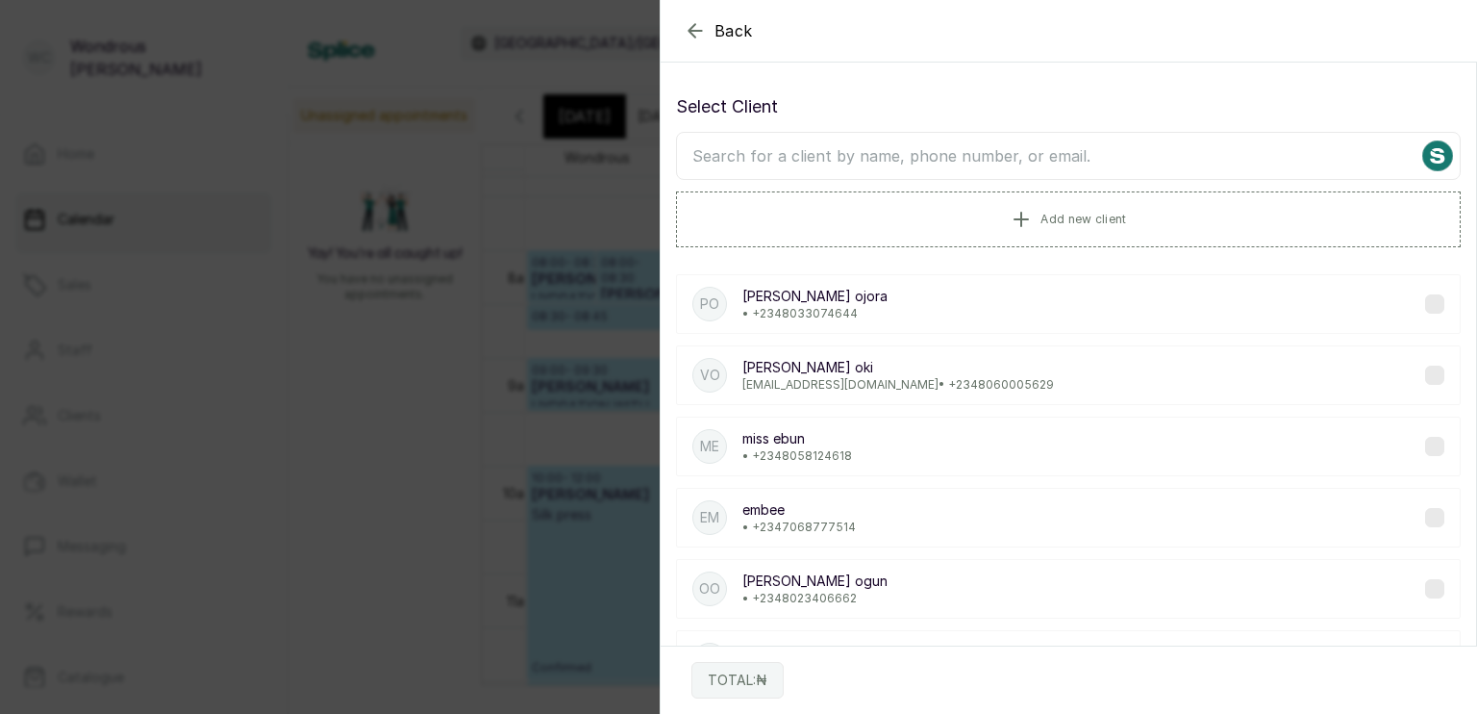
click at [892, 154] on input "text" at bounding box center [1068, 156] width 785 height 48
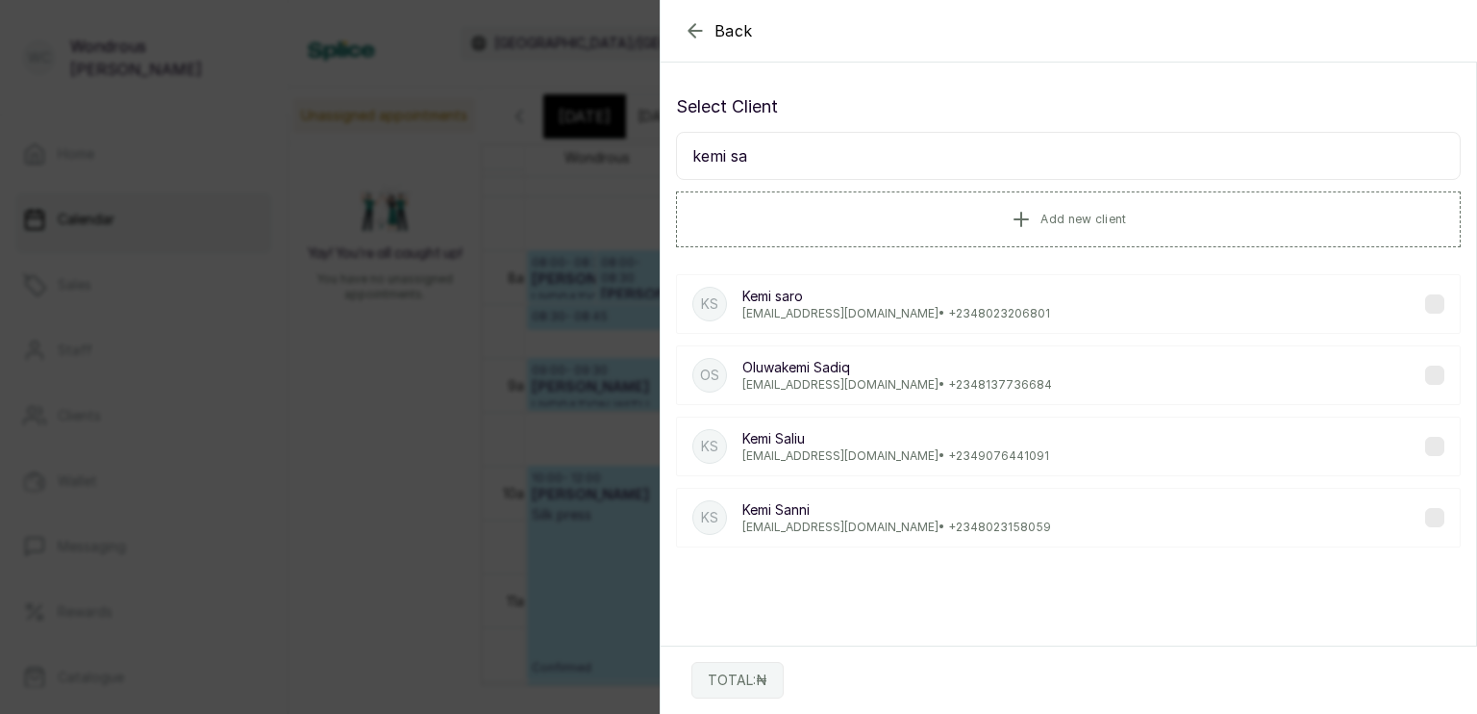
type input "kemi sa"
click at [827, 306] on p "[EMAIL_ADDRESS][DOMAIN_NAME] • [PHONE_NUMBER]" at bounding box center [897, 313] width 308 height 15
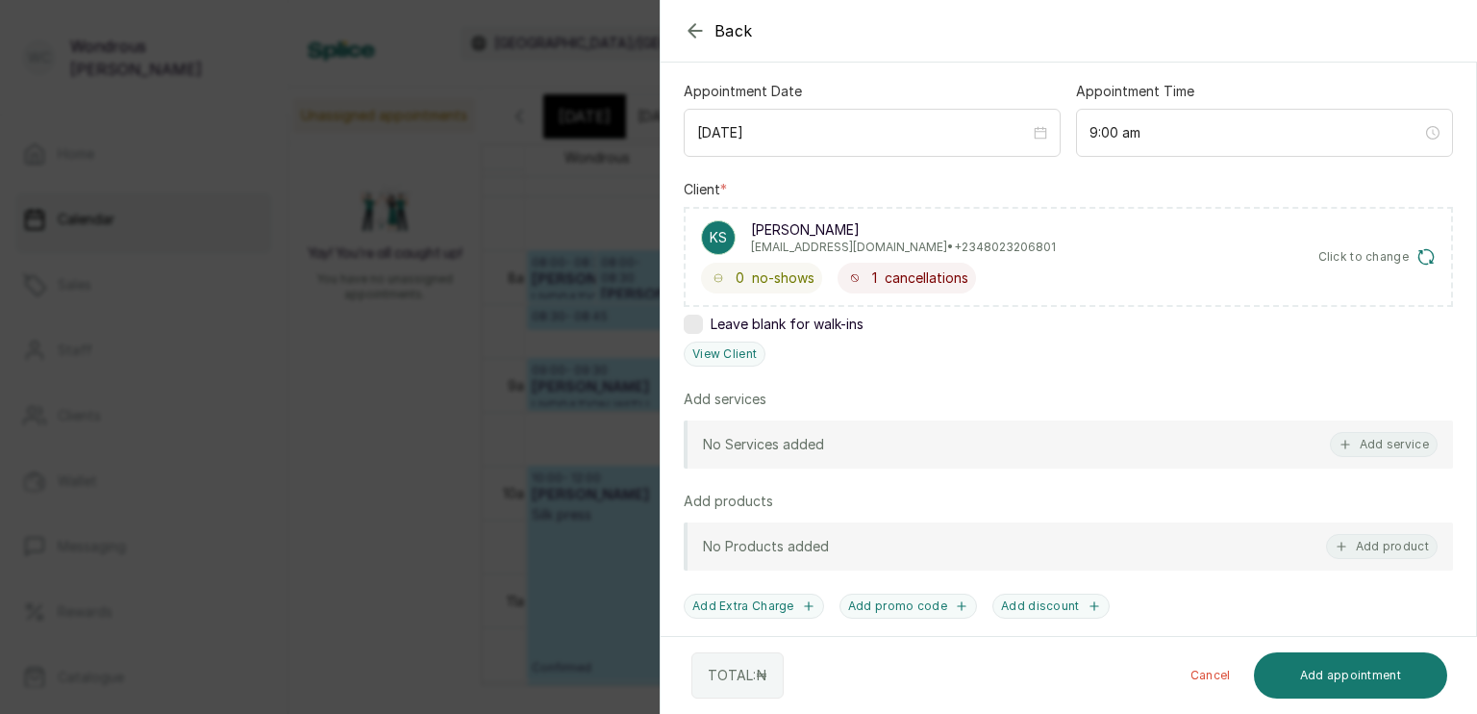
scroll to position [230, 0]
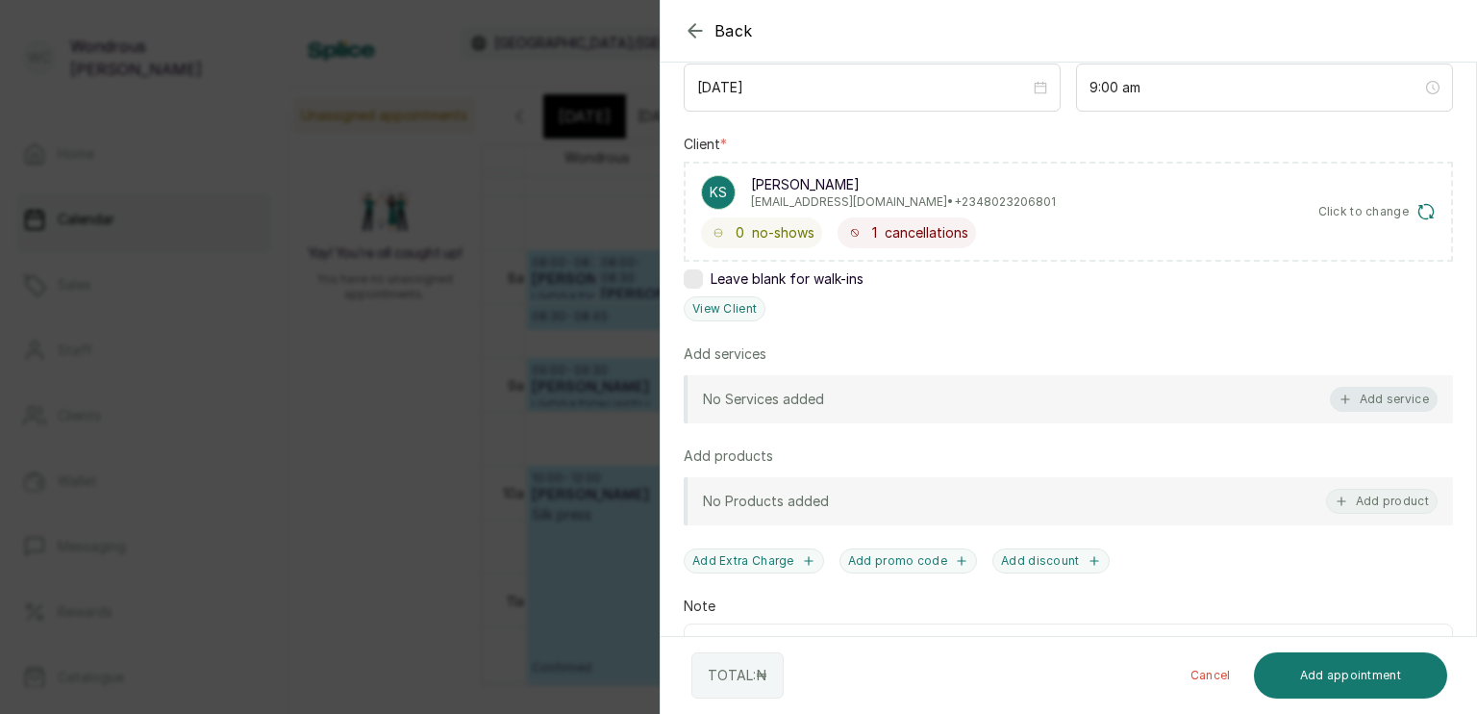
click at [1353, 406] on button "Add service" at bounding box center [1384, 399] width 108 height 25
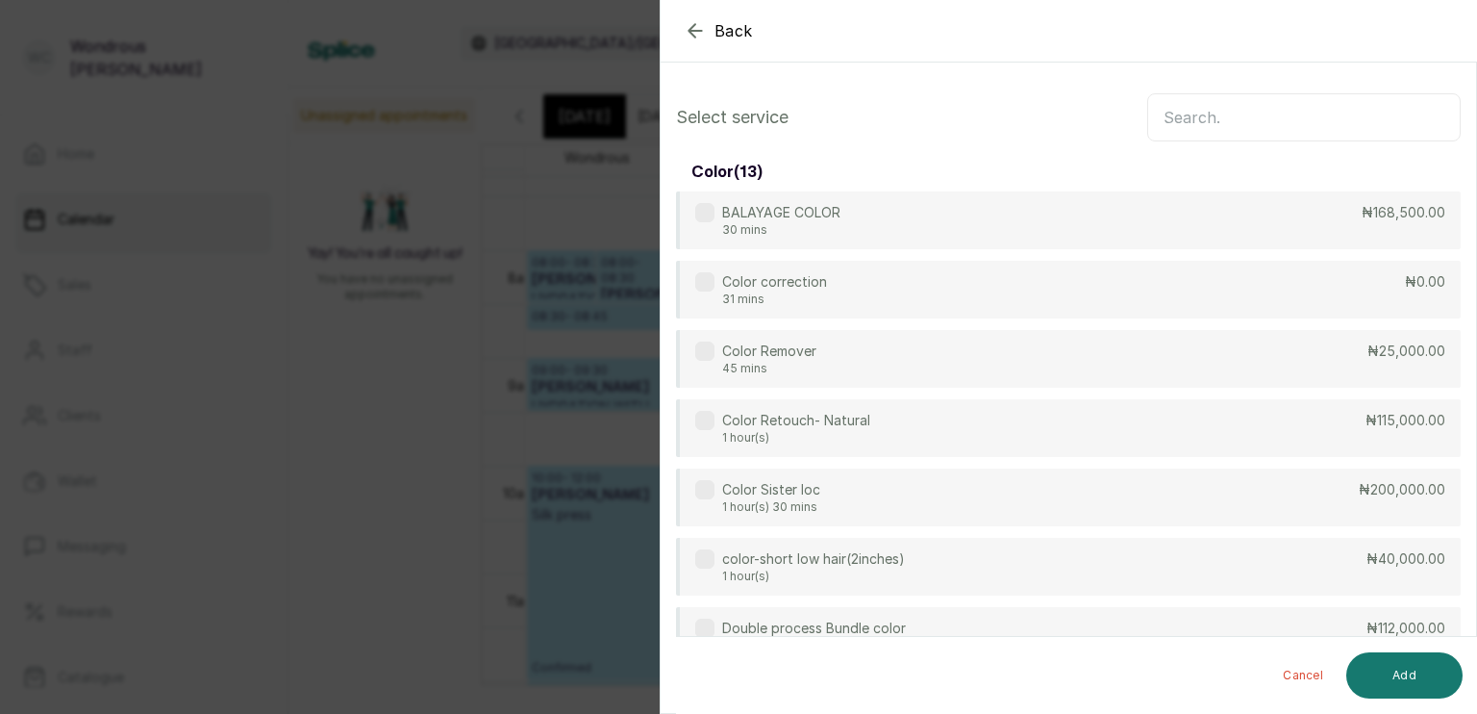
click at [1220, 108] on input "text" at bounding box center [1304, 117] width 314 height 48
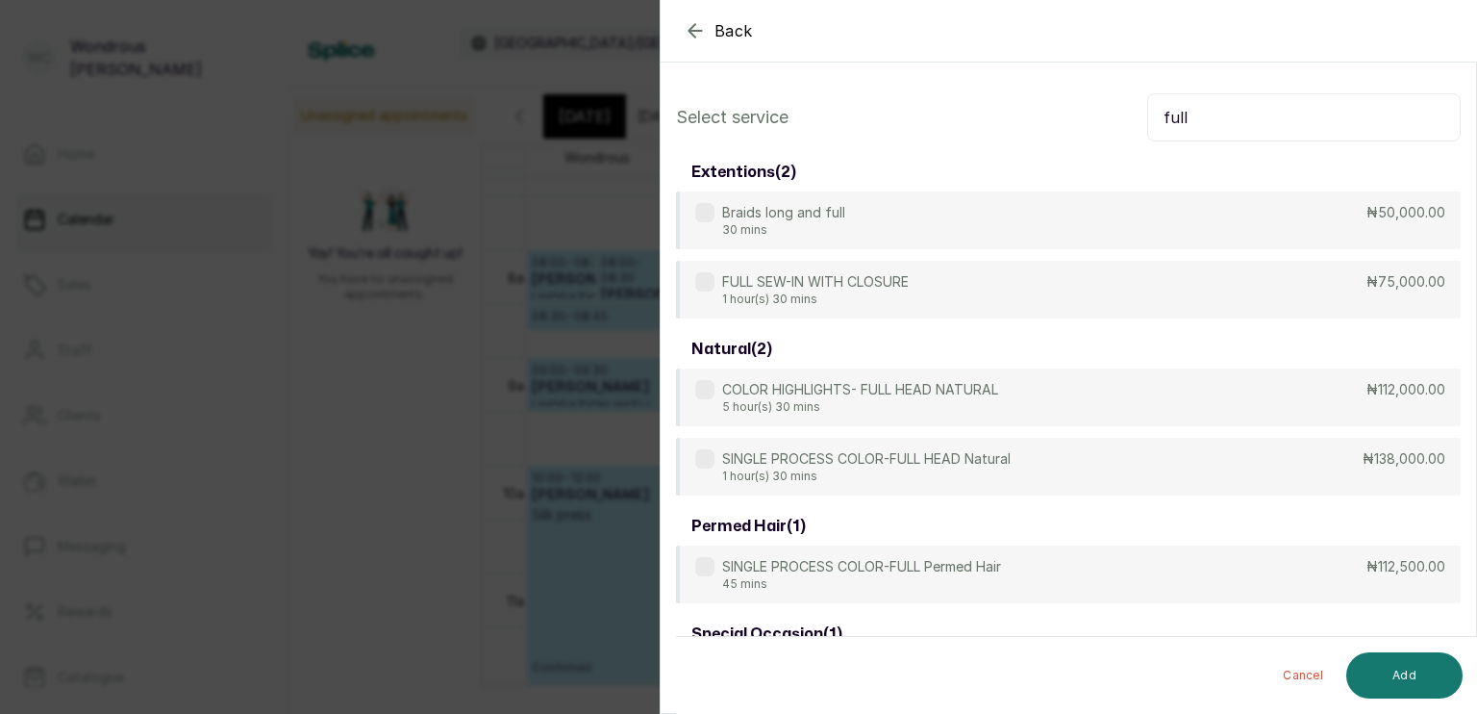
scroll to position [265, 0]
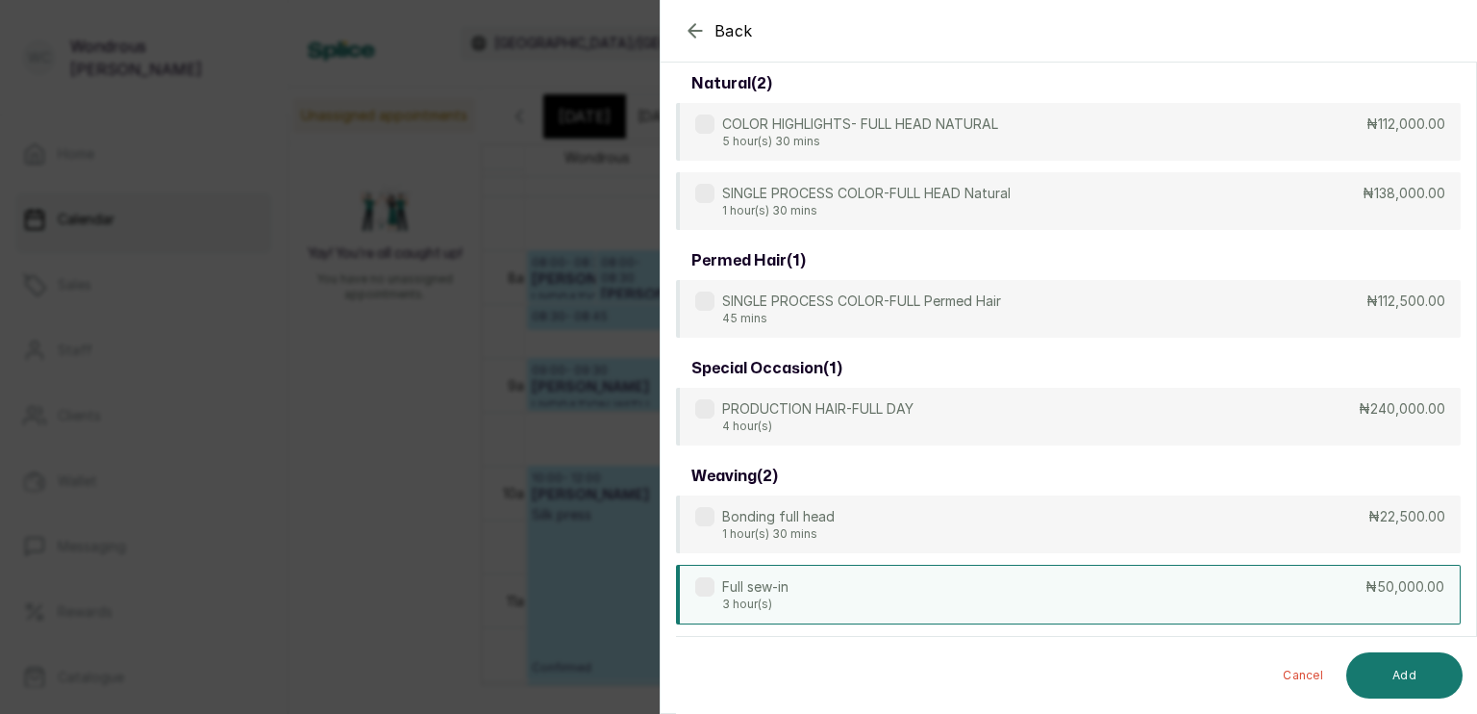
type input "full"
click at [915, 593] on div "Full sew-in 3 hour(s) ₦50,000.00" at bounding box center [1068, 595] width 785 height 60
click at [1409, 668] on button "Add" at bounding box center [1405, 675] width 116 height 46
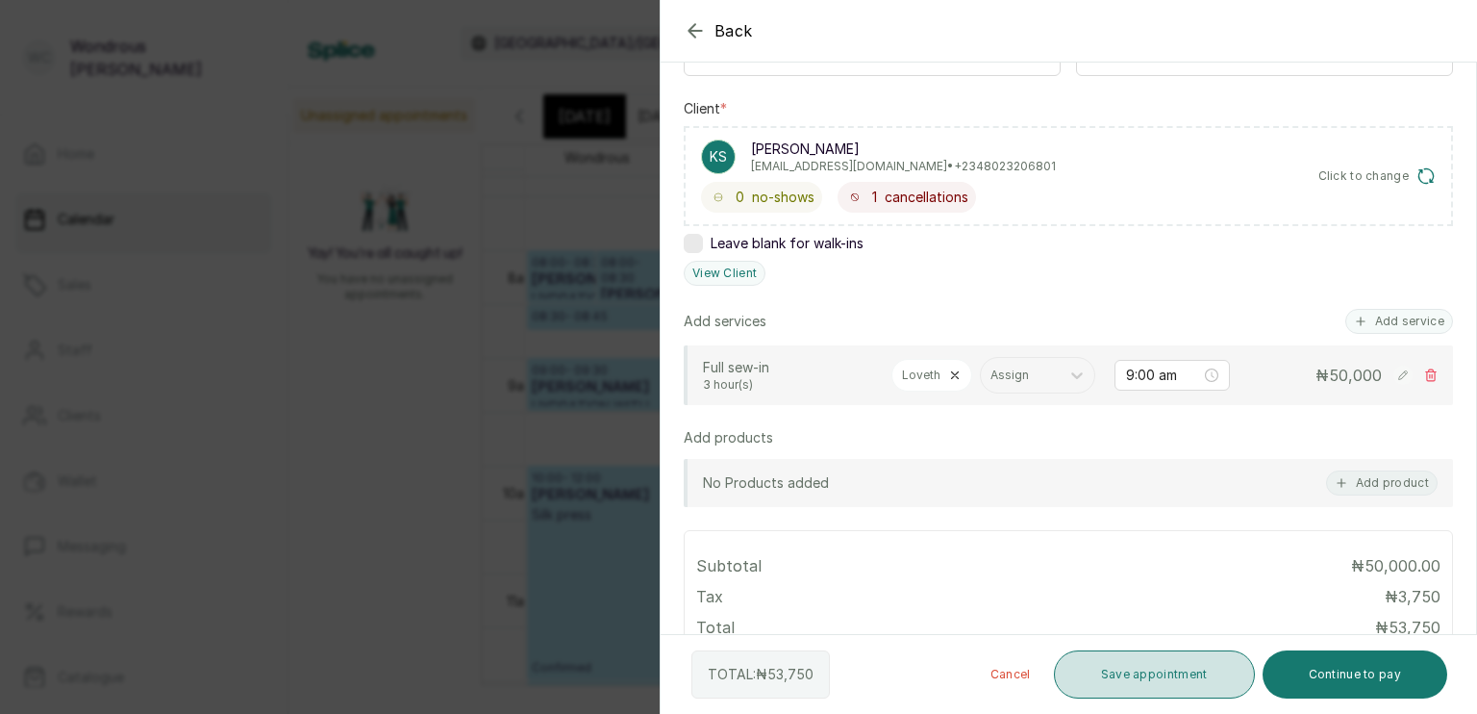
click at [1211, 675] on button "Save appointment" at bounding box center [1154, 674] width 201 height 48
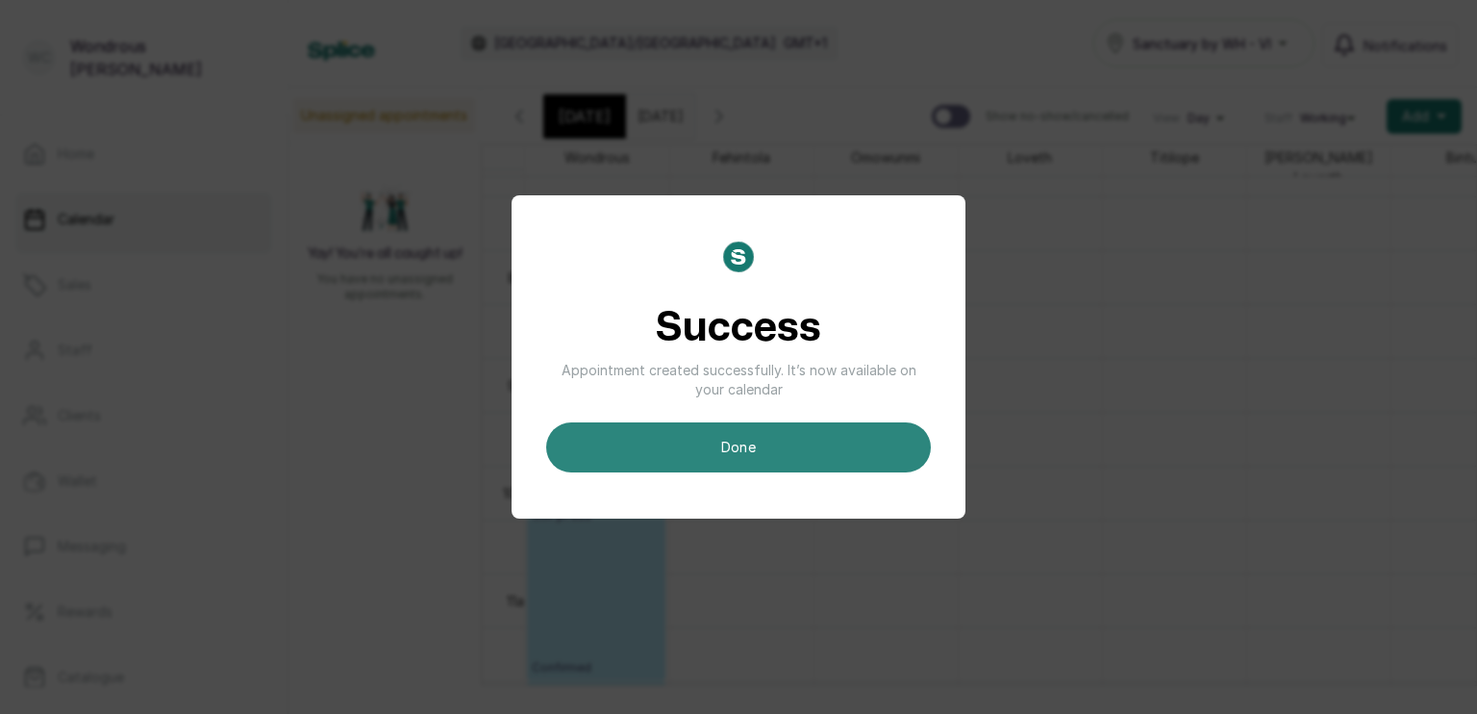
click at [773, 444] on button "done" at bounding box center [738, 447] width 385 height 50
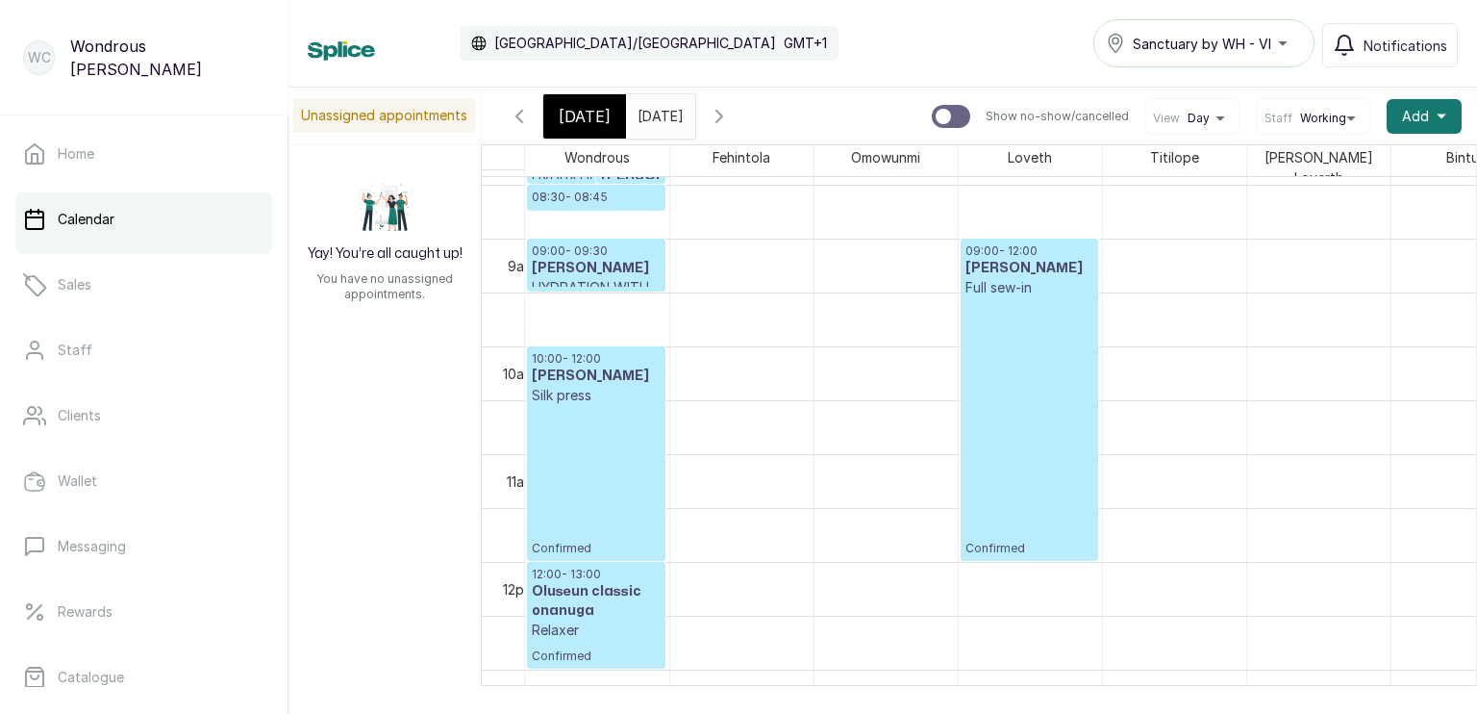
scroll to position [910, 0]
